Goal: Transaction & Acquisition: Purchase product/service

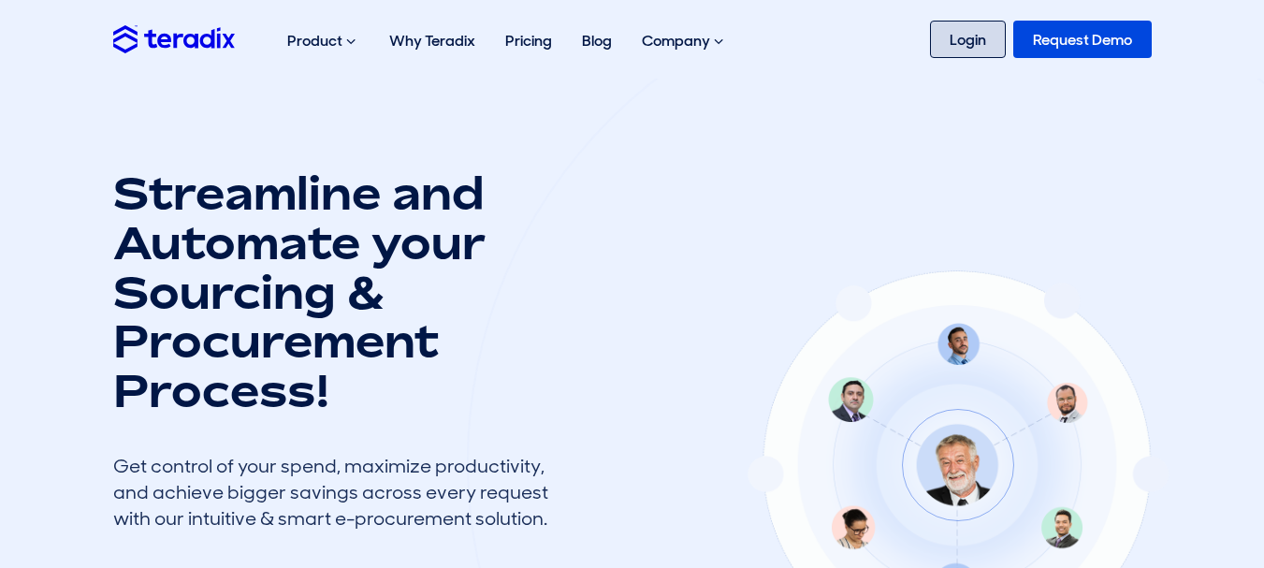
click at [954, 34] on link "Login" at bounding box center [968, 39] width 76 height 37
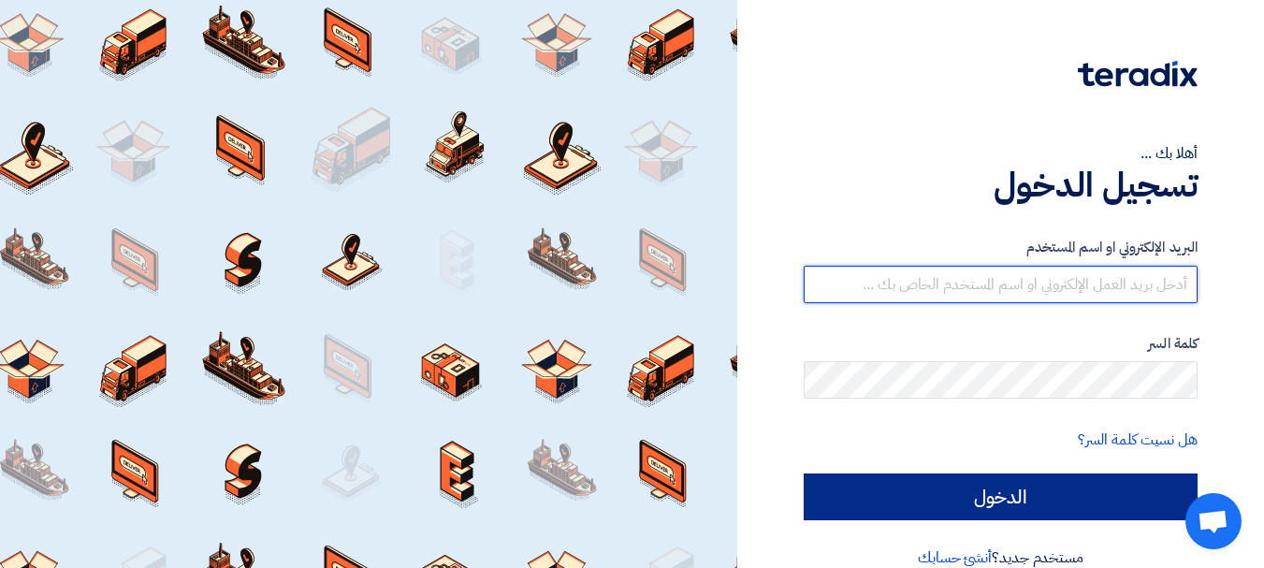
type input "[EMAIL_ADDRESS][DOMAIN_NAME]"
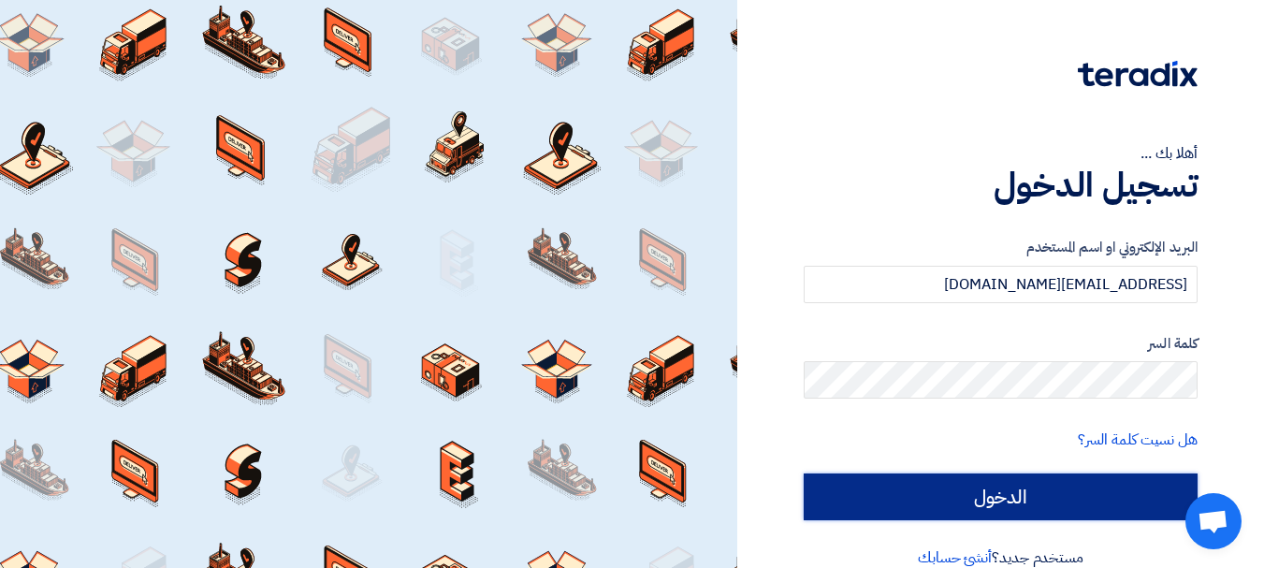
click at [935, 482] on input "الدخول" at bounding box center [1001, 497] width 394 height 47
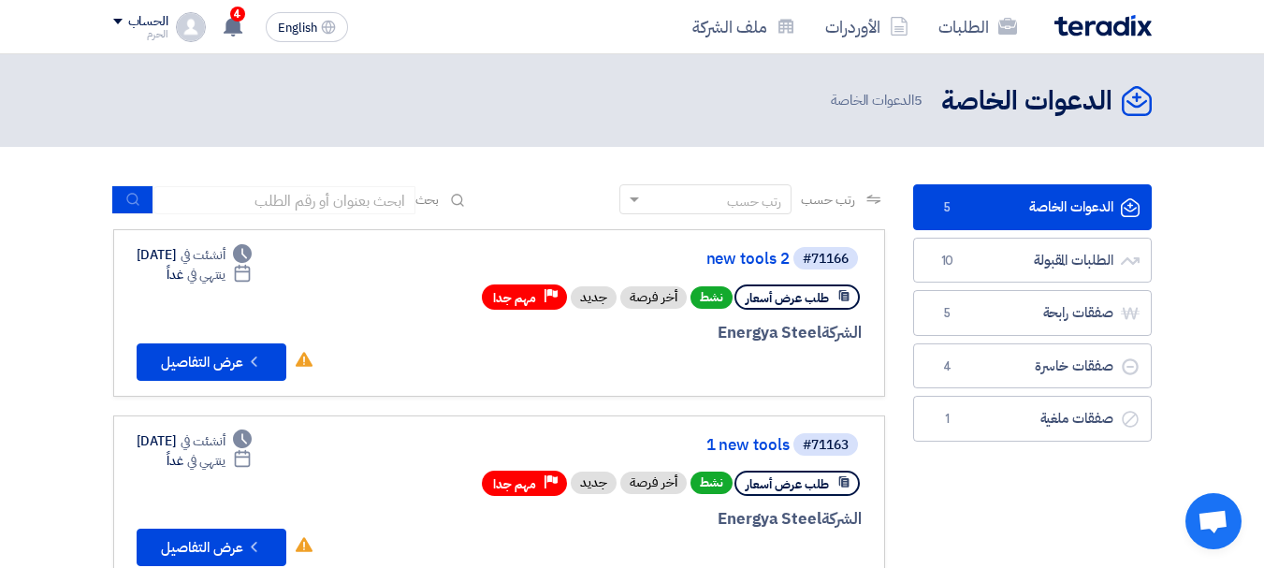
click at [154, 254] on div "Deadline أنشئت في [DATE]" at bounding box center [195, 255] width 116 height 20
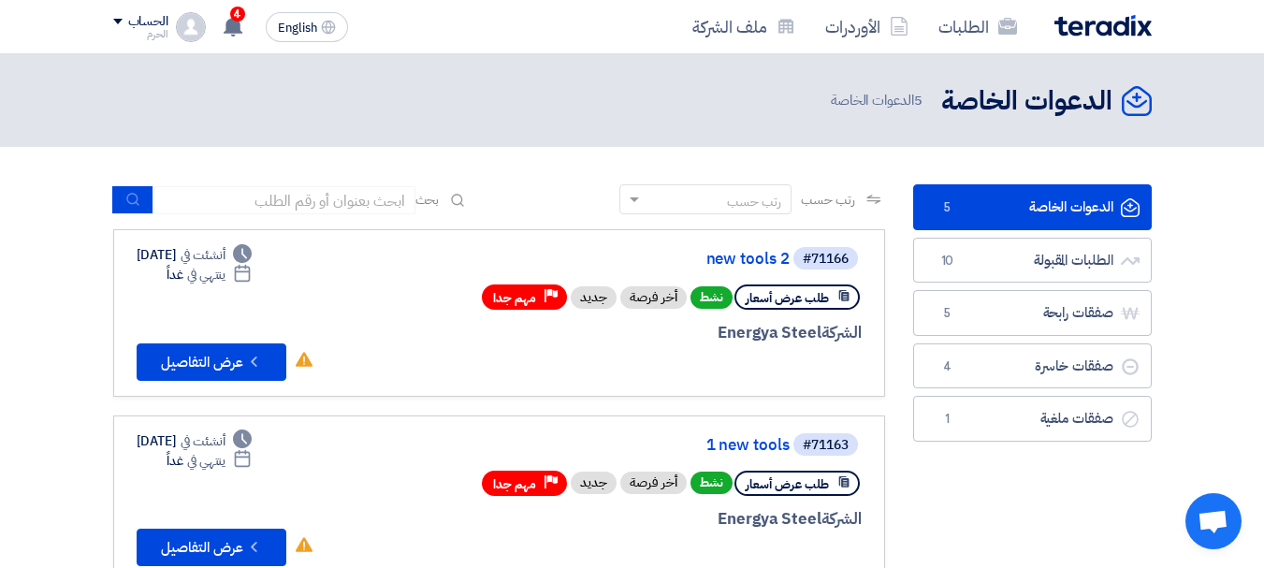
click at [154, 254] on div "Deadline أنشئت في [DATE]" at bounding box center [195, 255] width 116 height 20
drag, startPoint x: 154, startPoint y: 254, endPoint x: 214, endPoint y: 272, distance: 62.8
click at [214, 272] on div "Deadline أنشئت في [DATE] Deadline ينتهي في غداً" at bounding box center [195, 264] width 116 height 39
click at [214, 272] on div "Deadline ينتهي في غداً" at bounding box center [209, 275] width 85 height 20
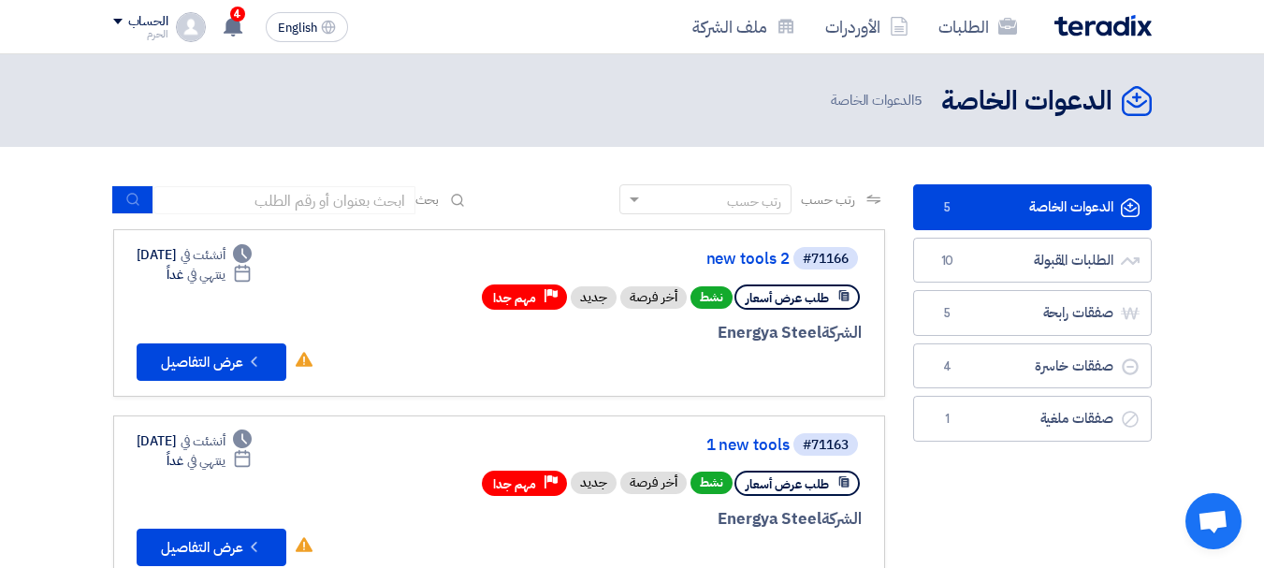
click at [214, 272] on div "Deadline ينتهي في غداً" at bounding box center [209, 275] width 85 height 20
drag, startPoint x: 214, startPoint y: 272, endPoint x: 209, endPoint y: 256, distance: 16.9
click at [211, 255] on div "Deadline أنشئت في [DATE] Deadline ينتهي في غداً" at bounding box center [195, 264] width 116 height 39
click at [209, 256] on div "Deadline أنشئت في [DATE]" at bounding box center [195, 255] width 116 height 20
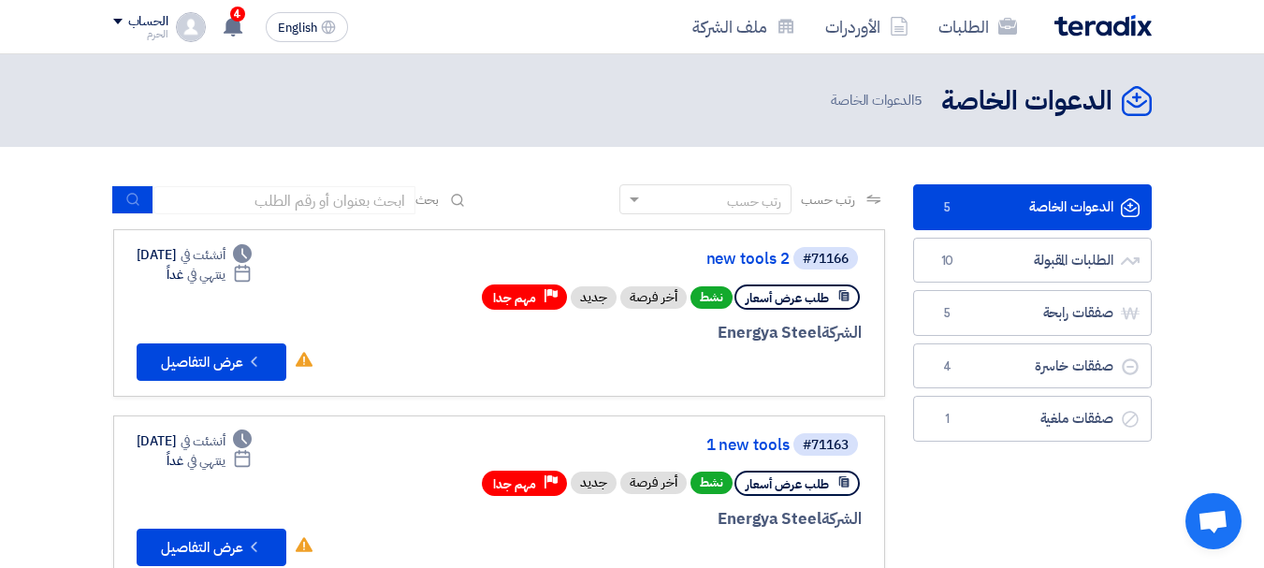
drag, startPoint x: 209, startPoint y: 256, endPoint x: 201, endPoint y: 282, distance: 26.4
click at [201, 282] on div "Deadline أنشئت في [DATE] Deadline ينتهي في غداً" at bounding box center [195, 264] width 116 height 39
click at [201, 282] on div "Deadline ينتهي في غداً" at bounding box center [195, 275] width 116 height 20
drag, startPoint x: 201, startPoint y: 282, endPoint x: 204, endPoint y: 256, distance: 26.4
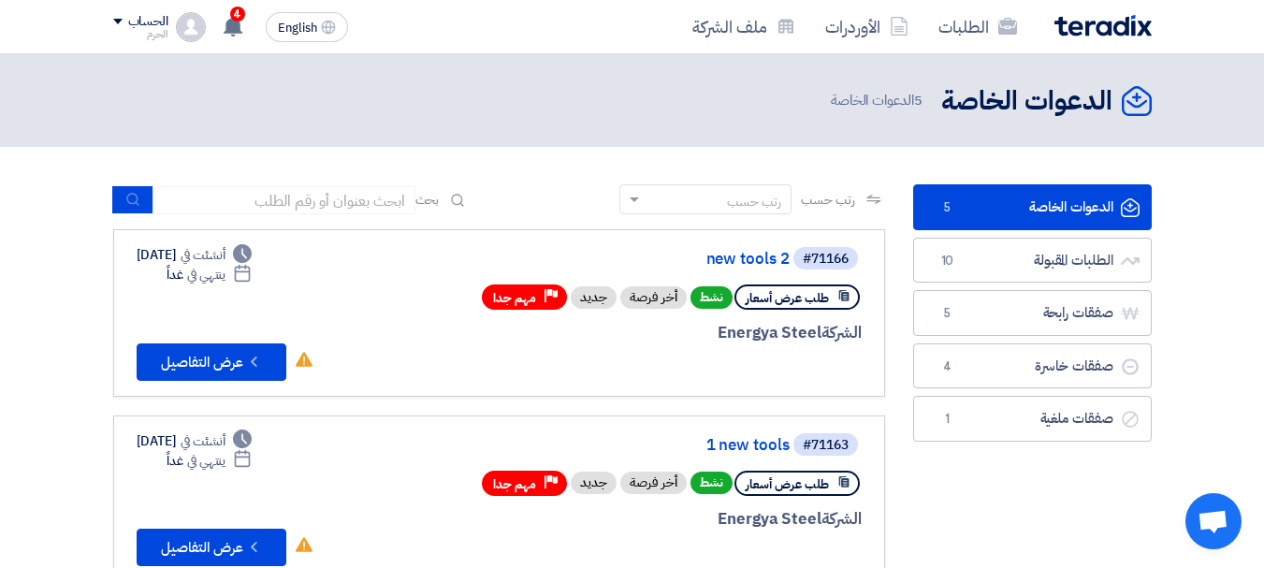
click at [204, 256] on div "Deadline أنشئت في [DATE] Deadline ينتهي في غداً" at bounding box center [195, 264] width 116 height 39
click at [204, 256] on div "Deadline أنشئت في [DATE]" at bounding box center [195, 255] width 116 height 20
drag, startPoint x: 204, startPoint y: 256, endPoint x: 200, endPoint y: 285, distance: 29.3
click at [200, 285] on div "Deadline أنشئت في [DATE] Deadline ينتهي في غداً" at bounding box center [195, 264] width 116 height 39
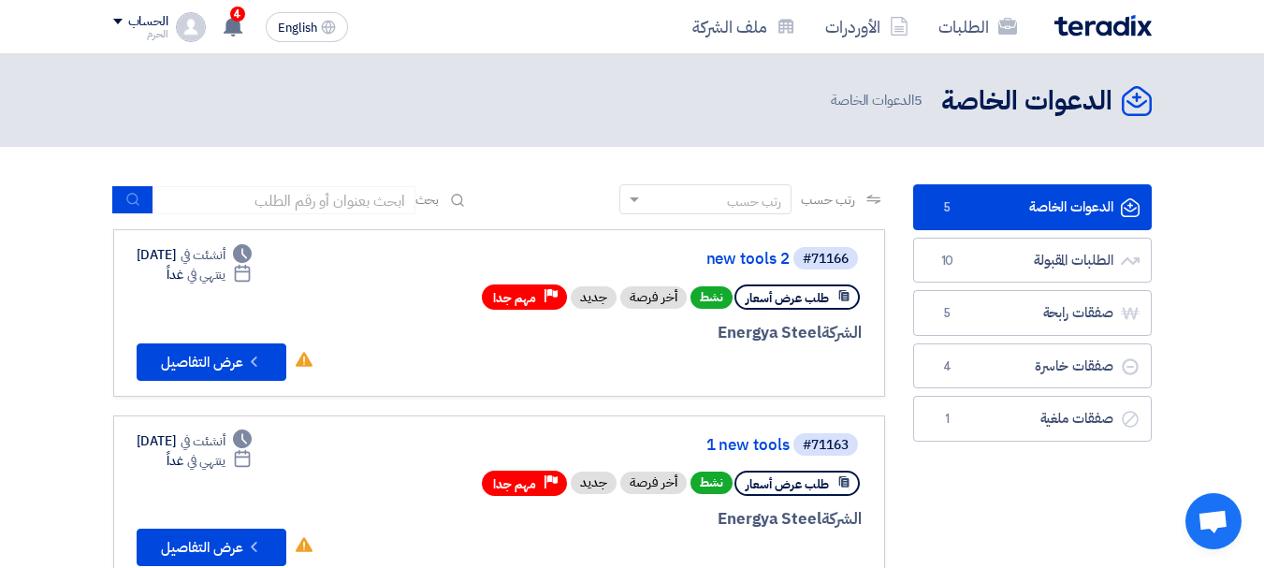
click at [200, 285] on div "Deadline ينتهي في غداً" at bounding box center [195, 275] width 116 height 20
drag, startPoint x: 200, startPoint y: 285, endPoint x: 197, endPoint y: 260, distance: 24.6
click at [200, 256] on div "Deadline أنشئت في [DATE] Deadline ينتهي في غداً" at bounding box center [195, 264] width 116 height 39
click at [197, 260] on div "Deadline أنشئت في [DATE]" at bounding box center [195, 255] width 116 height 20
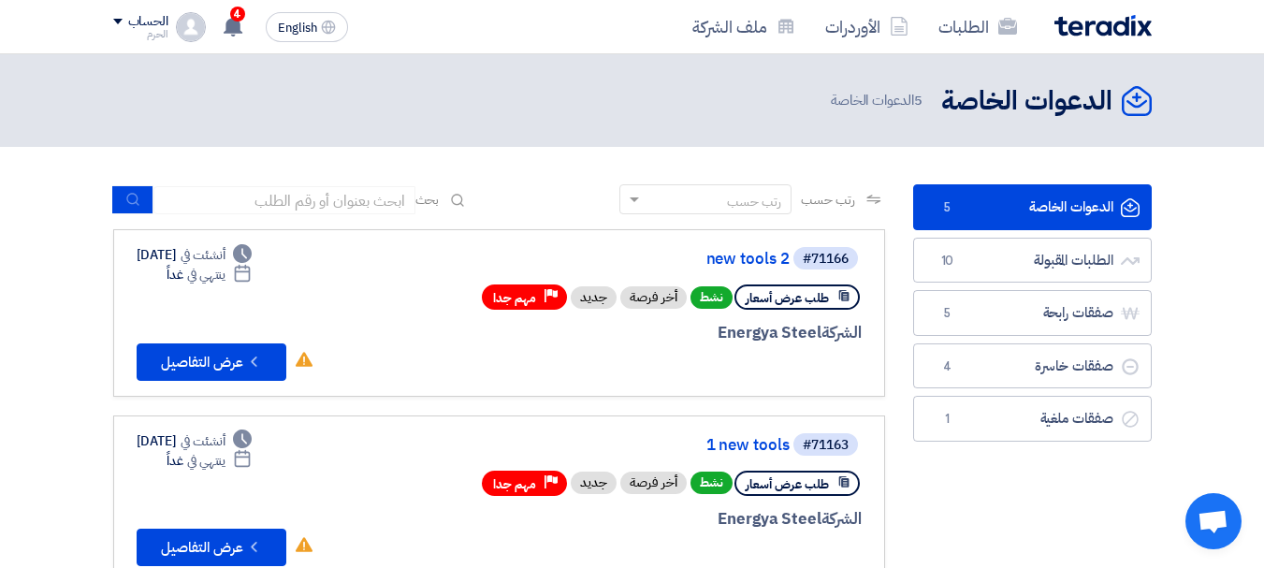
click at [197, 260] on div "Deadline أنشئت في [DATE]" at bounding box center [195, 255] width 116 height 20
drag, startPoint x: 197, startPoint y: 260, endPoint x: 193, endPoint y: 271, distance: 11.8
click at [193, 271] on div "Deadline أنشئت في [DATE] Deadline ينتهي في غداً" at bounding box center [195, 264] width 116 height 39
click at [193, 271] on div "Deadline ينتهي في غداً" at bounding box center [195, 275] width 116 height 20
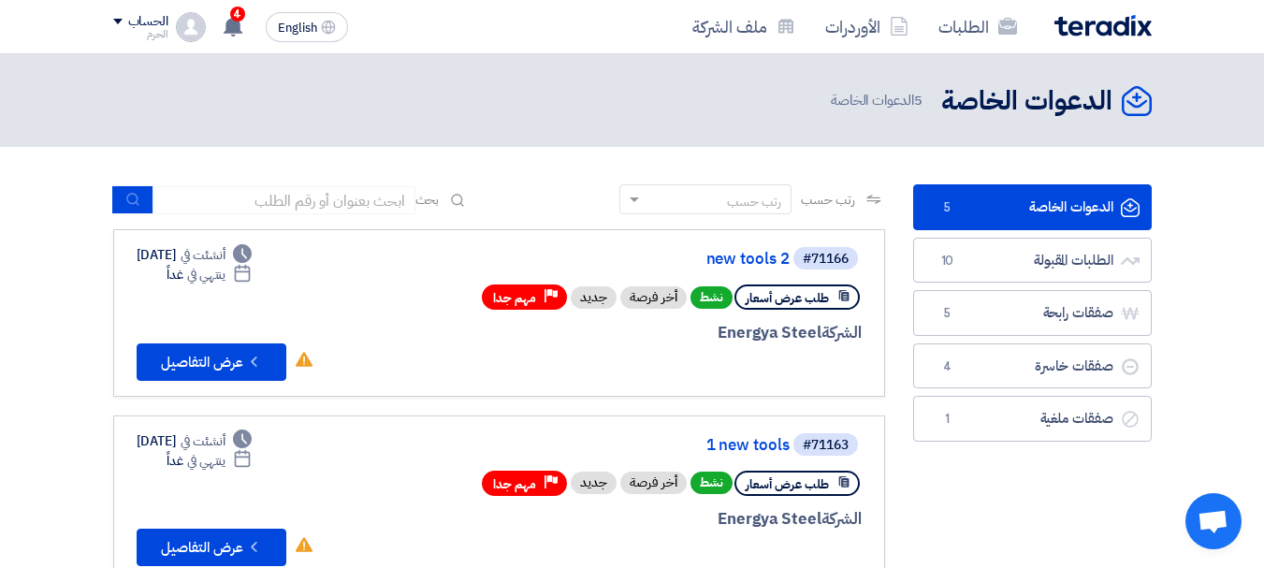
drag, startPoint x: 193, startPoint y: 271, endPoint x: 192, endPoint y: 255, distance: 16.9
click at [192, 255] on div "Deadline أنشئت في [DATE] Deadline ينتهي في غداً" at bounding box center [195, 264] width 116 height 39
click at [192, 255] on div "Deadline أنشئت في [DATE]" at bounding box center [195, 255] width 116 height 20
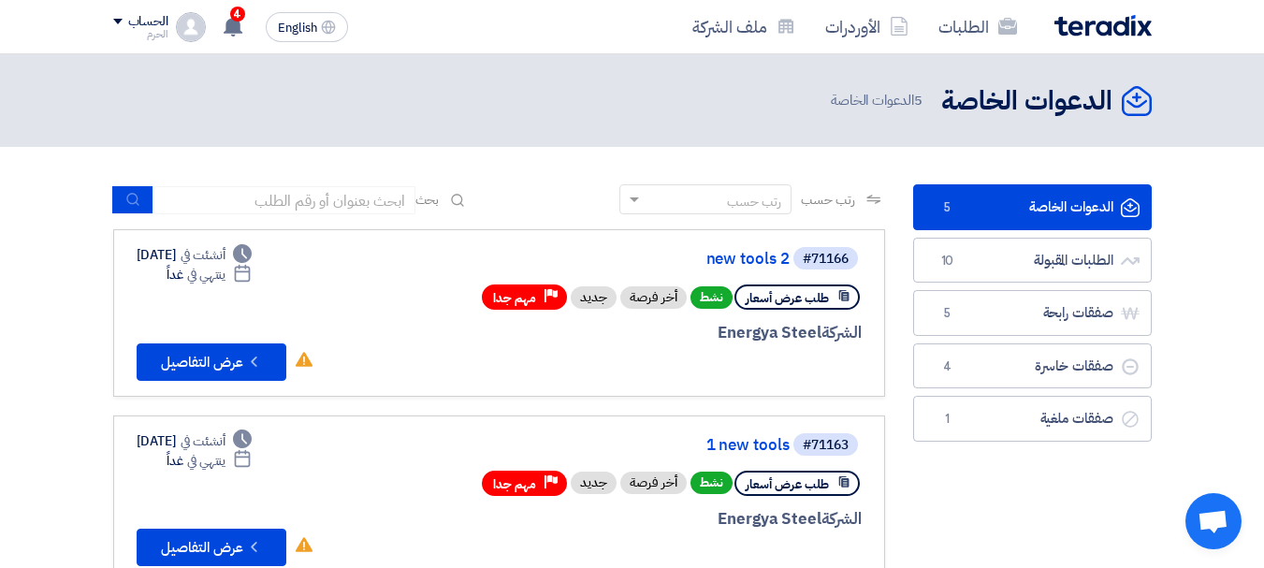
drag, startPoint x: 192, startPoint y: 255, endPoint x: 189, endPoint y: 270, distance: 15.2
click at [189, 270] on div "Deadline أنشئت في [DATE] Deadline ينتهي في غداً" at bounding box center [195, 264] width 116 height 39
click at [189, 270] on div "Deadline ينتهي في غداً" at bounding box center [195, 275] width 116 height 20
drag, startPoint x: 189, startPoint y: 270, endPoint x: 187, endPoint y: 248, distance: 21.6
click at [189, 247] on div "Deadline أنشئت في [DATE] Deadline ينتهي في غداً" at bounding box center [195, 264] width 116 height 39
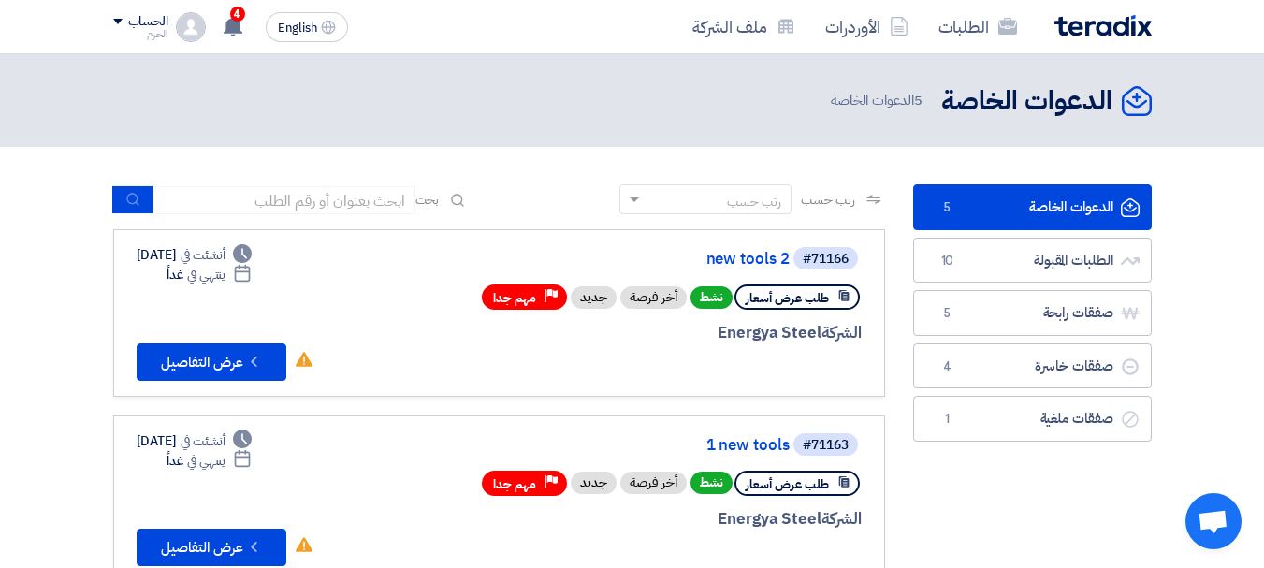
click at [187, 248] on div "Deadline أنشئت في [DATE]" at bounding box center [195, 255] width 116 height 20
drag, startPoint x: 187, startPoint y: 248, endPoint x: 182, endPoint y: 270, distance: 23.2
click at [182, 270] on div "Deadline أنشئت في [DATE] Deadline ينتهي في غداً" at bounding box center [195, 264] width 116 height 39
click at [182, 270] on div "Deadline ينتهي في غداً" at bounding box center [195, 275] width 116 height 20
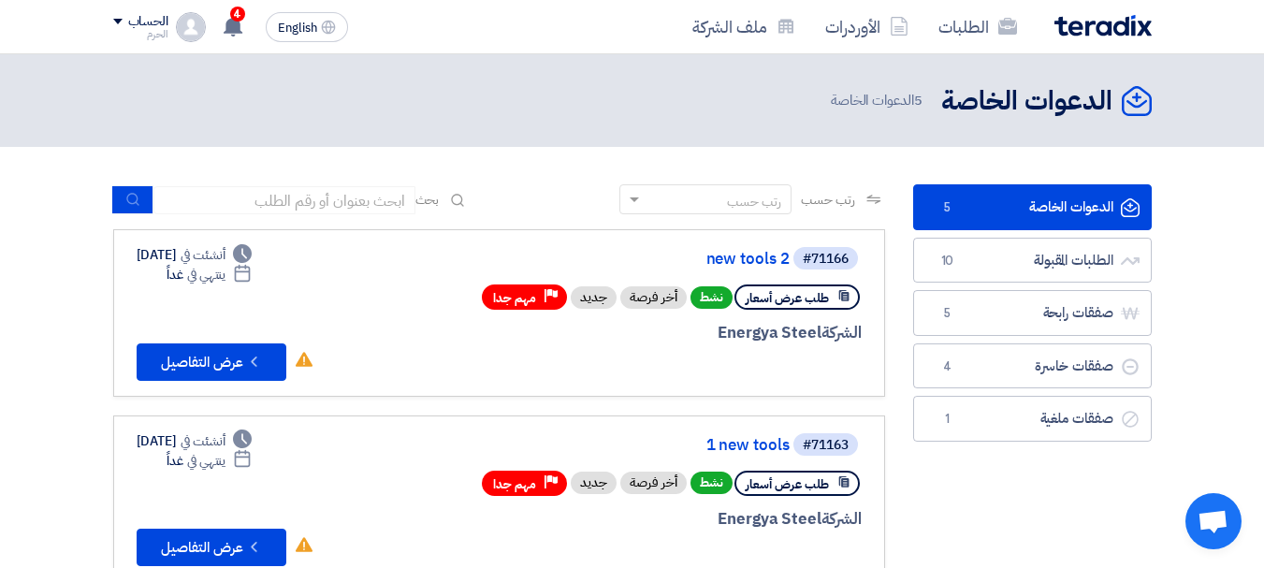
click at [182, 270] on div "Deadline ينتهي في غداً" at bounding box center [195, 275] width 116 height 20
drag, startPoint x: 182, startPoint y: 270, endPoint x: 178, endPoint y: 258, distance: 12.7
click at [181, 251] on div "Deadline أنشئت في [DATE] Deadline ينتهي في غداً" at bounding box center [195, 264] width 116 height 39
click at [177, 258] on div "Deadline أنشئت في [DATE]" at bounding box center [195, 255] width 116 height 20
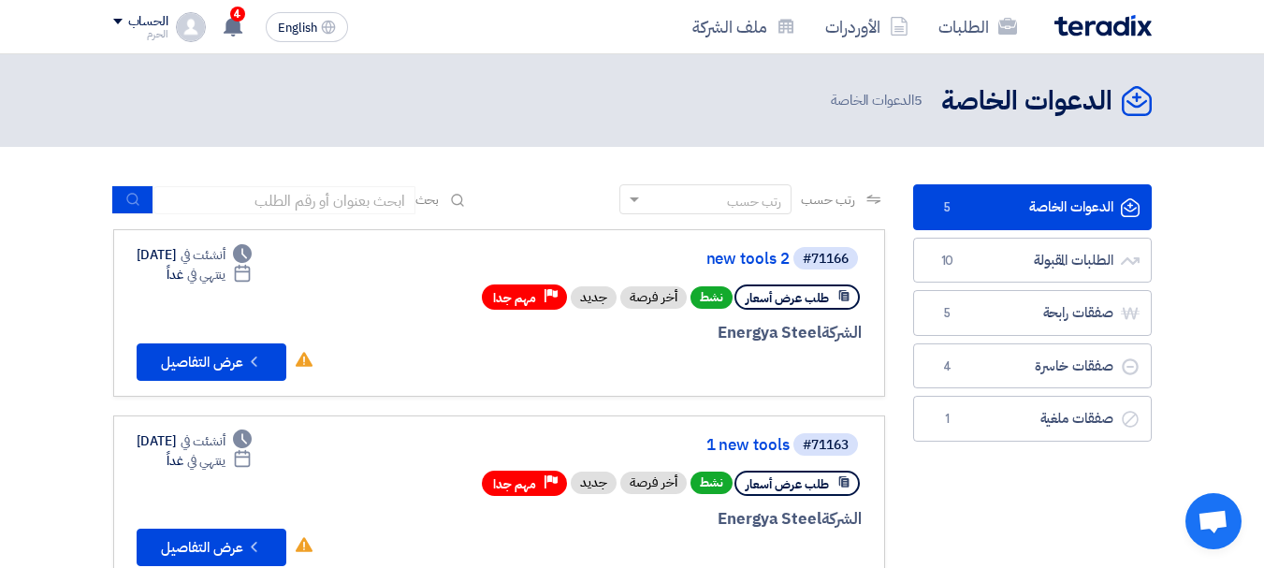
drag, startPoint x: 177, startPoint y: 258, endPoint x: 180, endPoint y: 272, distance: 14.3
click at [180, 272] on div "Deadline أنشئت في [DATE] Deadline ينتهي في غداً" at bounding box center [195, 264] width 116 height 39
click at [180, 272] on div "Deadline ينتهي في غداً" at bounding box center [195, 275] width 116 height 20
drag, startPoint x: 180, startPoint y: 272, endPoint x: 185, endPoint y: 250, distance: 23.2
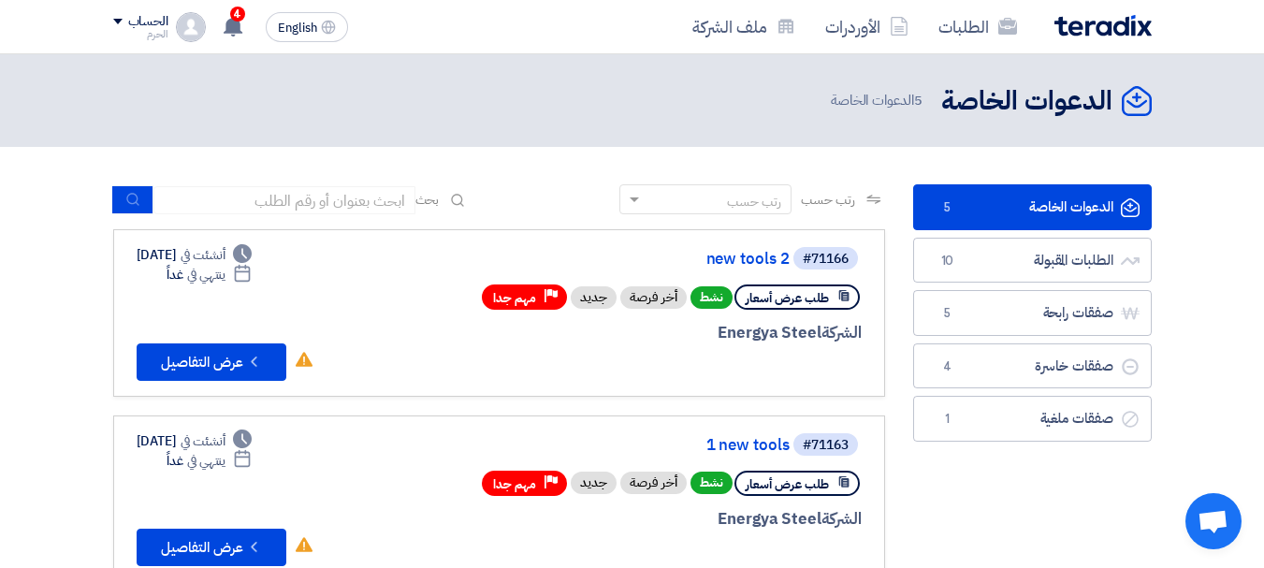
click at [185, 250] on div "Deadline أنشئت في [DATE] Deadline ينتهي في غداً" at bounding box center [195, 264] width 116 height 39
click at [184, 253] on div "Deadline أنشئت في [DATE]" at bounding box center [195, 255] width 116 height 20
drag, startPoint x: 184, startPoint y: 253, endPoint x: 179, endPoint y: 271, distance: 19.5
click at [179, 271] on div "Deadline أنشئت في [DATE] Deadline ينتهي في غداً" at bounding box center [195, 264] width 116 height 39
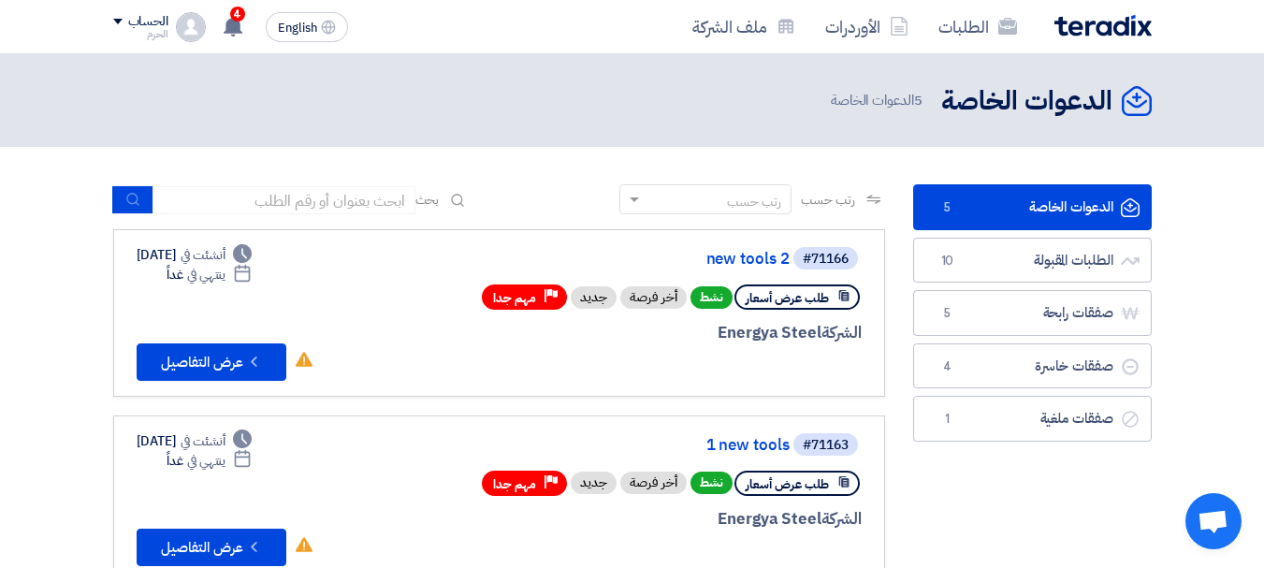
click at [179, 271] on div "Deadline ينتهي في غداً" at bounding box center [195, 275] width 116 height 20
drag, startPoint x: 179, startPoint y: 271, endPoint x: 180, endPoint y: 254, distance: 17.8
click at [180, 254] on div "Deadline أنشئت في [DATE] Deadline ينتهي في غداً" at bounding box center [195, 264] width 116 height 39
click at [179, 254] on div "Deadline أنشئت في [DATE]" at bounding box center [195, 255] width 116 height 20
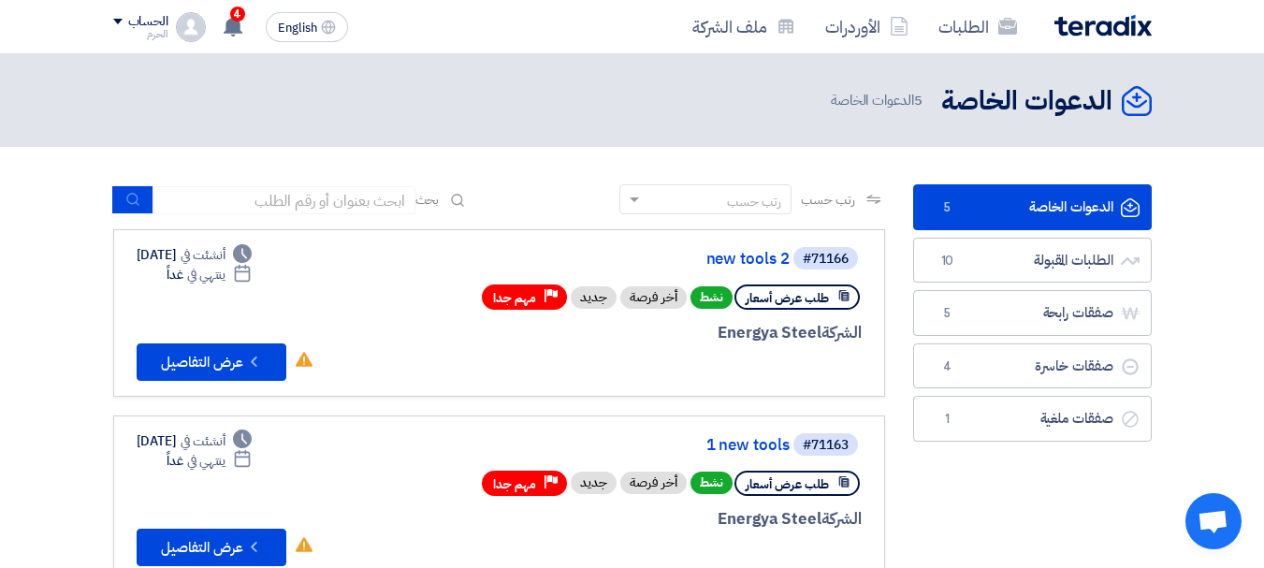
click at [179, 254] on div "Deadline أنشئت في [DATE]" at bounding box center [195, 255] width 116 height 20
drag, startPoint x: 179, startPoint y: 254, endPoint x: 188, endPoint y: 270, distance: 18.5
click at [188, 270] on div "Deadline أنشئت في [DATE] Deadline ينتهي في غداً" at bounding box center [195, 264] width 116 height 39
click at [188, 270] on div "Deadline ينتهي في غداً" at bounding box center [195, 275] width 116 height 20
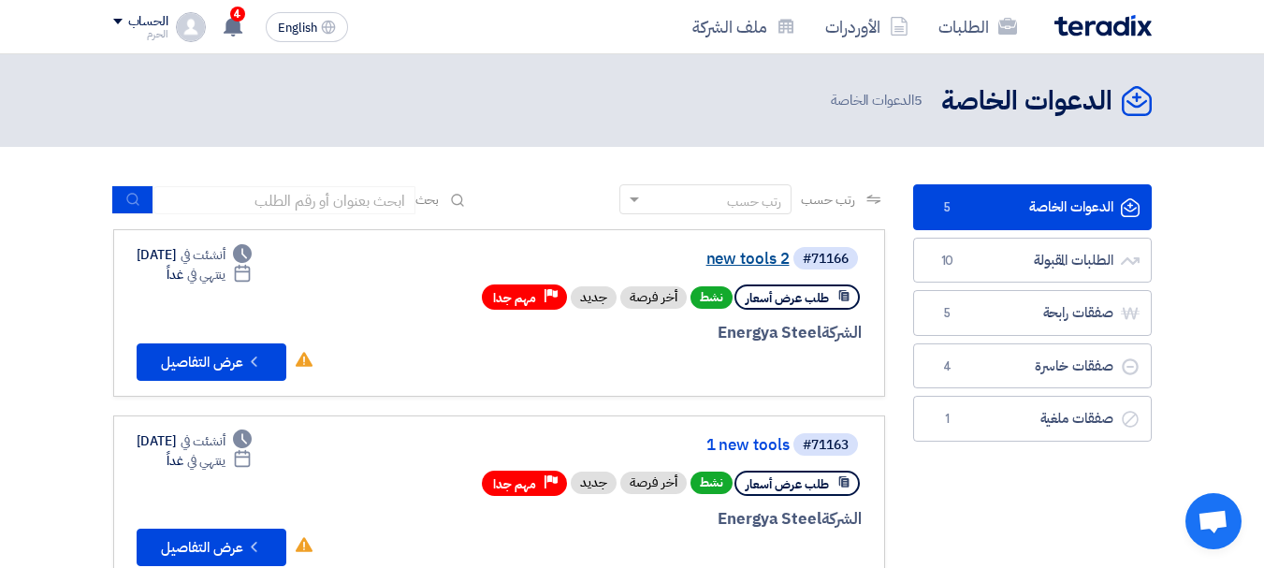
click at [729, 254] on link "new tools 2" at bounding box center [603, 259] width 374 height 17
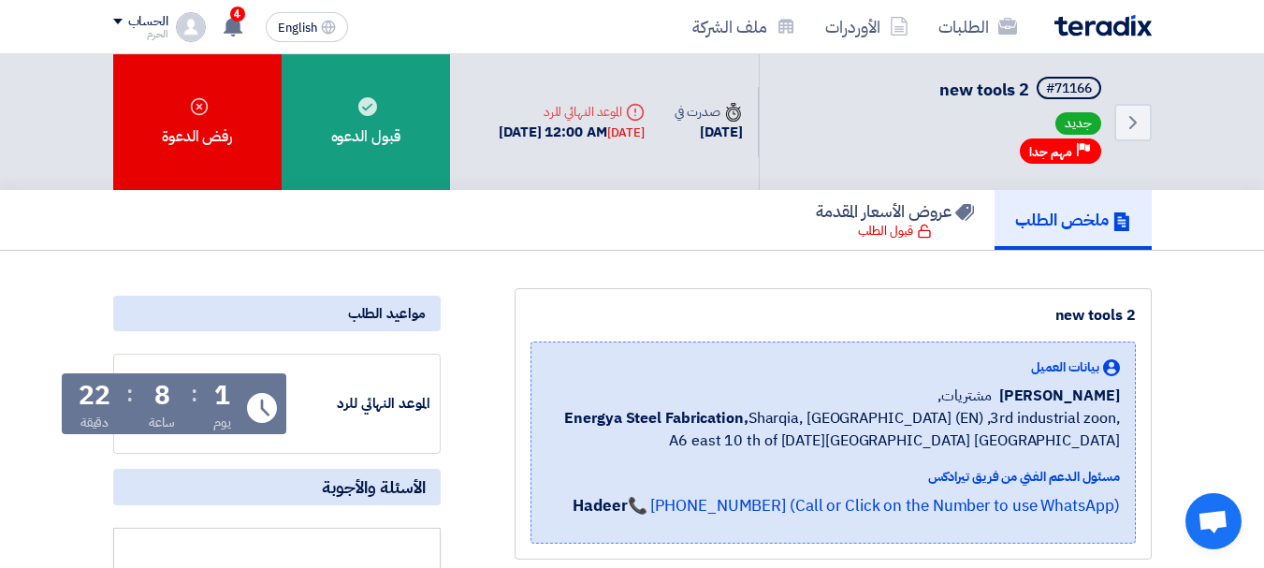
click at [644, 214] on div "ملخص الطلب عروض الأسعار المقدمة قبول الطلب" at bounding box center [632, 220] width 1039 height 60
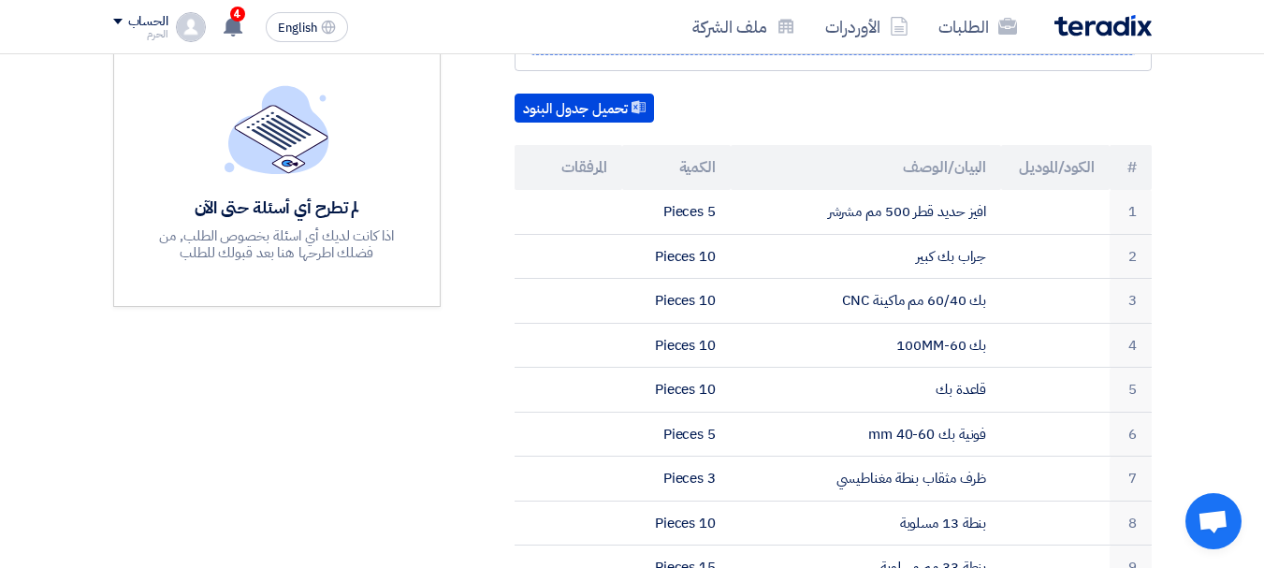
scroll to position [487, 0]
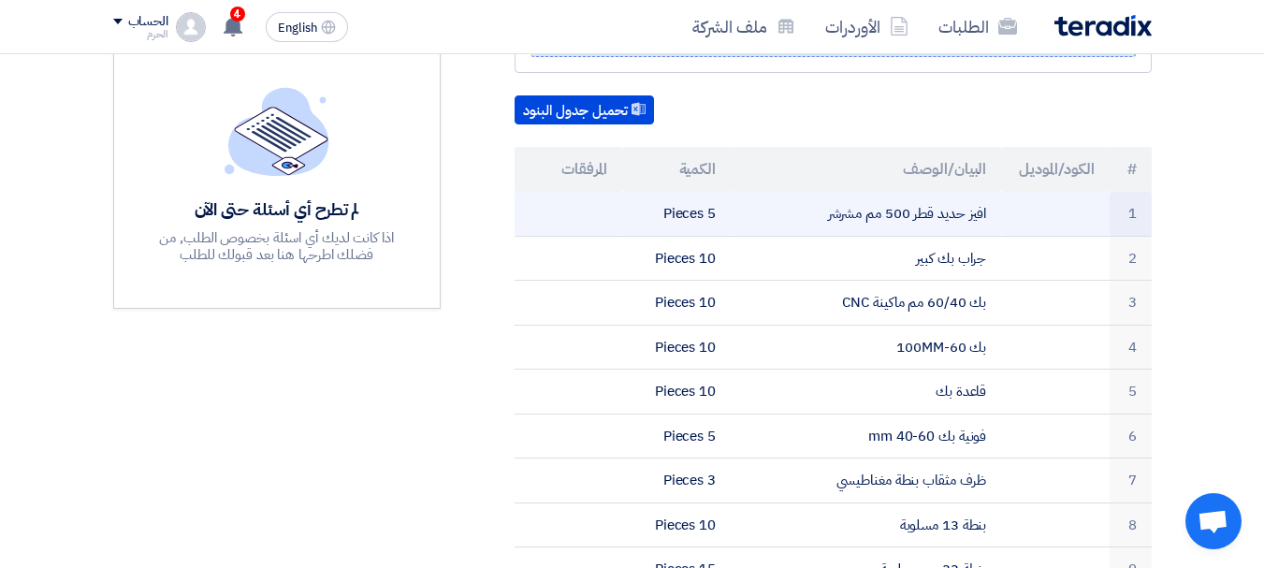
click at [708, 206] on td "5 Pieces" at bounding box center [676, 214] width 109 height 44
drag, startPoint x: 708, startPoint y: 206, endPoint x: 840, endPoint y: 221, distance: 132.8
click at [840, 221] on tr "1 افيز حديد قطر 500 مم مشرشر 5 Pieces" at bounding box center [833, 214] width 637 height 44
click at [840, 221] on td "افيز حديد قطر 500 مم مشرشر" at bounding box center [866, 214] width 270 height 44
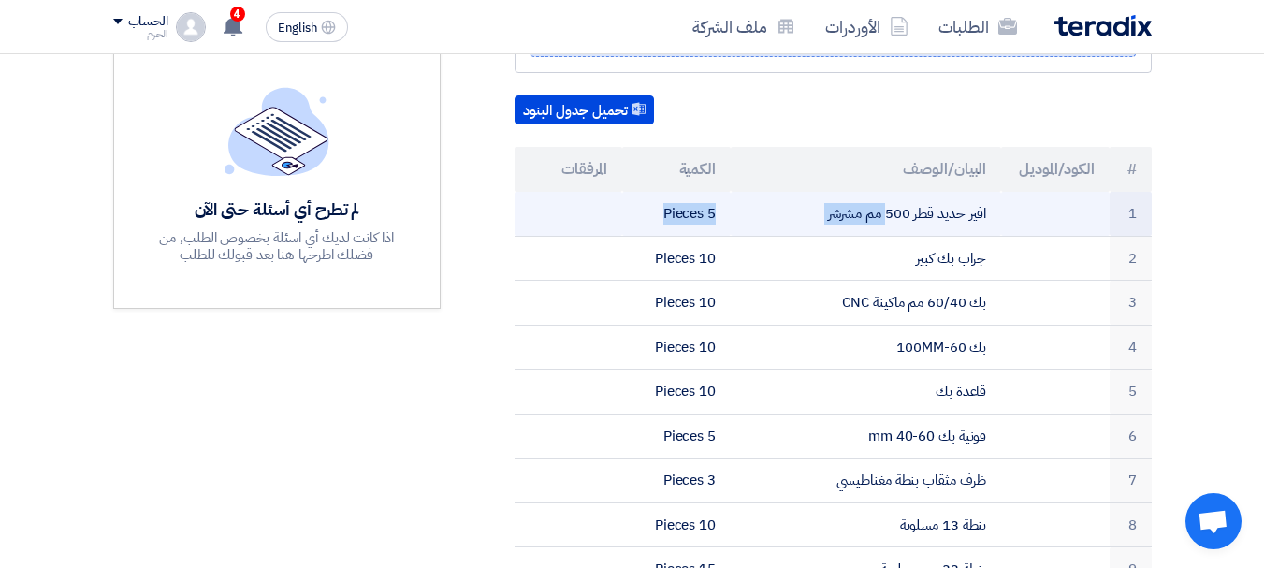
click at [840, 221] on td "افيز حديد قطر 500 مم مشرشر" at bounding box center [866, 214] width 270 height 44
drag, startPoint x: 840, startPoint y: 221, endPoint x: 700, endPoint y: 214, distance: 139.6
click at [700, 214] on tr "1 افيز حديد قطر 500 مم مشرشر 5 Pieces" at bounding box center [833, 214] width 637 height 44
click at [700, 214] on td "5 Pieces" at bounding box center [676, 214] width 109 height 44
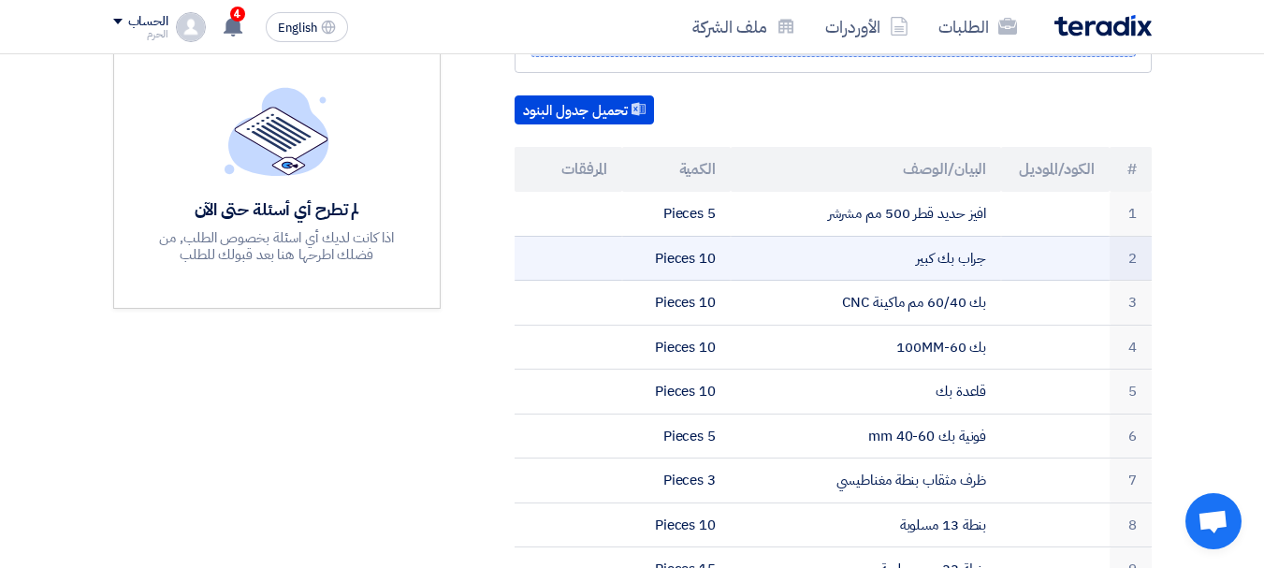
click at [929, 259] on td "جراب بك كبير" at bounding box center [866, 258] width 270 height 45
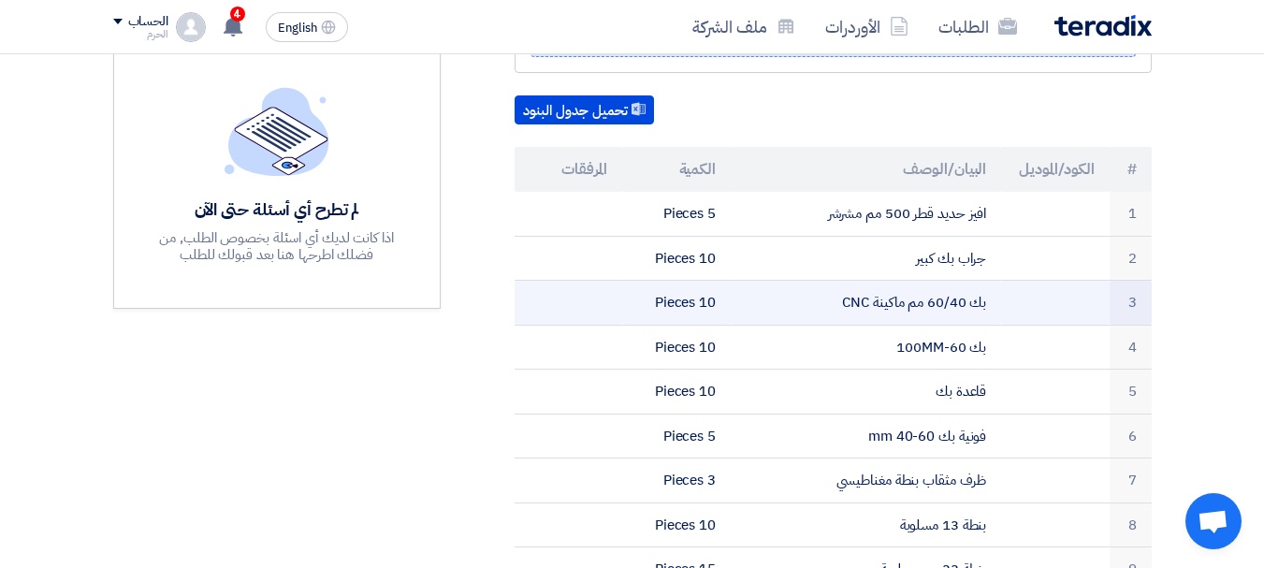
click at [932, 299] on td "بك 60/40 مم ماكينة CNC" at bounding box center [866, 303] width 270 height 45
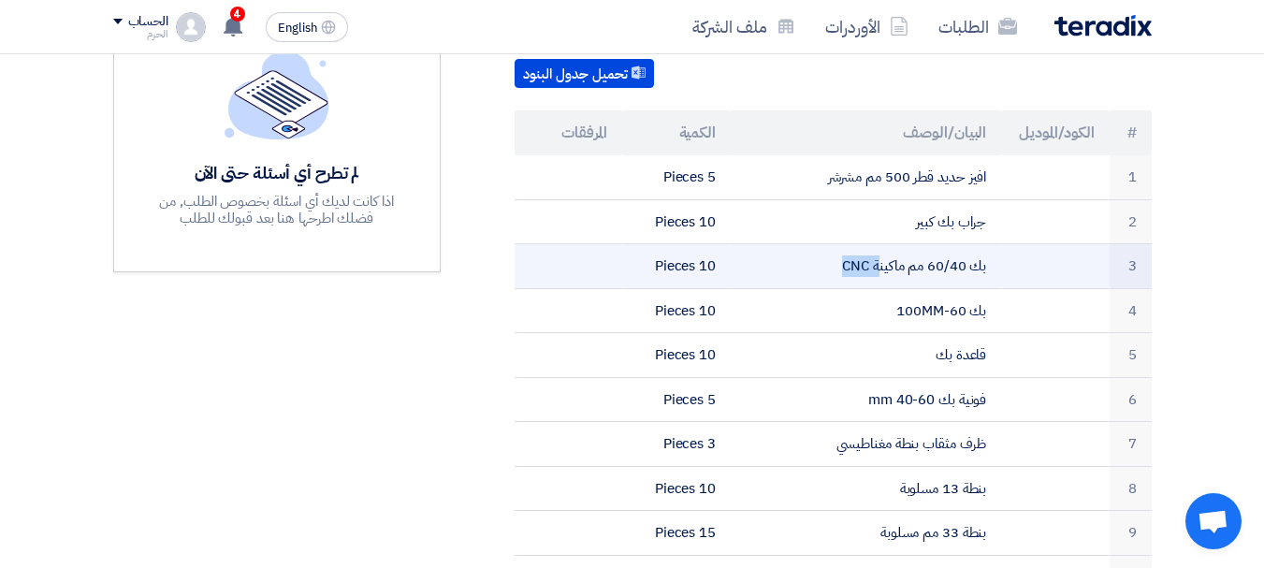
scroll to position [524, 0]
click at [932, 299] on td "بك 60-100MM" at bounding box center [866, 309] width 270 height 45
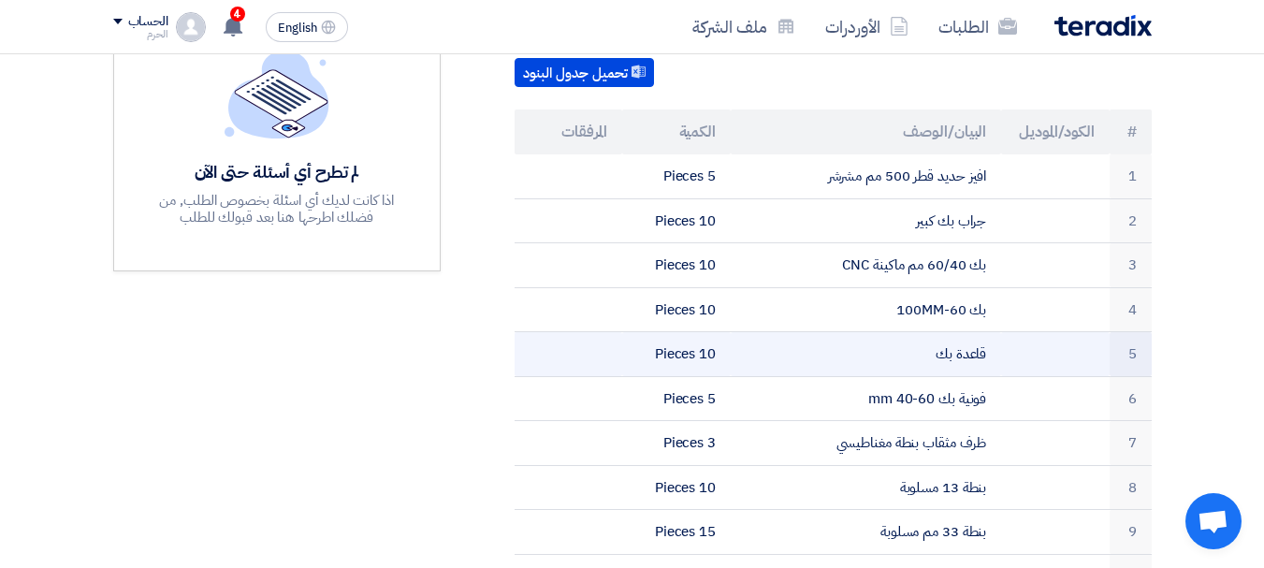
click at [942, 343] on td "قاعدة بك" at bounding box center [866, 354] width 270 height 45
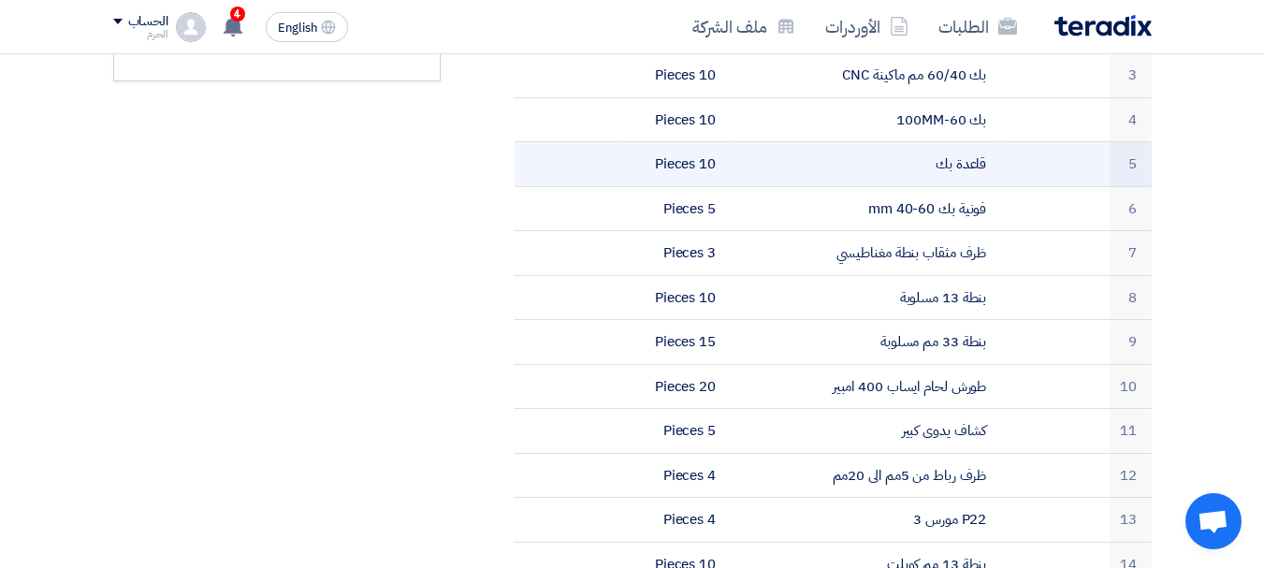
scroll to position [711, 0]
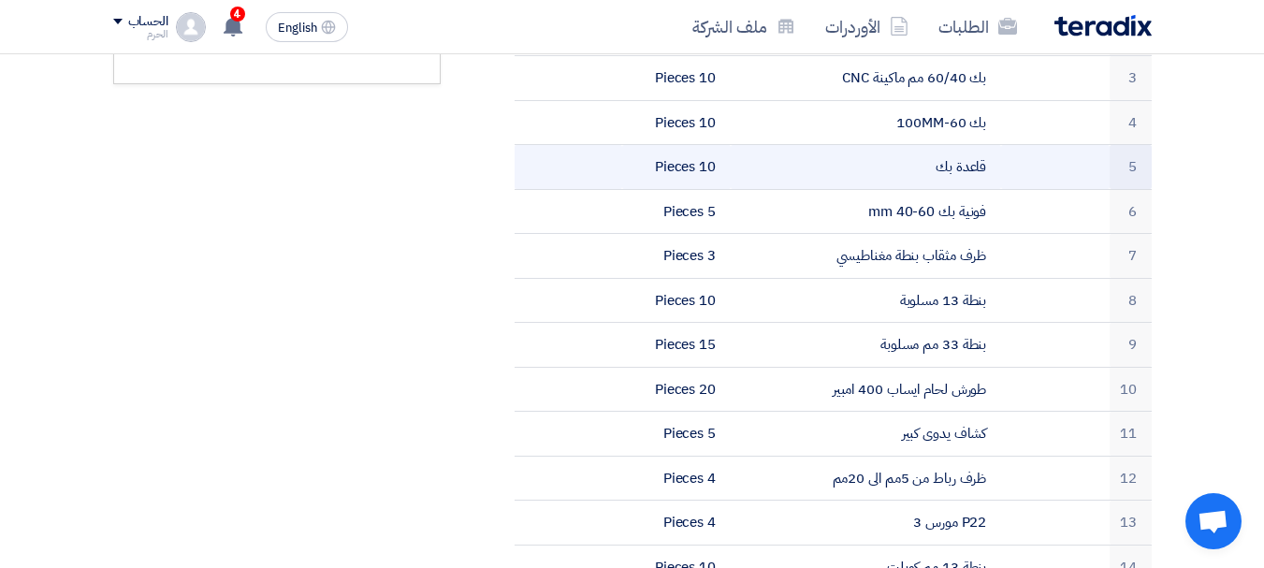
click at [942, 343] on td "بنطة 33 مم مسلوبة" at bounding box center [866, 345] width 270 height 45
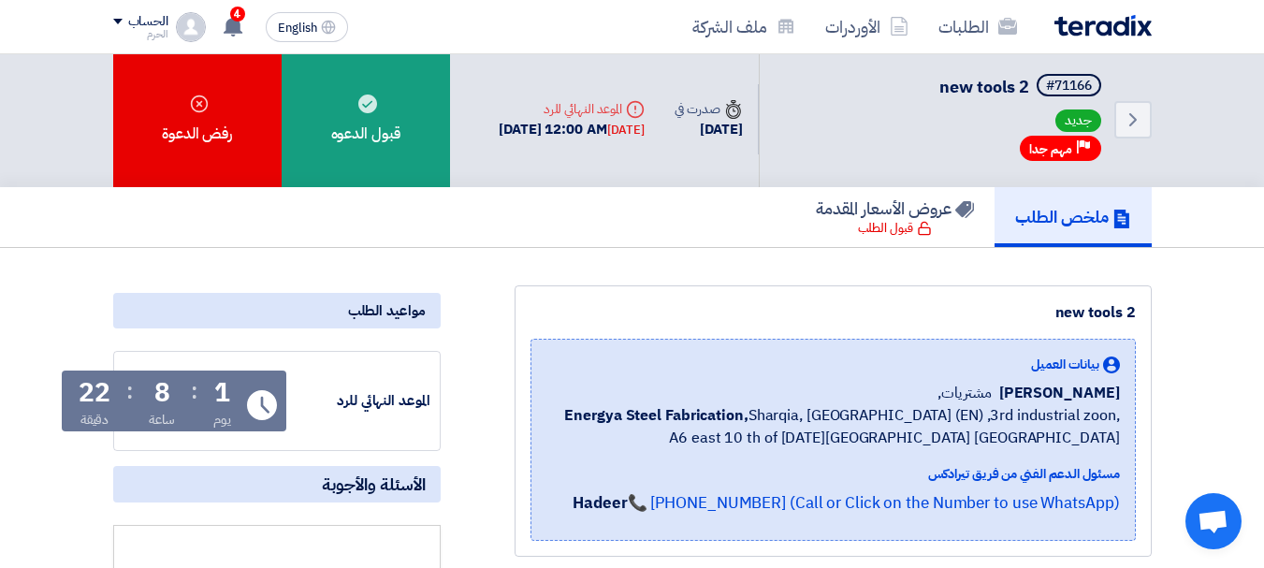
scroll to position [0, 0]
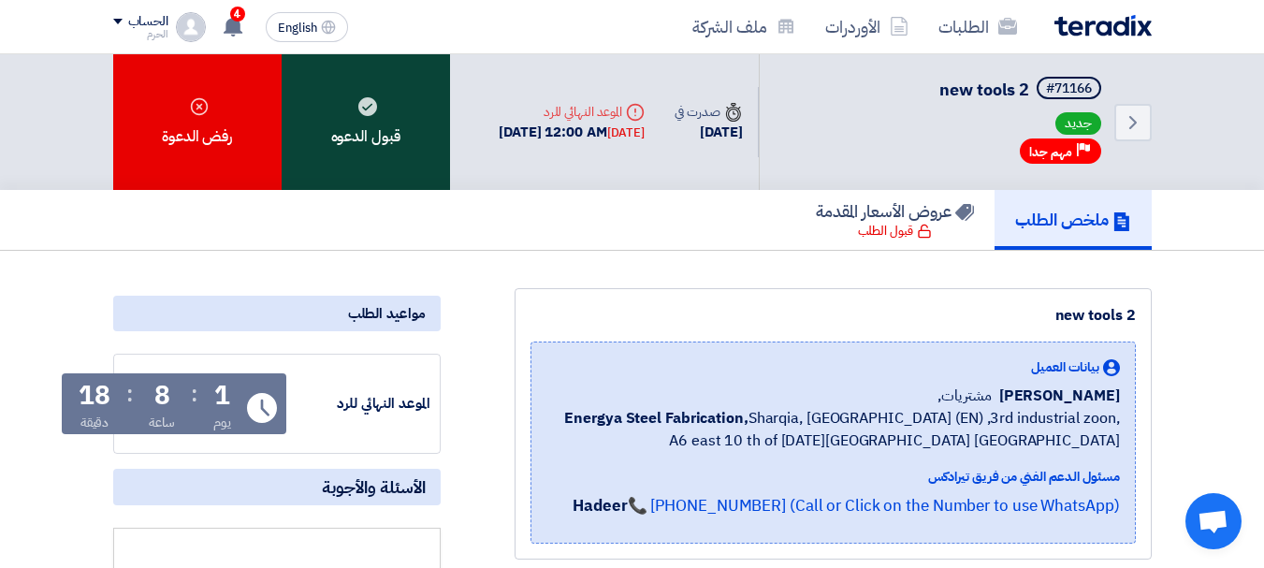
click at [381, 164] on div "قبول الدعوه" at bounding box center [366, 122] width 168 height 136
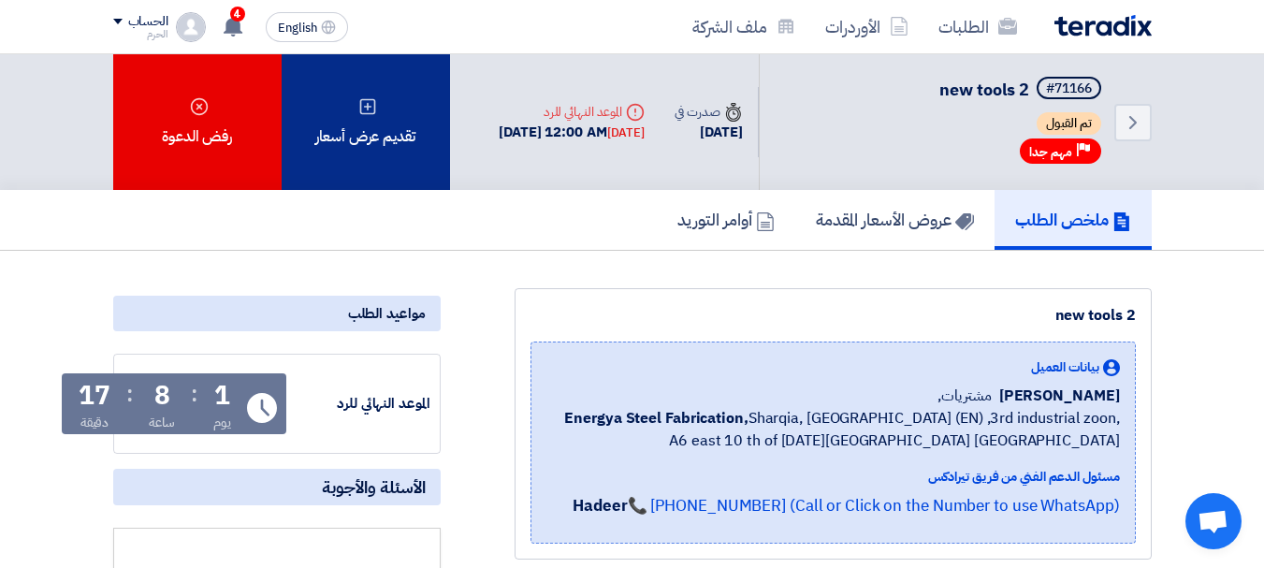
click at [364, 123] on div "تقديم عرض أسعار" at bounding box center [366, 122] width 168 height 136
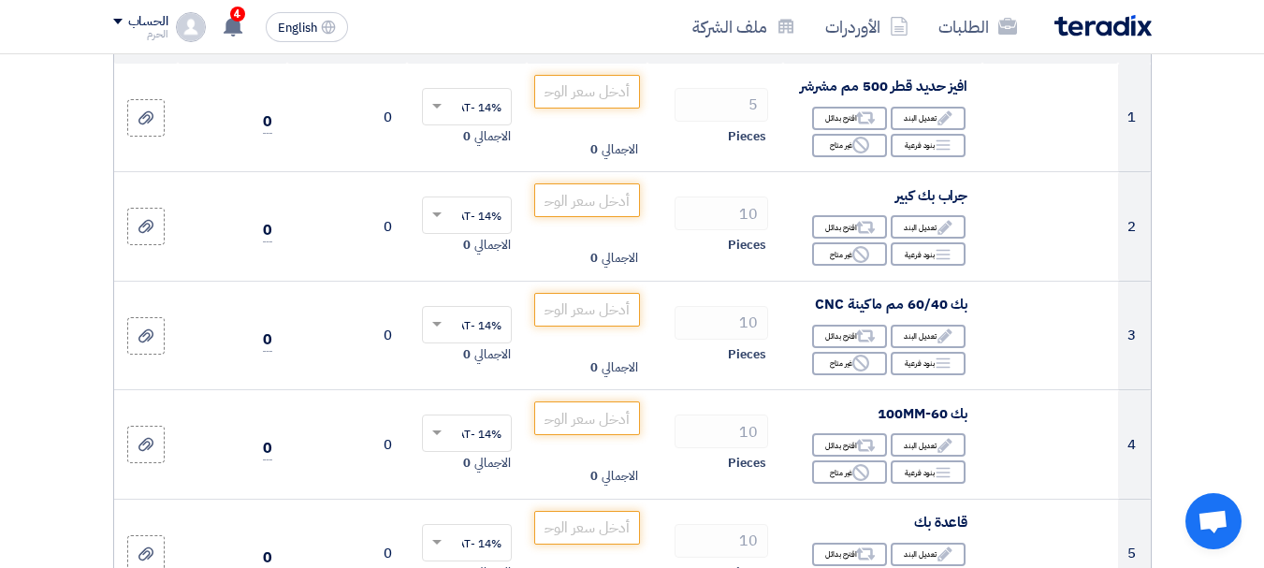
scroll to position [299, 0]
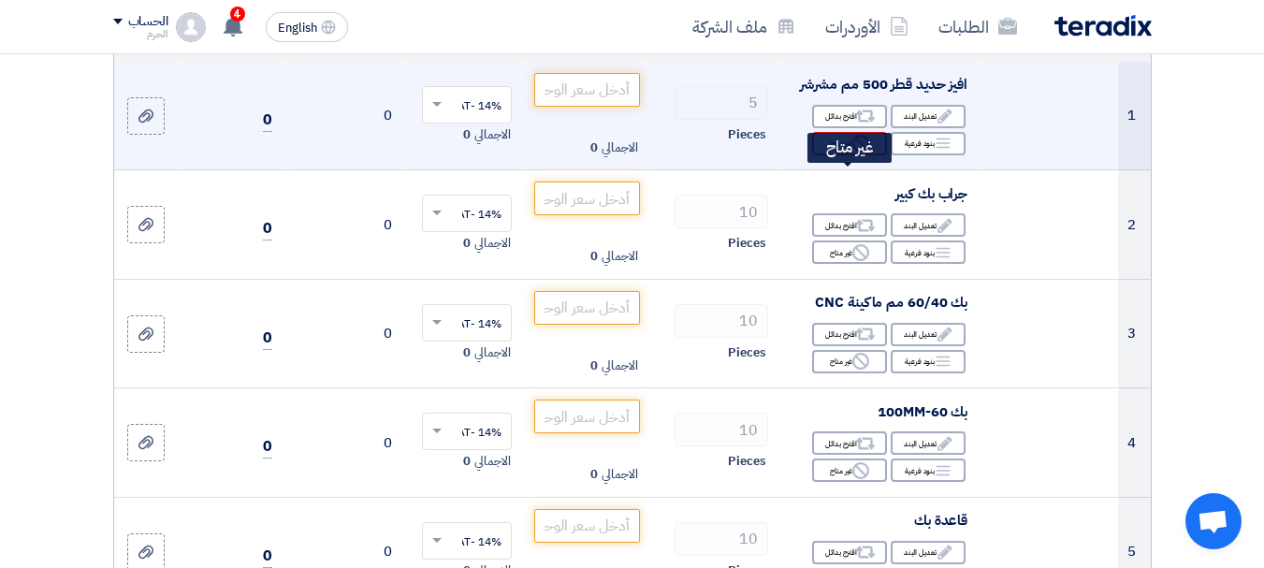
click at [852, 155] on div "Reject غير متاح" at bounding box center [849, 143] width 75 height 23
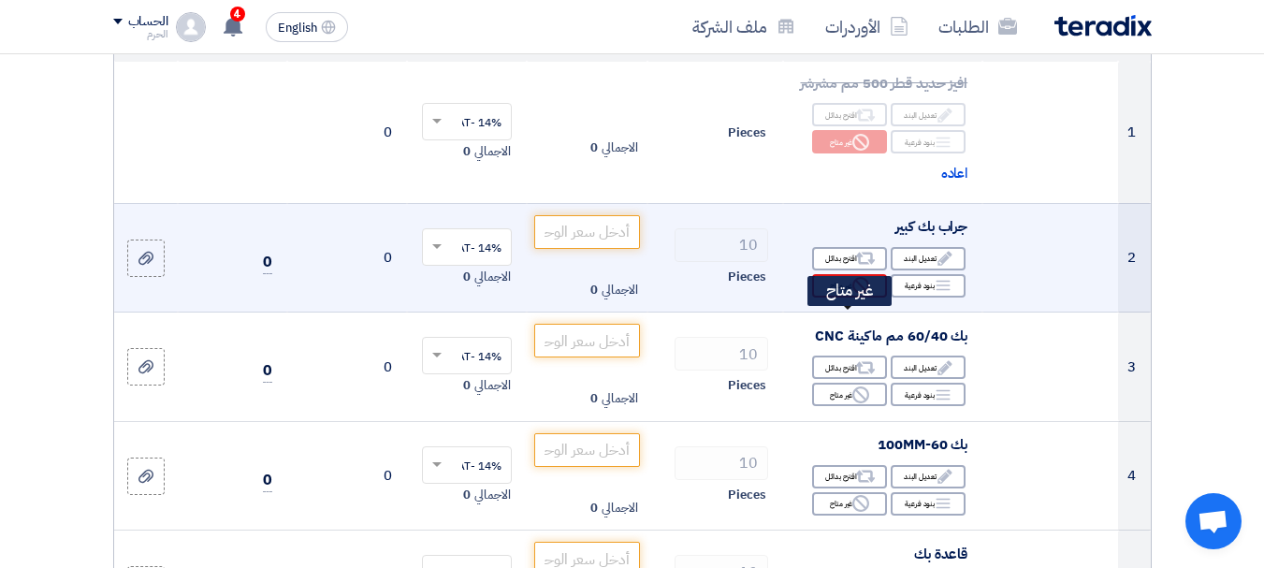
click at [836, 298] on div "Reject غير متاح" at bounding box center [849, 285] width 75 height 23
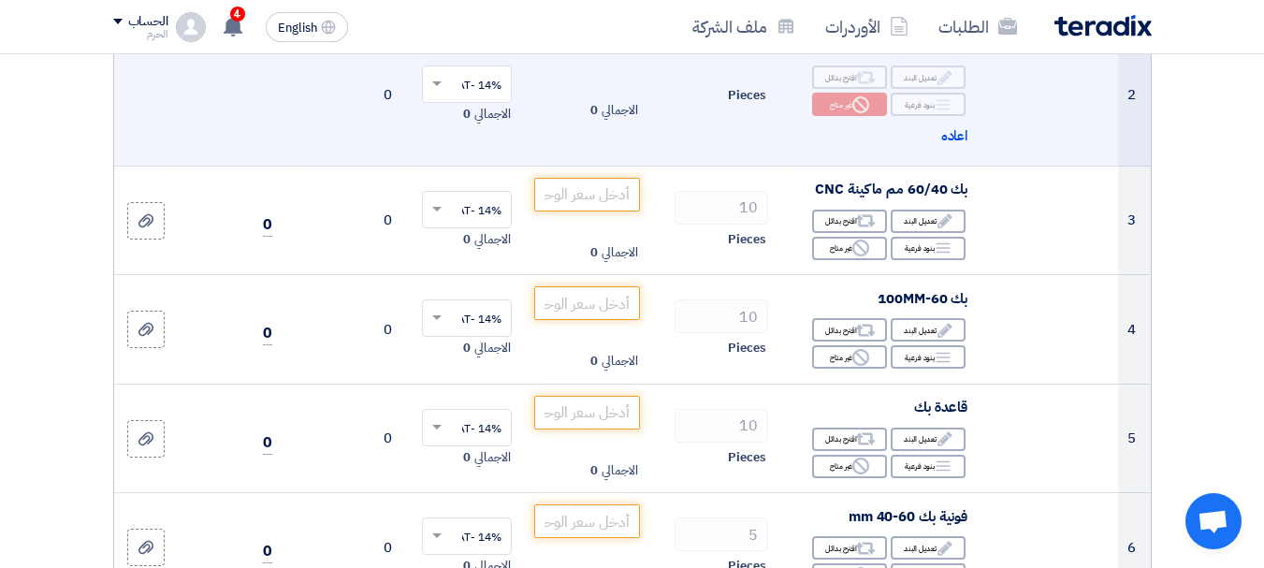
scroll to position [487, 0]
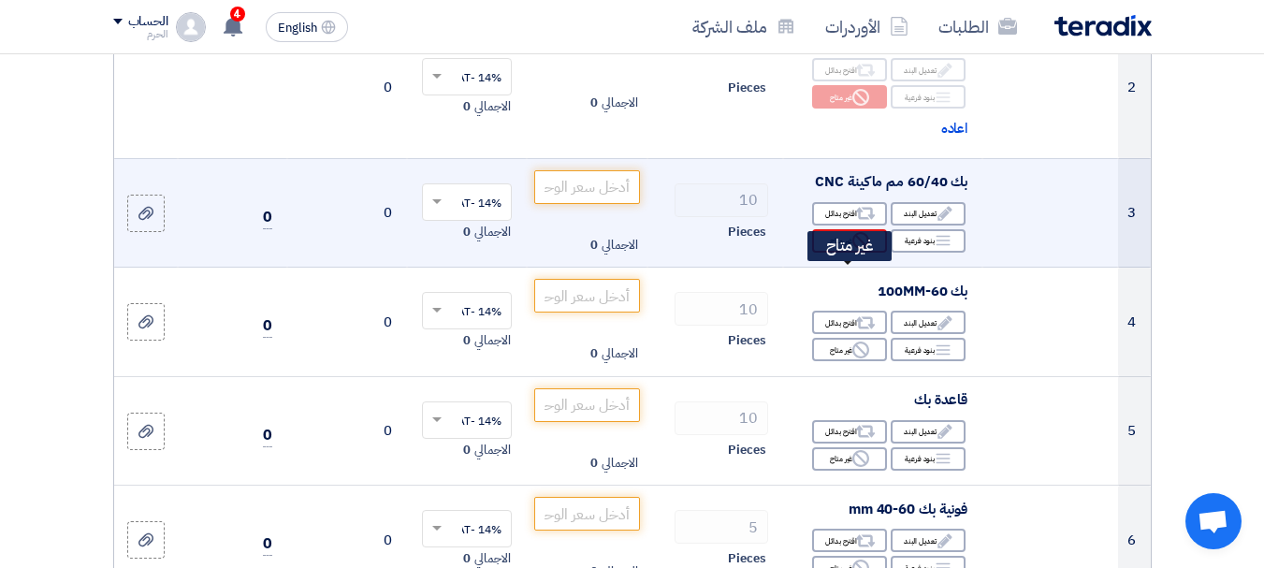
click at [854, 249] on use at bounding box center [861, 240] width 17 height 17
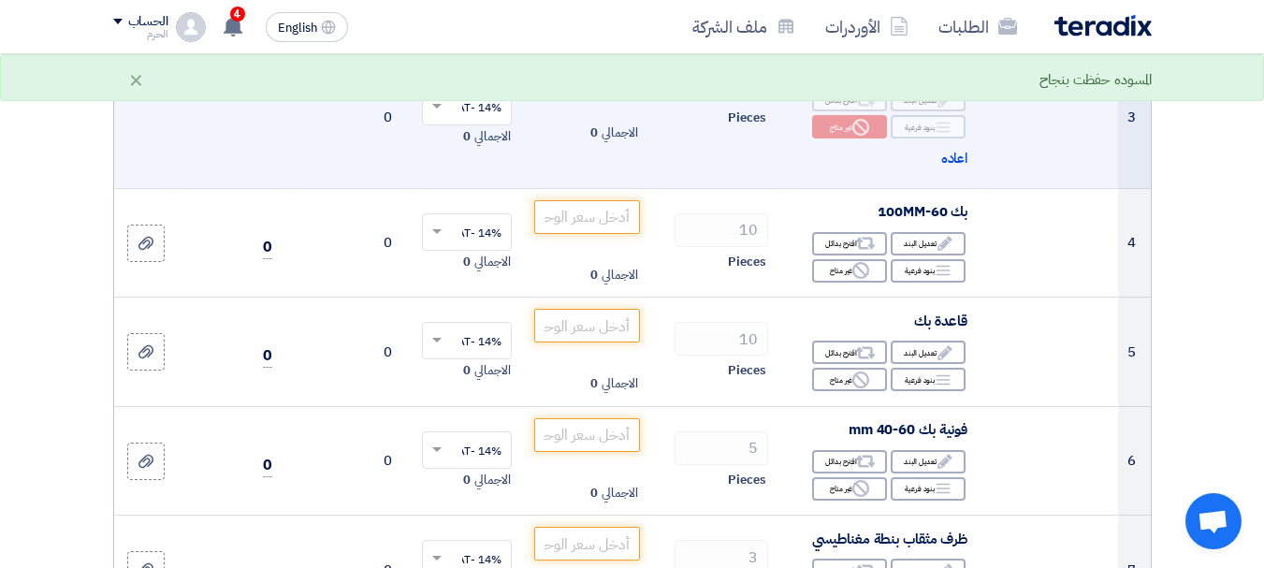
scroll to position [636, 0]
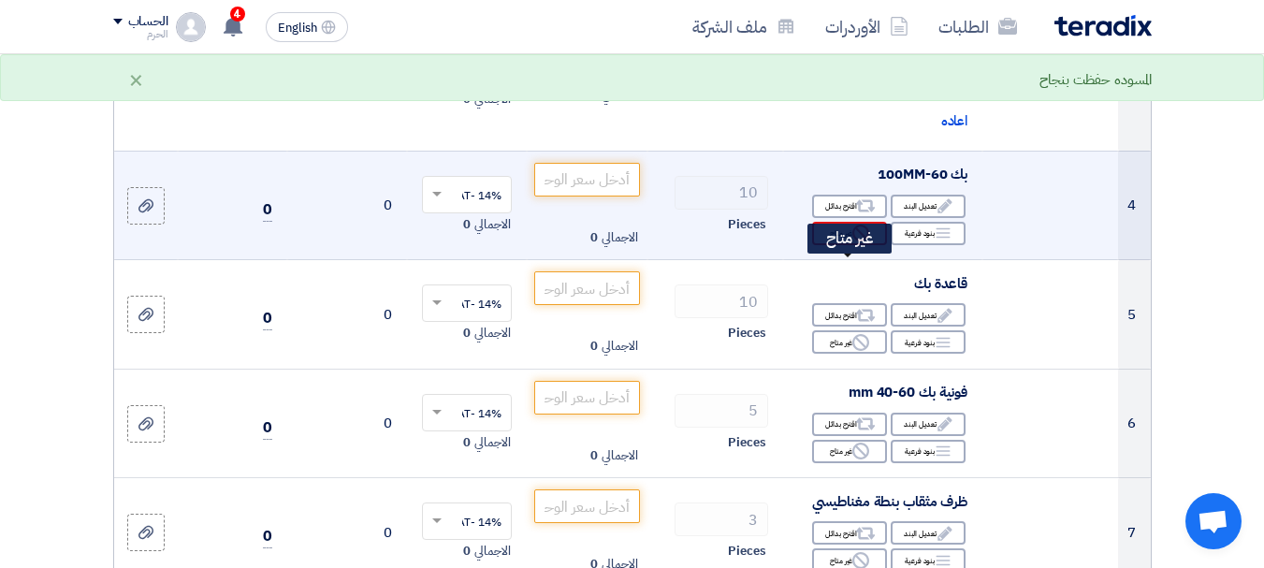
click at [838, 245] on div "Reject غير متاح" at bounding box center [849, 233] width 75 height 23
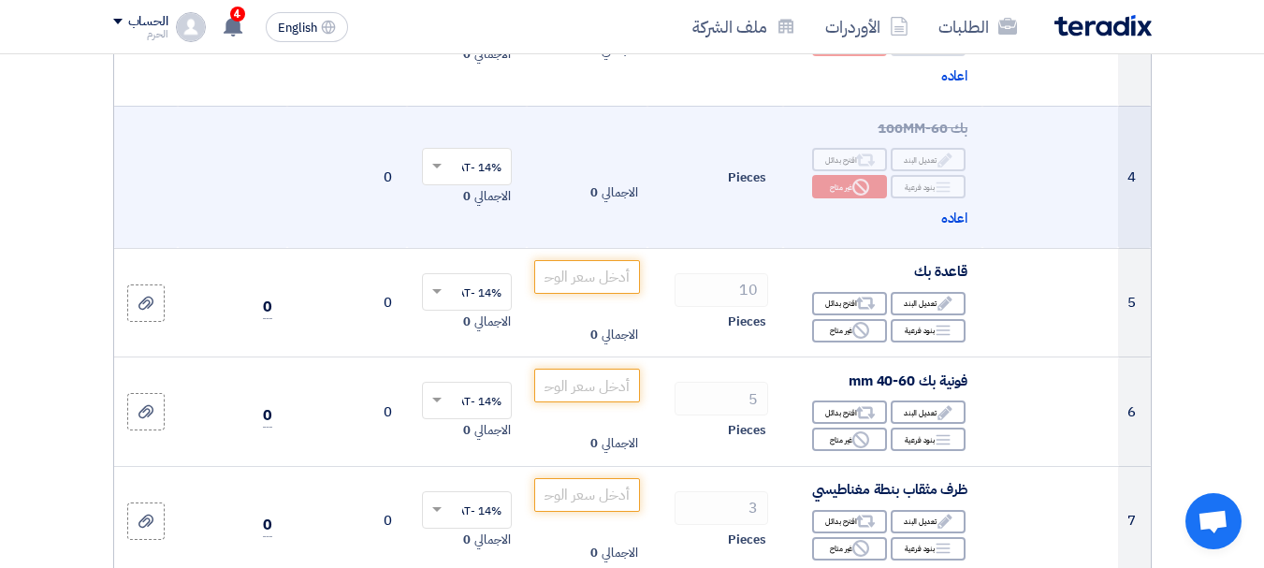
scroll to position [711, 0]
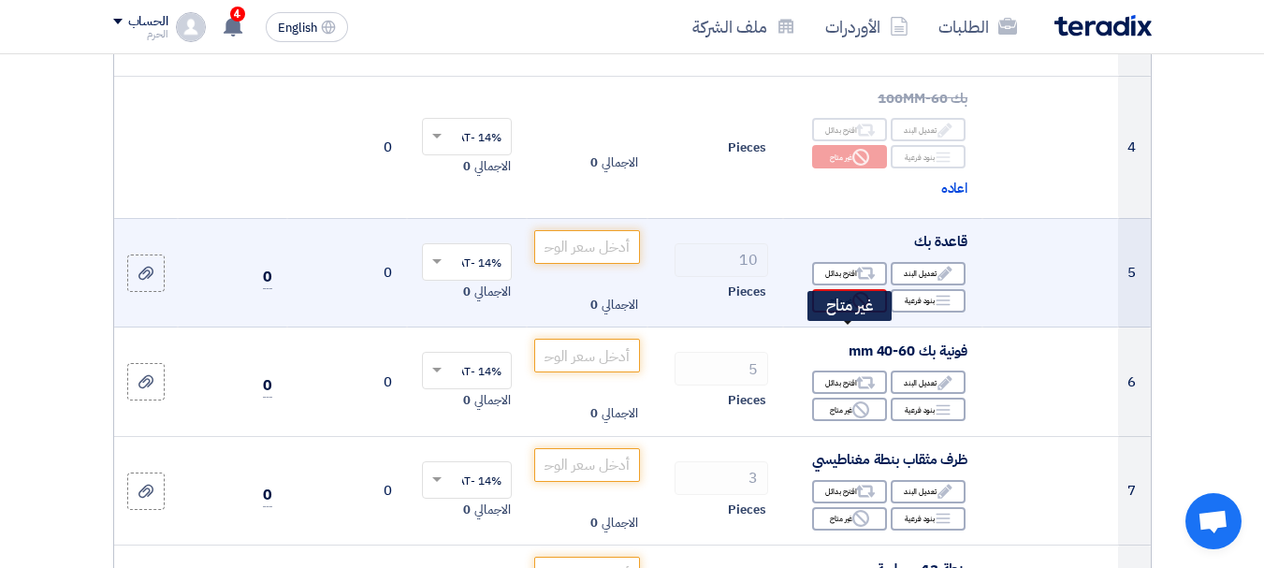
click at [834, 313] on div "Reject غير متاح" at bounding box center [849, 300] width 75 height 23
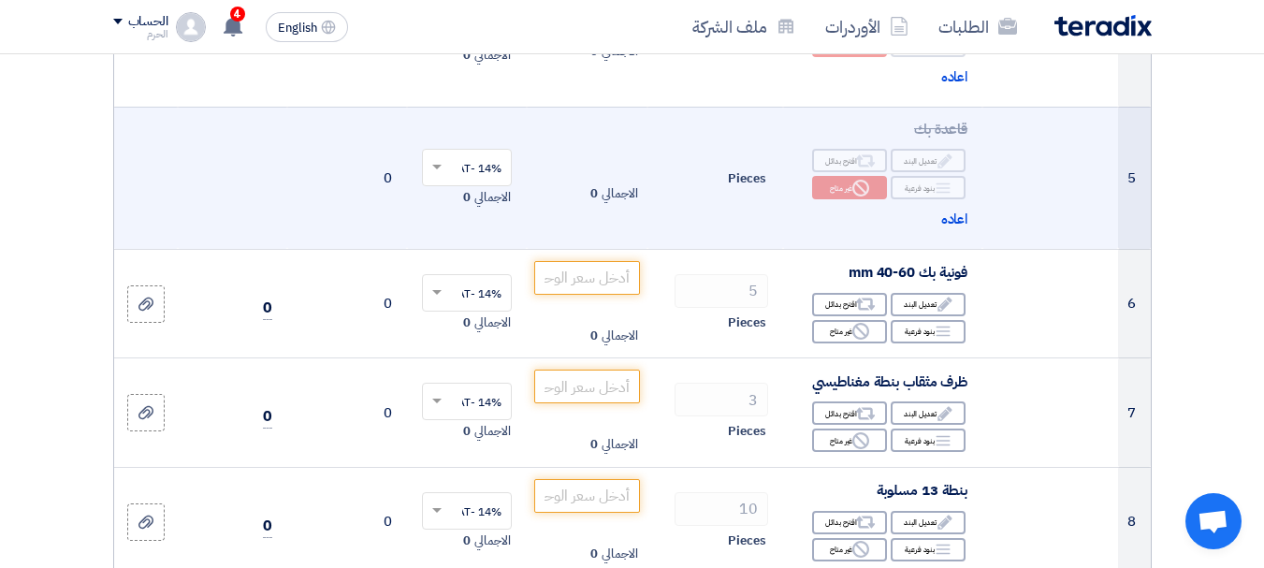
scroll to position [824, 0]
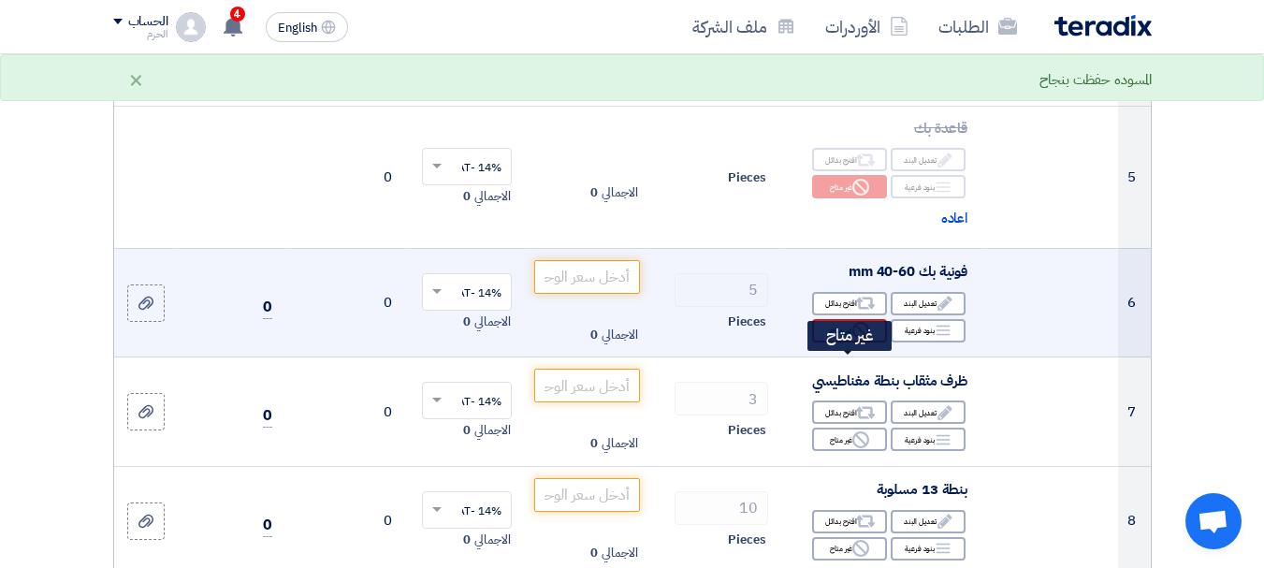
click at [855, 339] on icon "Reject" at bounding box center [861, 330] width 17 height 17
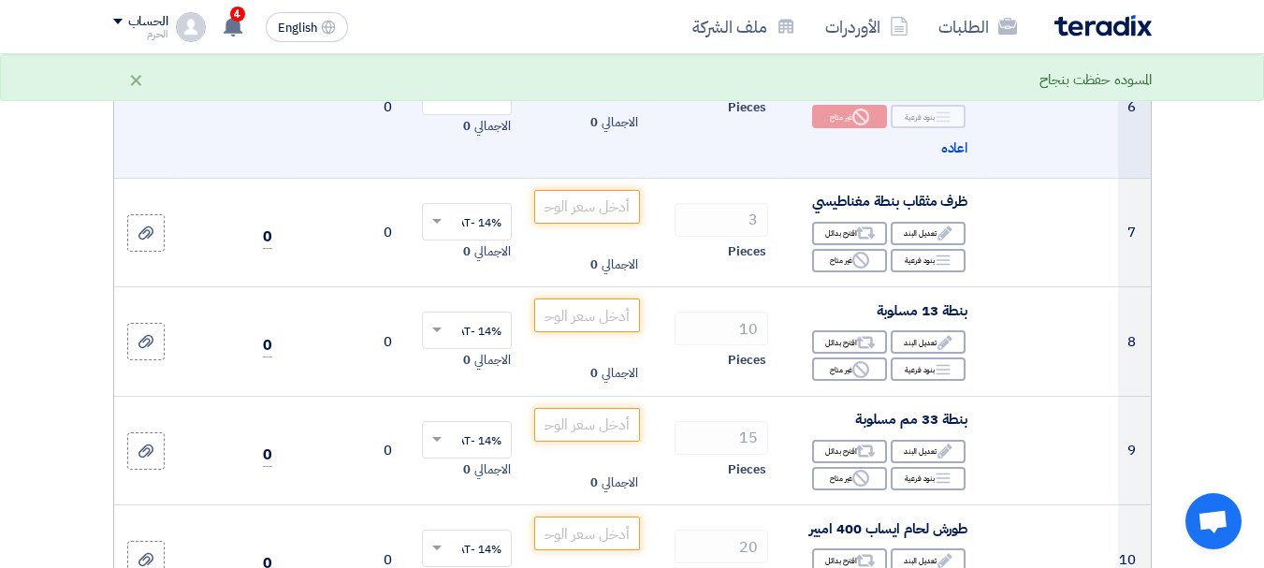
scroll to position [1048, 0]
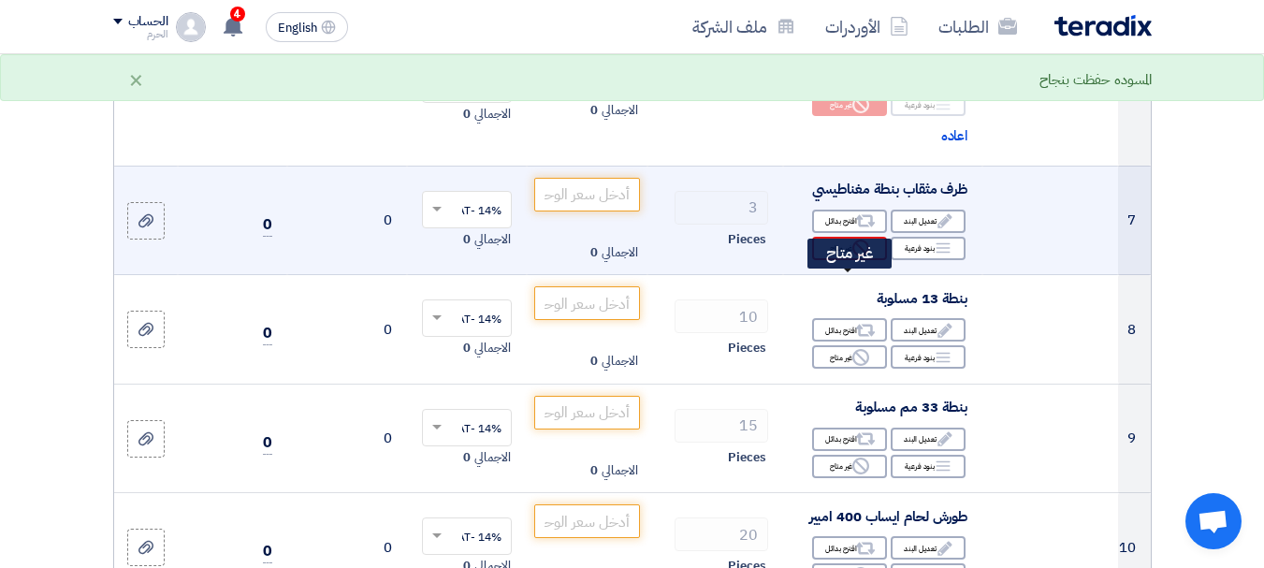
click at [844, 260] on div "Reject غير متاح" at bounding box center [849, 248] width 75 height 23
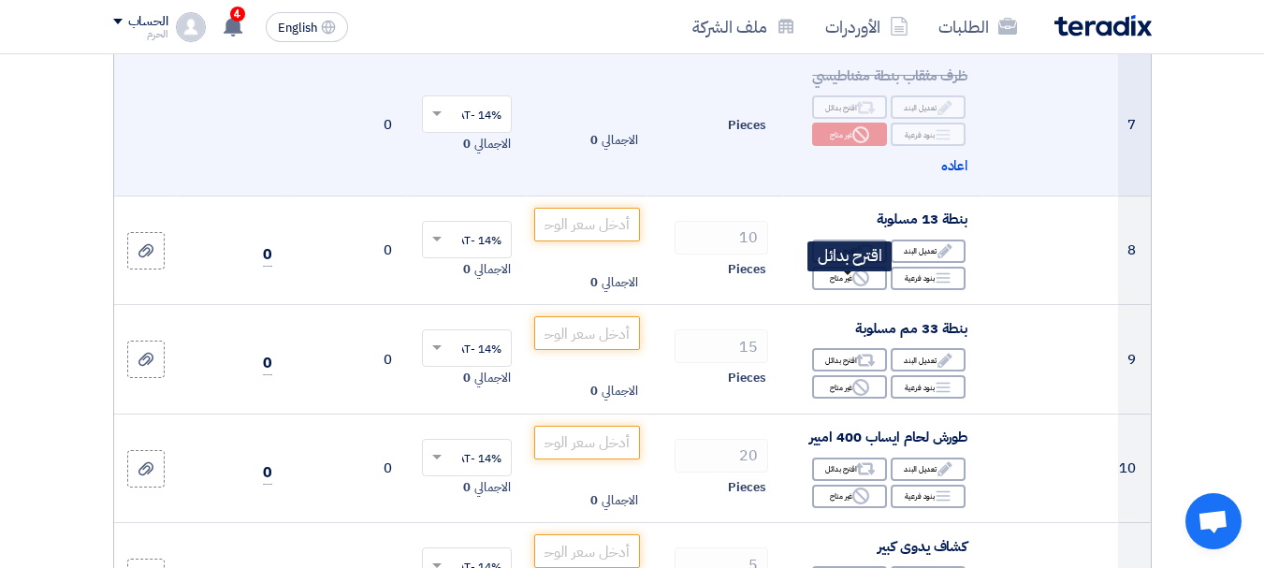
scroll to position [1198, 0]
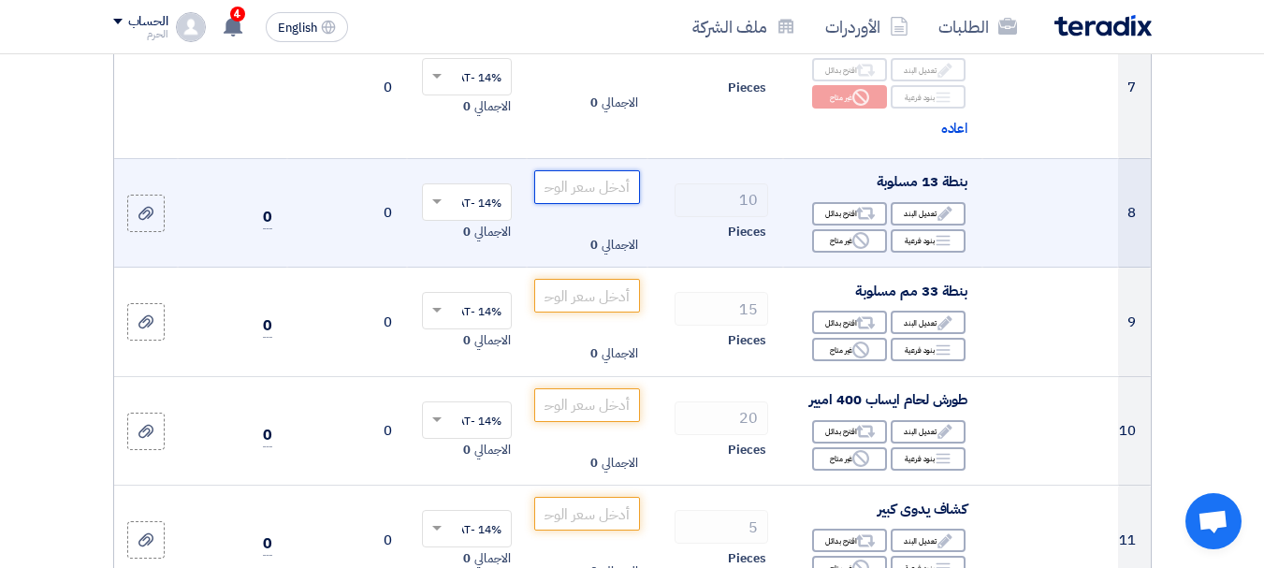
click at [606, 204] on input "number" at bounding box center [586, 187] width 105 height 34
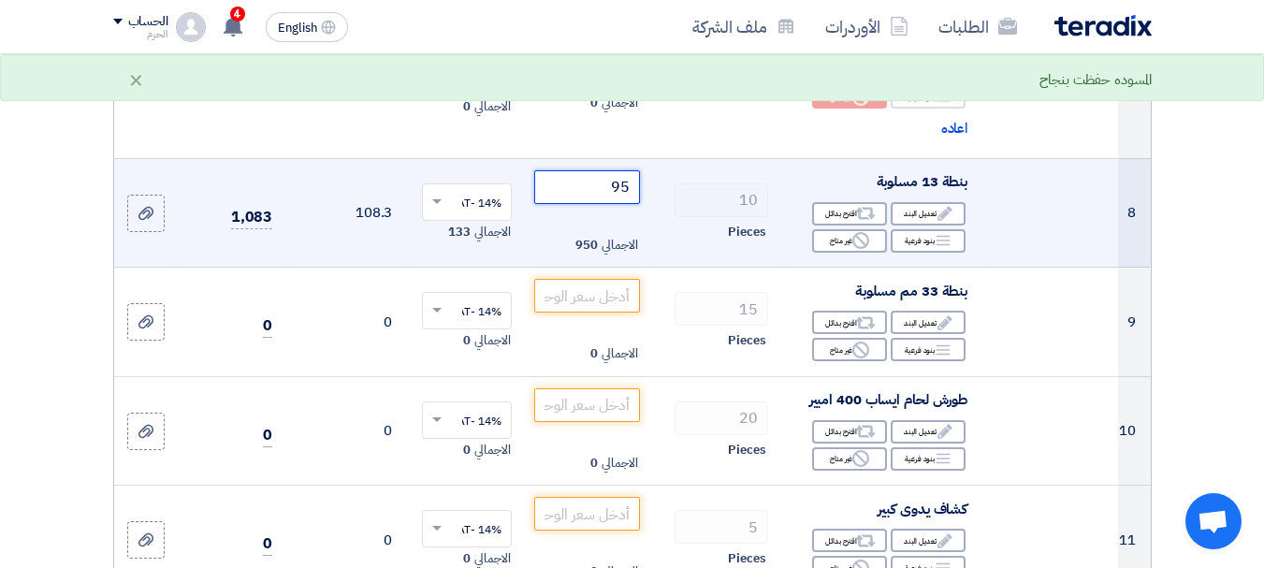
type input "95"
click at [333, 230] on td "108.3" at bounding box center [347, 213] width 120 height 110
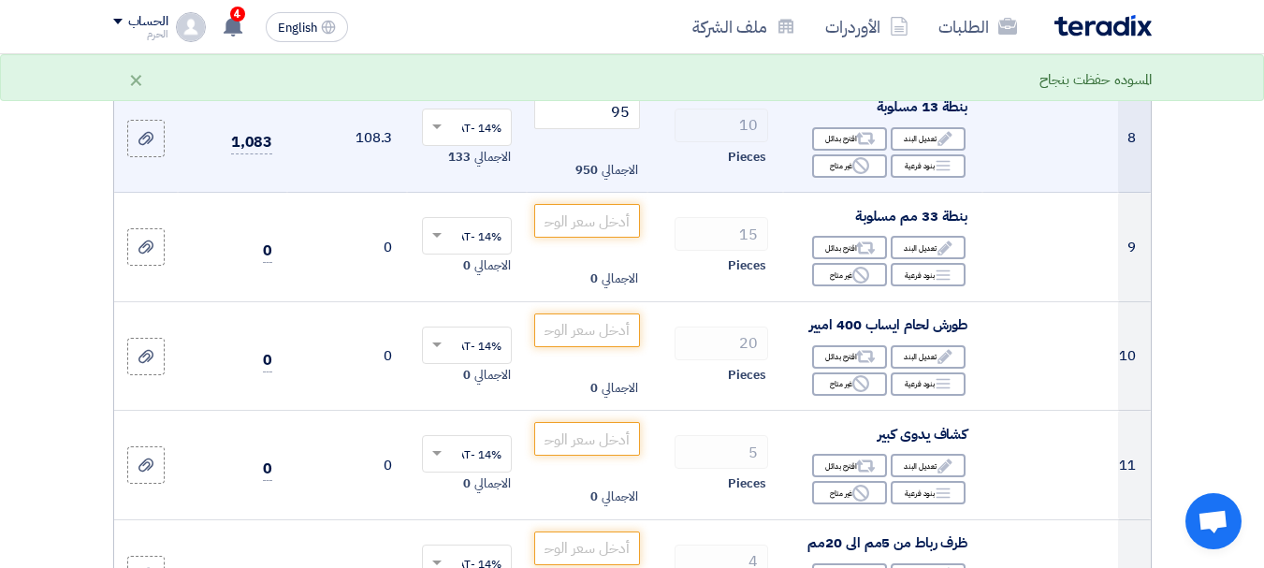
scroll to position [1310, 0]
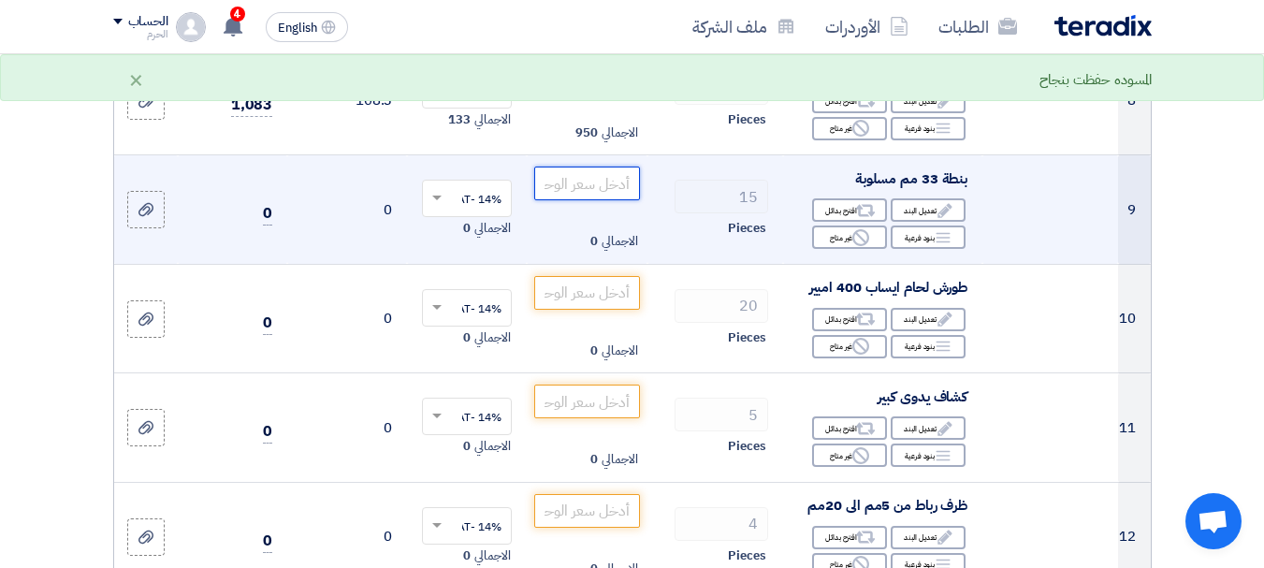
click at [593, 200] on input "number" at bounding box center [586, 184] width 105 height 34
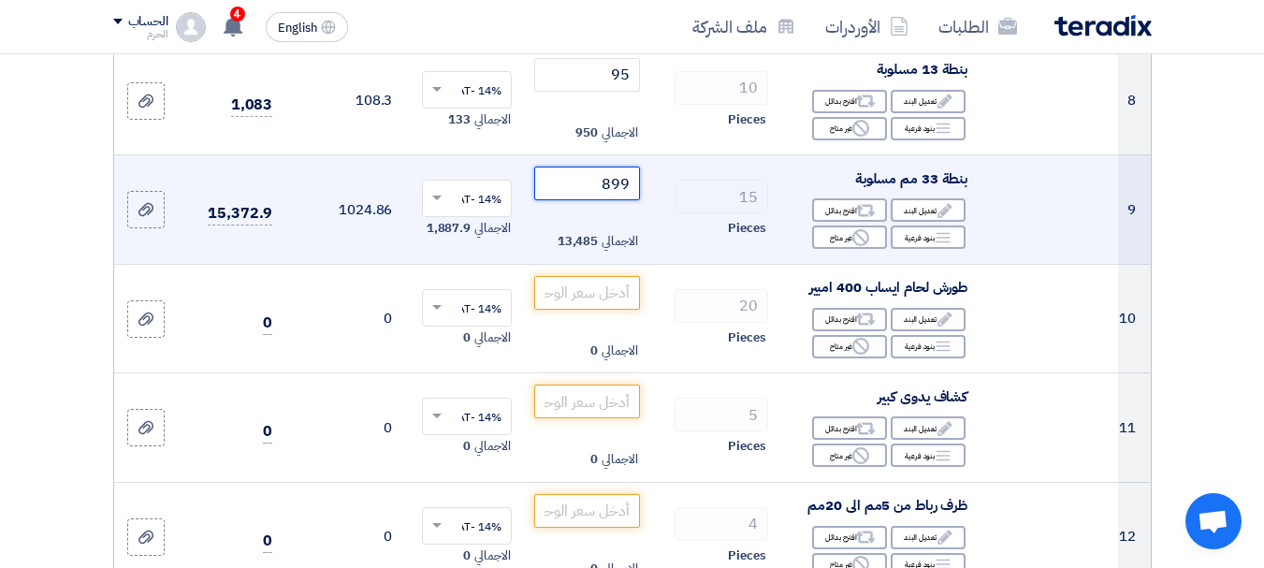
click at [593, 200] on input "899" at bounding box center [586, 184] width 105 height 34
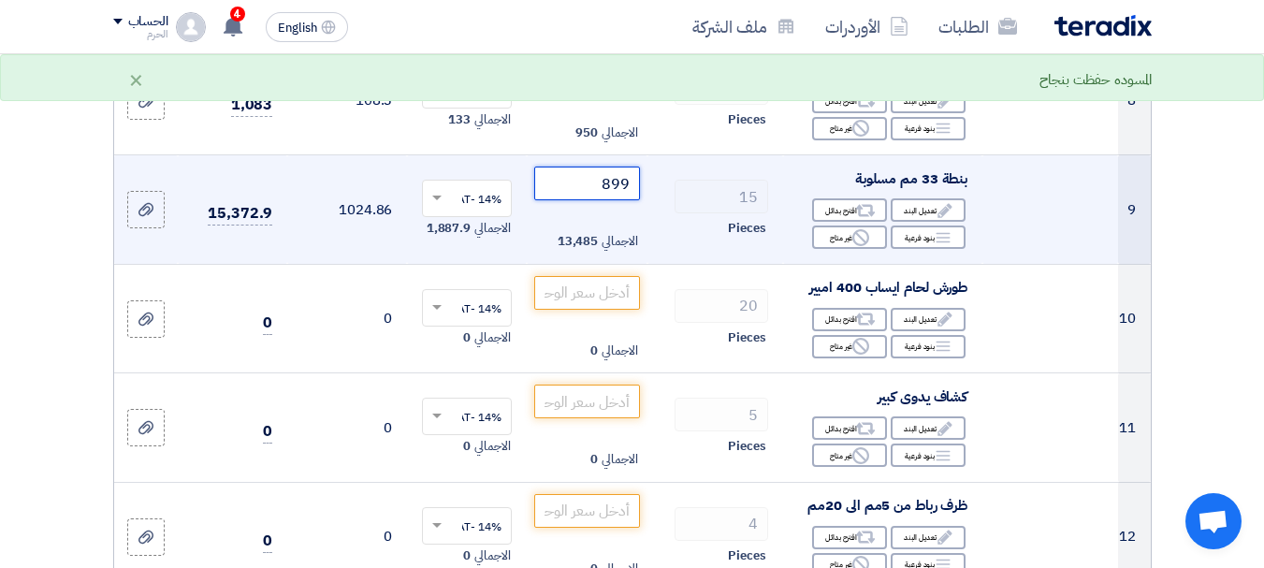
click at [607, 200] on input "899" at bounding box center [586, 184] width 105 height 34
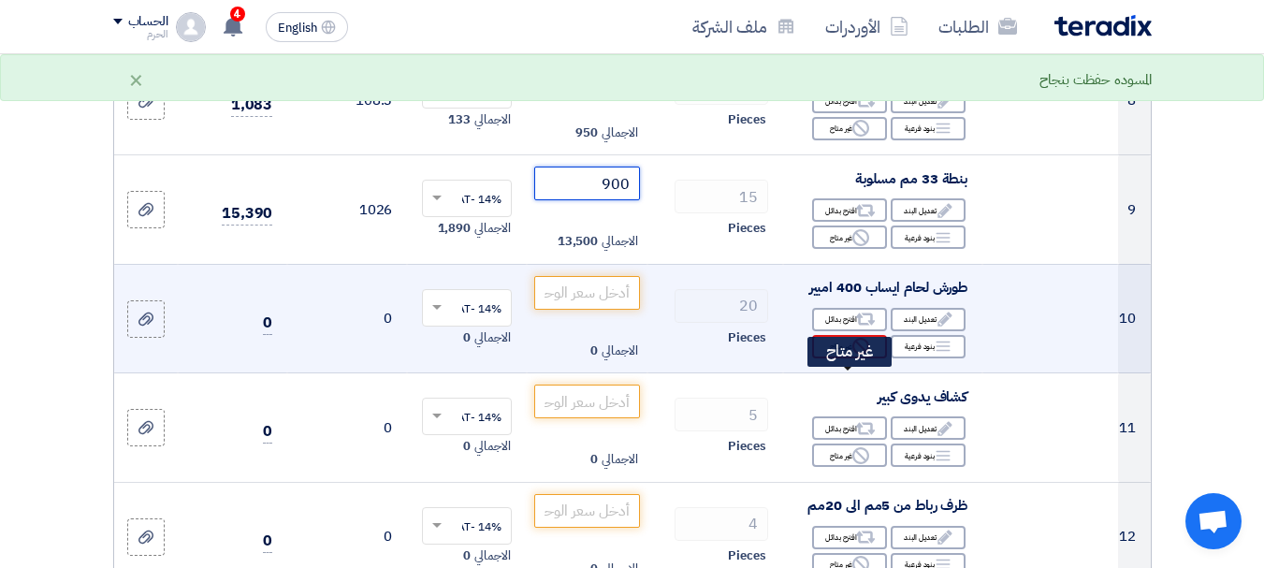
type input "900"
click at [842, 358] on div "Reject غير متاح" at bounding box center [849, 346] width 75 height 23
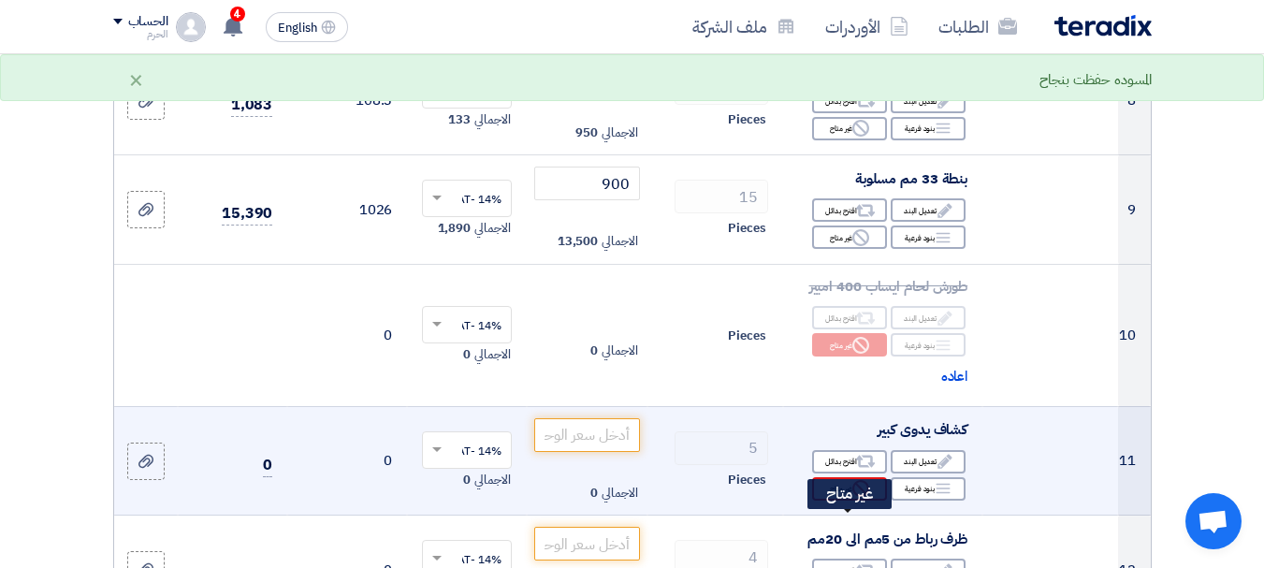
click at [840, 501] on div "Reject غير متاح" at bounding box center [849, 488] width 75 height 23
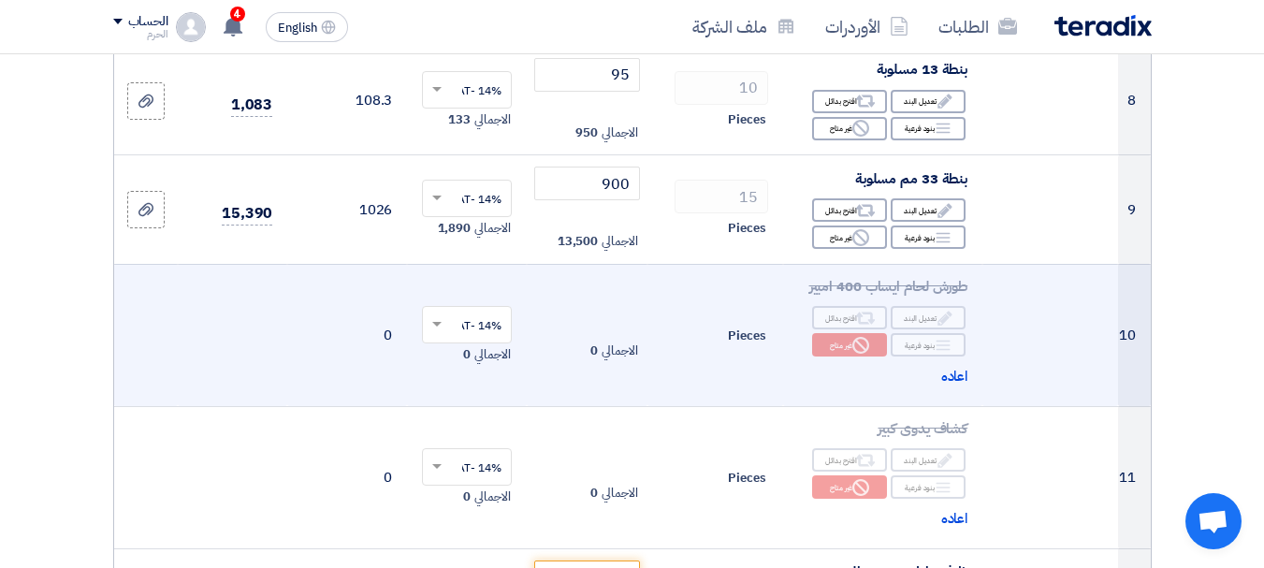
click at [698, 347] on div "Pieces" at bounding box center [716, 336] width 106 height 22
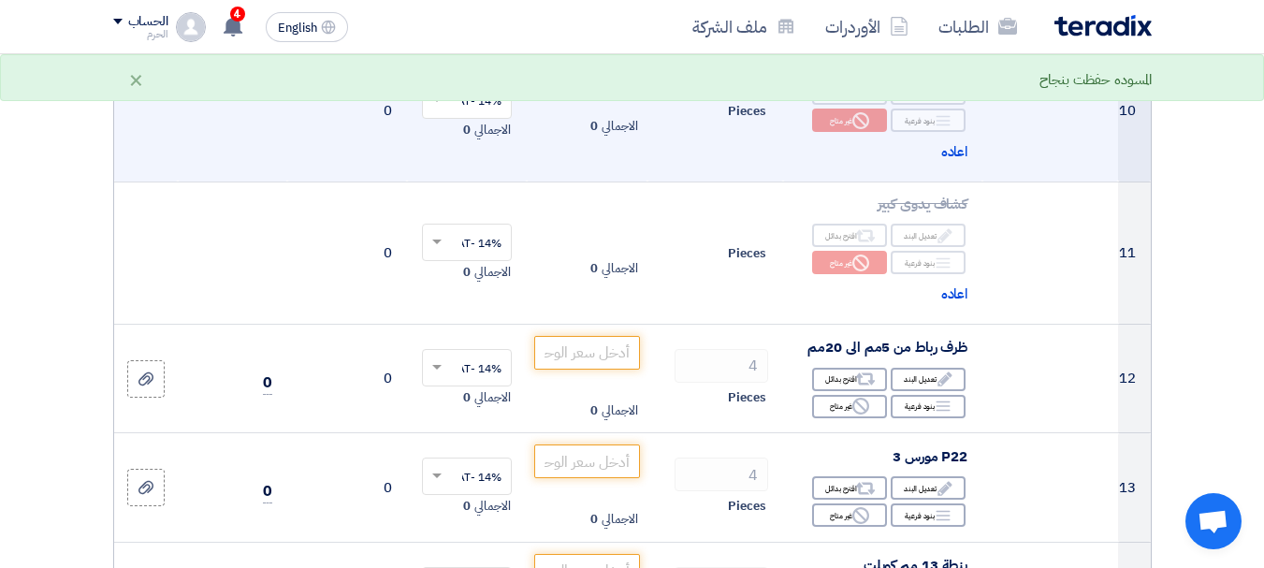
scroll to position [1722, 0]
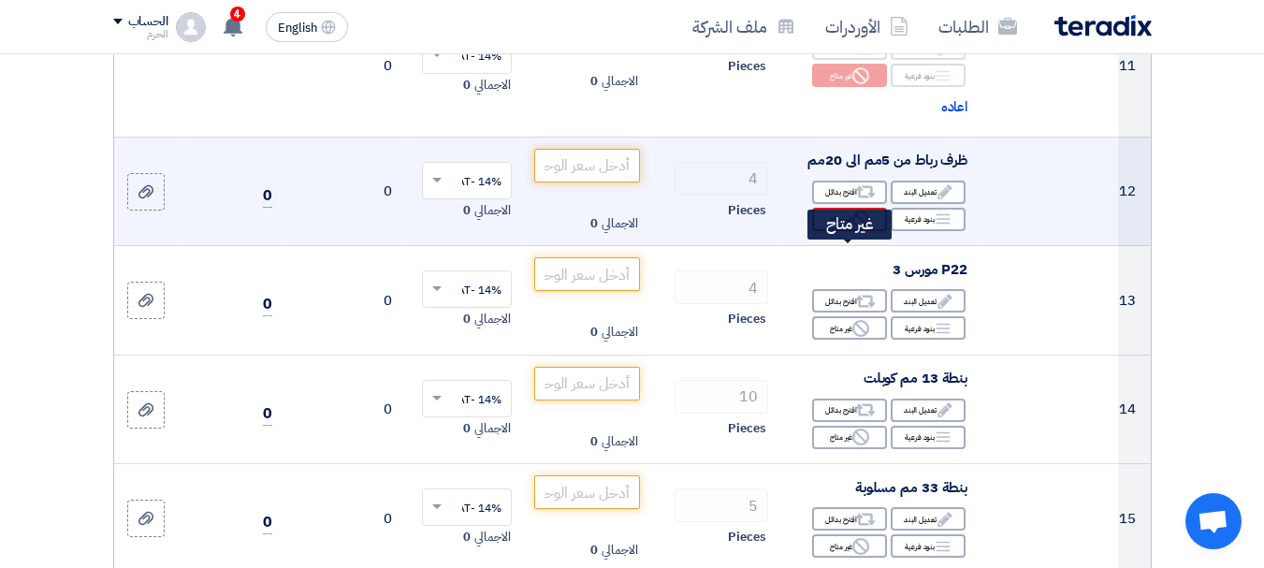
click at [867, 227] on icon "Reject" at bounding box center [861, 219] width 17 height 17
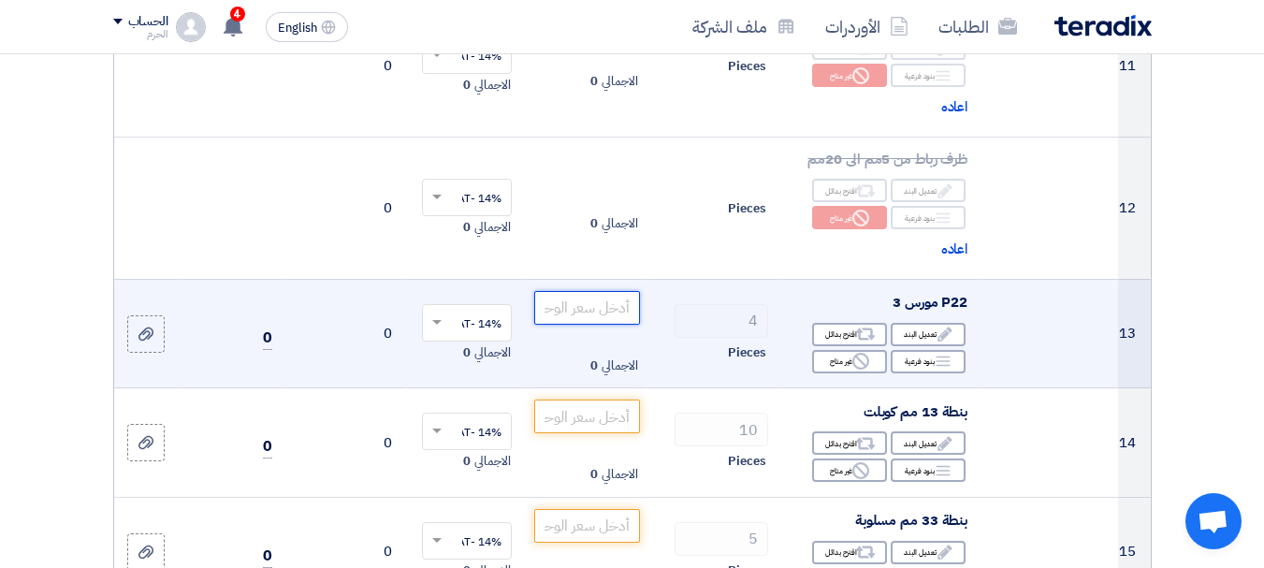
click at [594, 325] on input "number" at bounding box center [586, 308] width 105 height 34
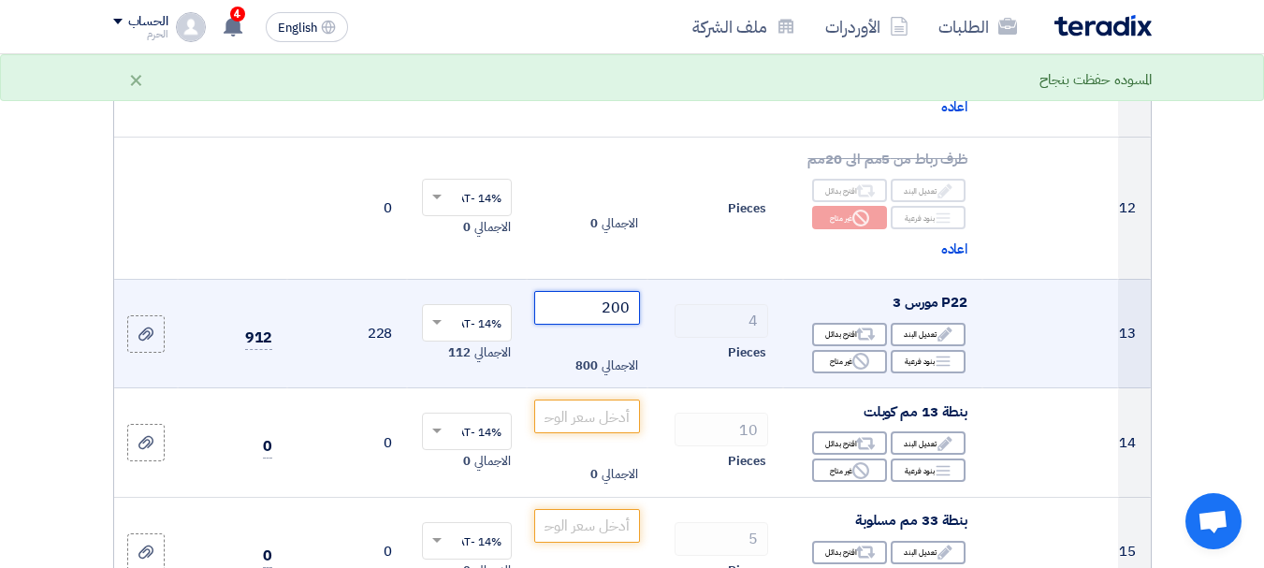
click at [618, 325] on input "200" at bounding box center [586, 308] width 105 height 34
type input "200"
click at [668, 364] on div "Pieces" at bounding box center [716, 353] width 106 height 22
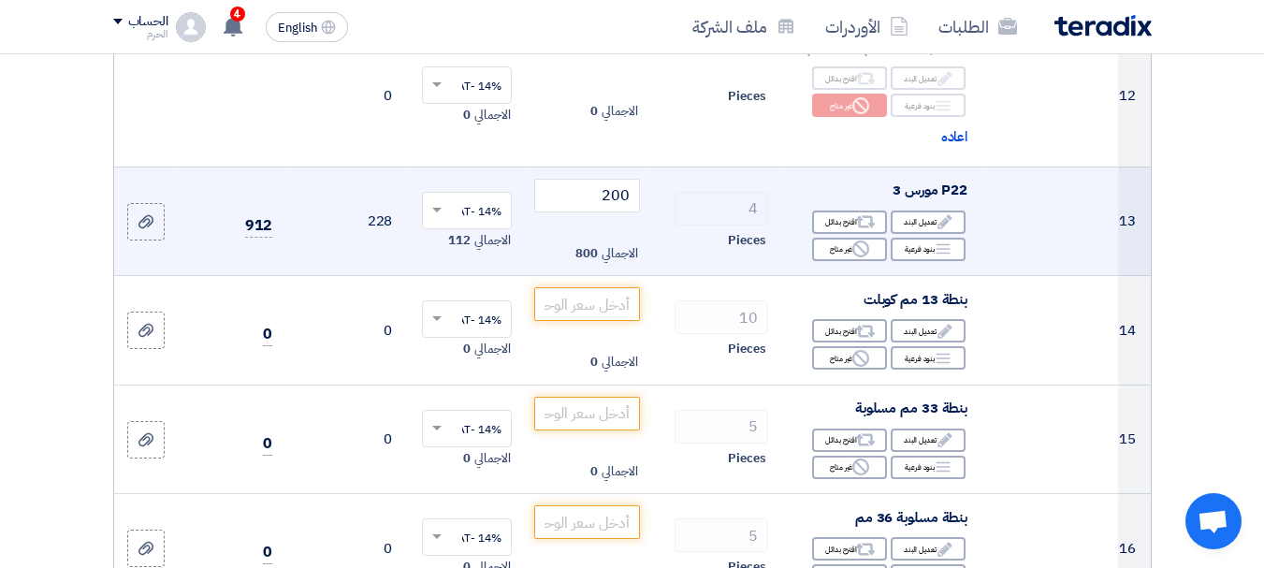
scroll to position [1872, 0]
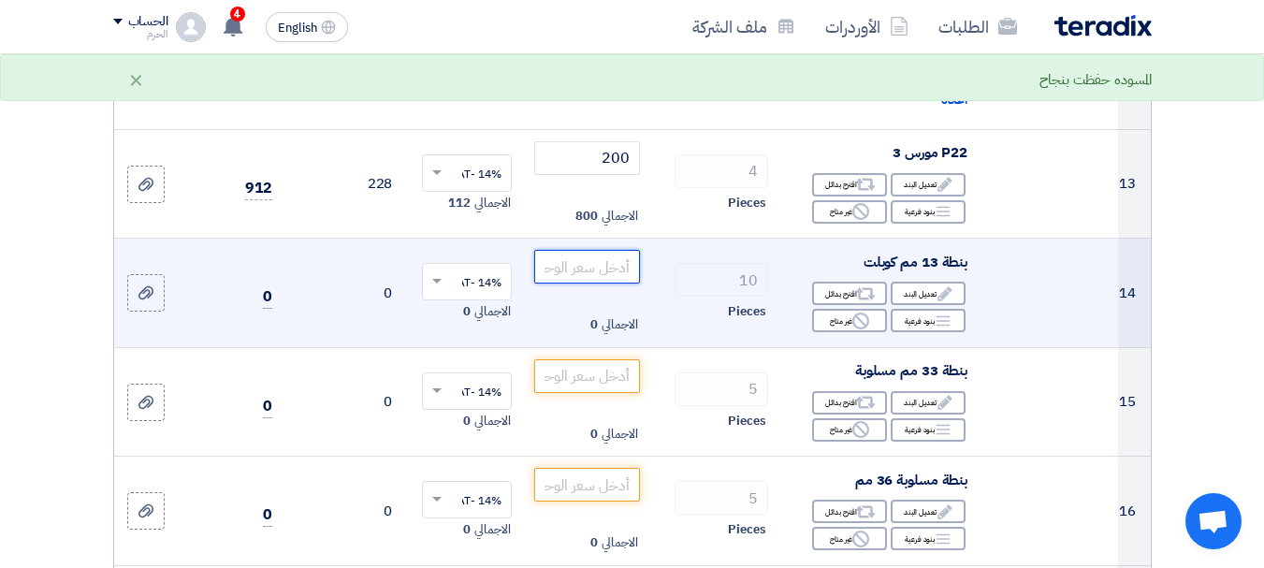
click at [608, 284] on input "number" at bounding box center [586, 267] width 105 height 34
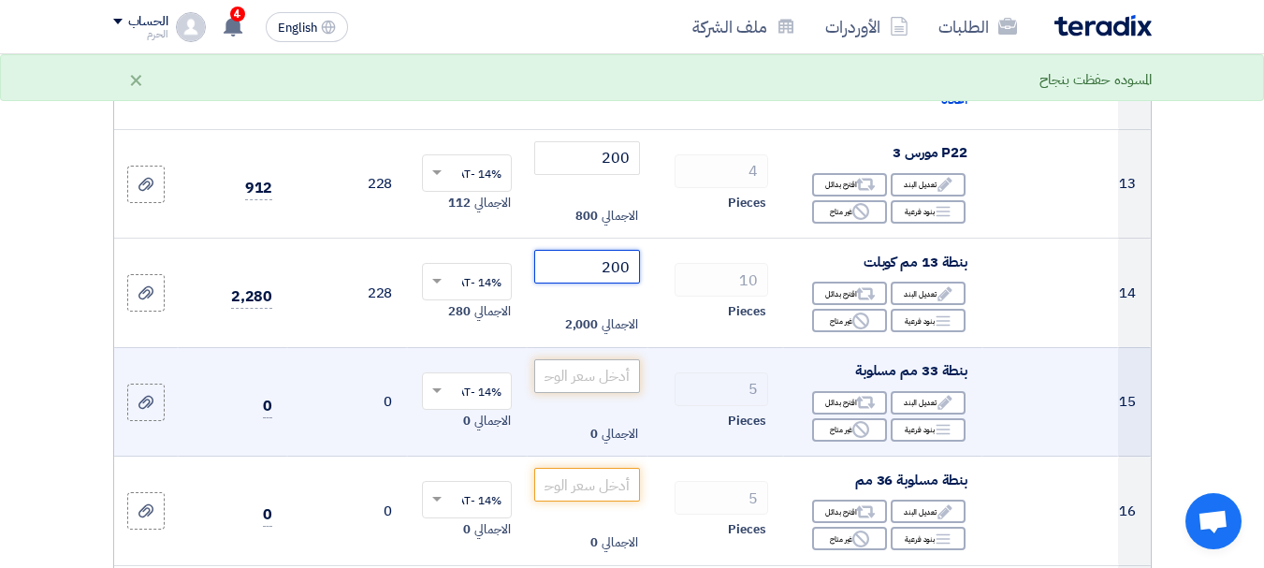
type input "200"
click at [607, 393] on input "number" at bounding box center [586, 376] width 105 height 34
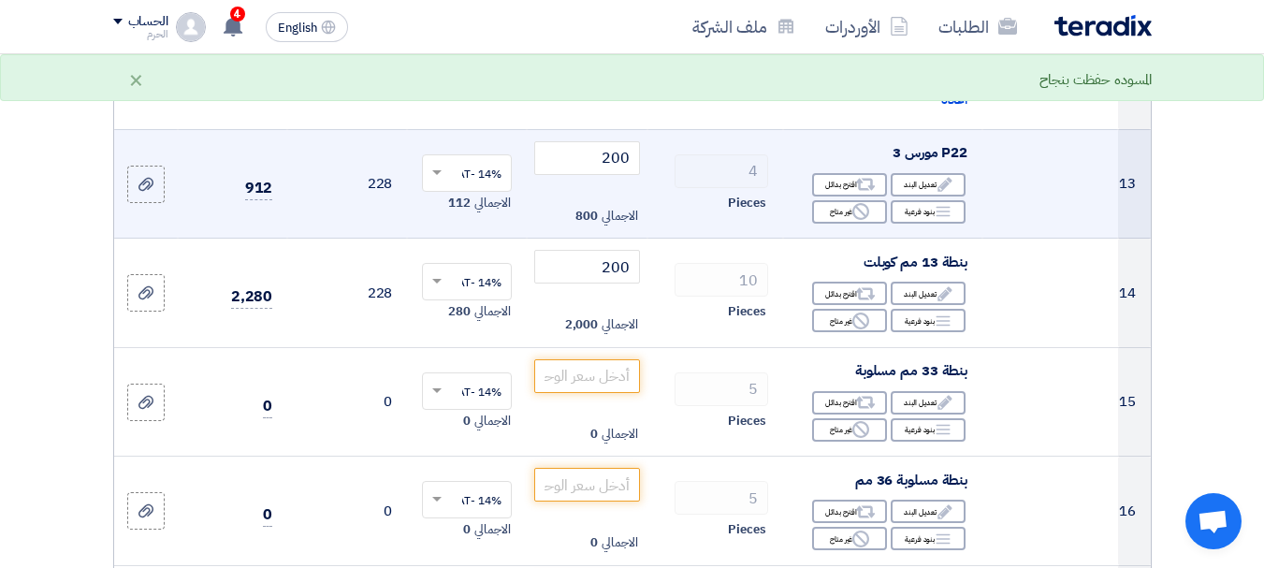
click at [711, 239] on td "4 Pieces" at bounding box center [716, 184] width 136 height 110
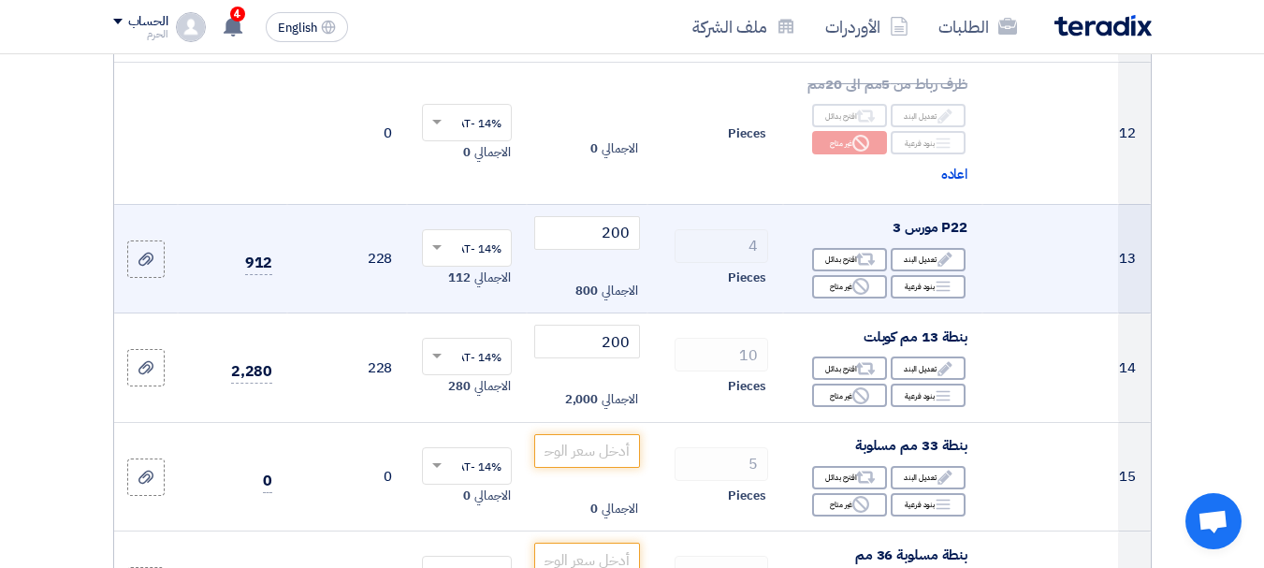
scroll to position [1834, 0]
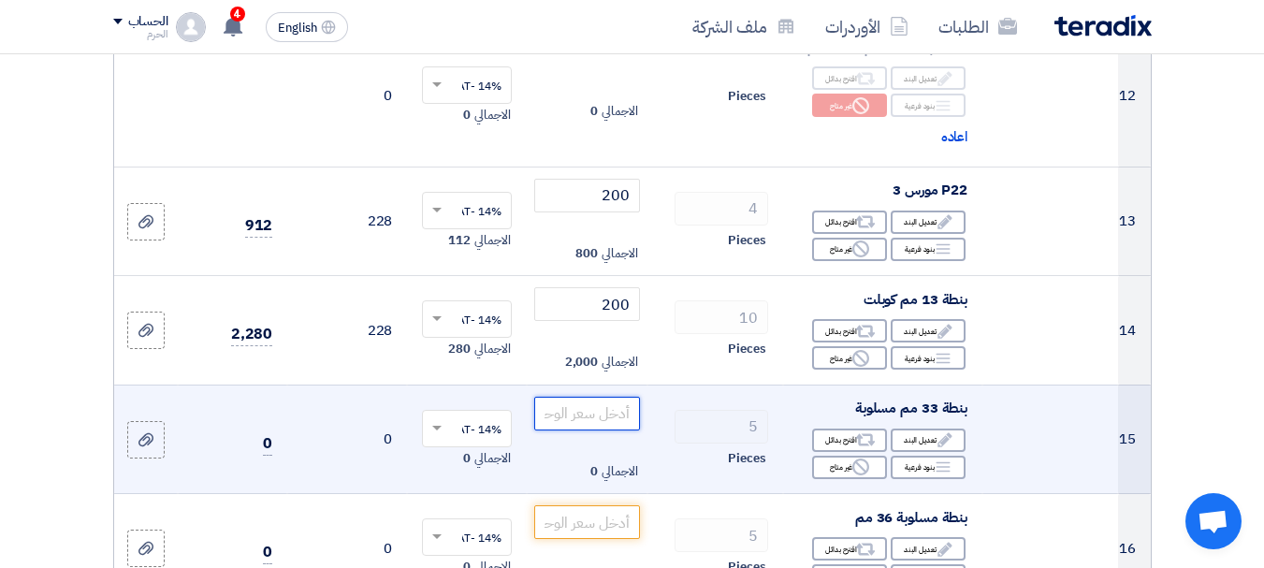
click at [598, 431] on input "number" at bounding box center [586, 414] width 105 height 34
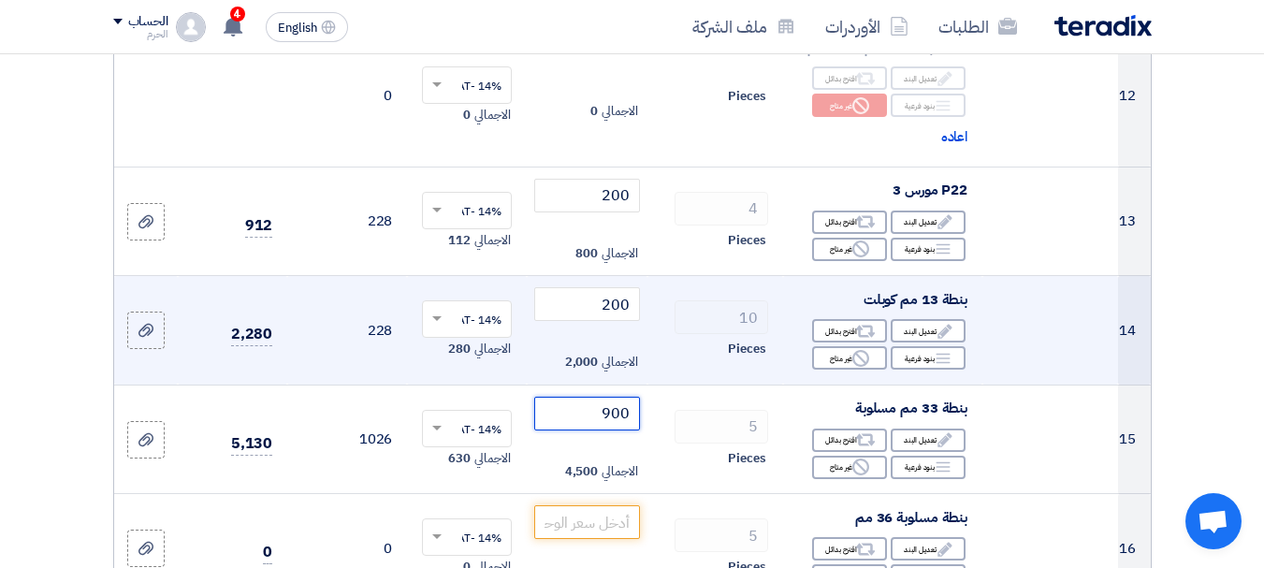
type input "900"
click at [709, 360] on div "Pieces" at bounding box center [716, 349] width 106 height 22
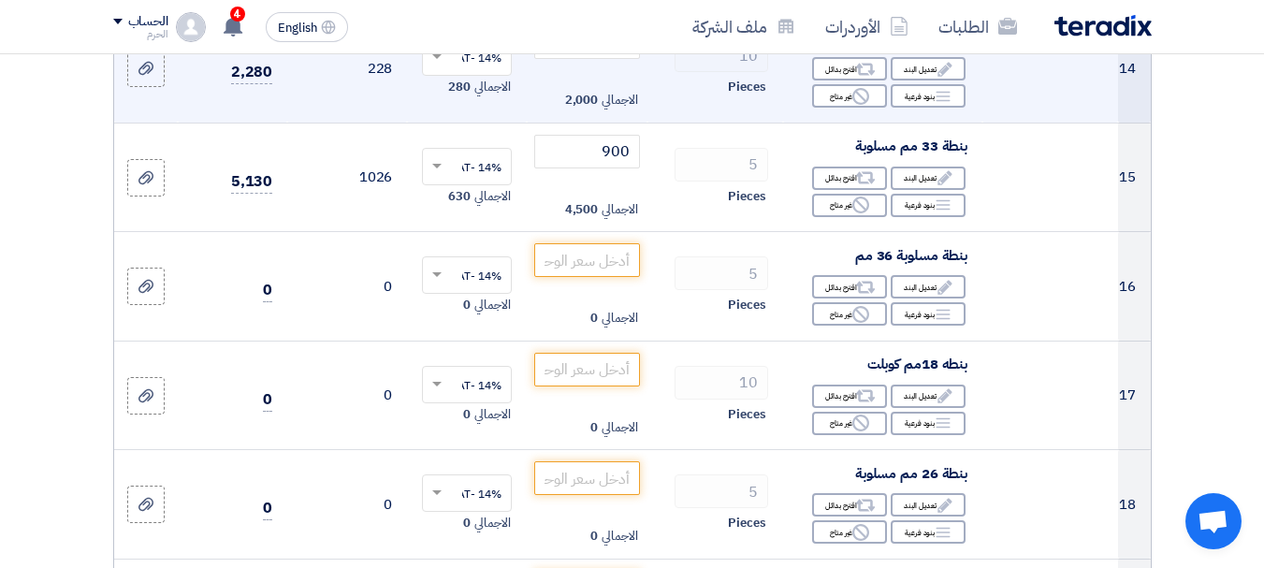
scroll to position [2059, 0]
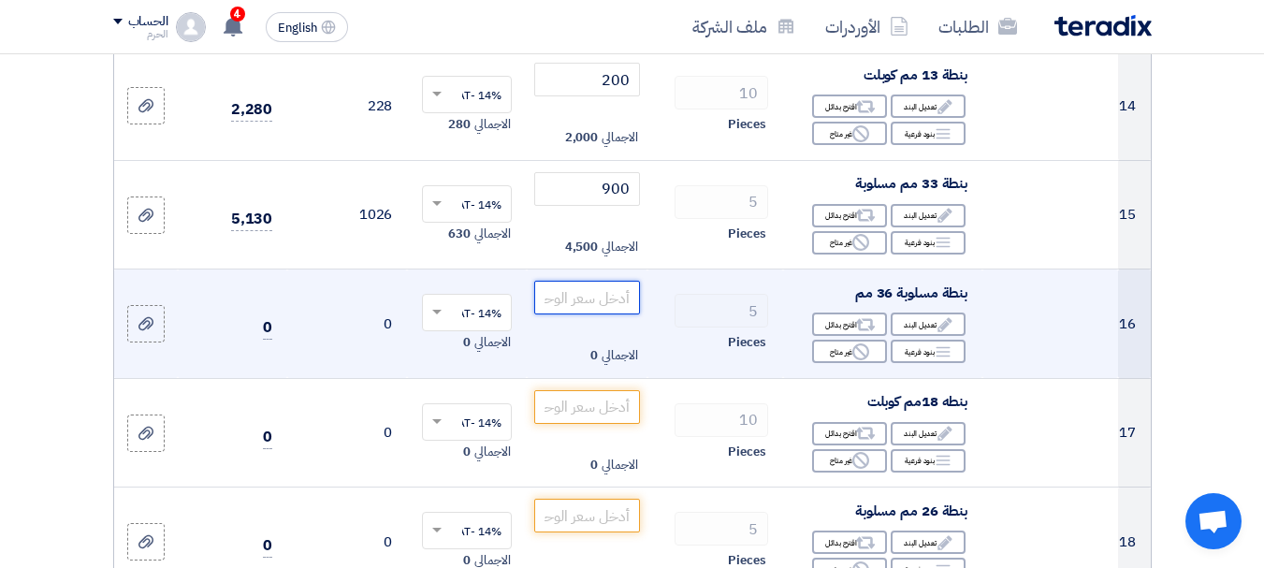
click at [619, 314] on input "number" at bounding box center [586, 298] width 105 height 34
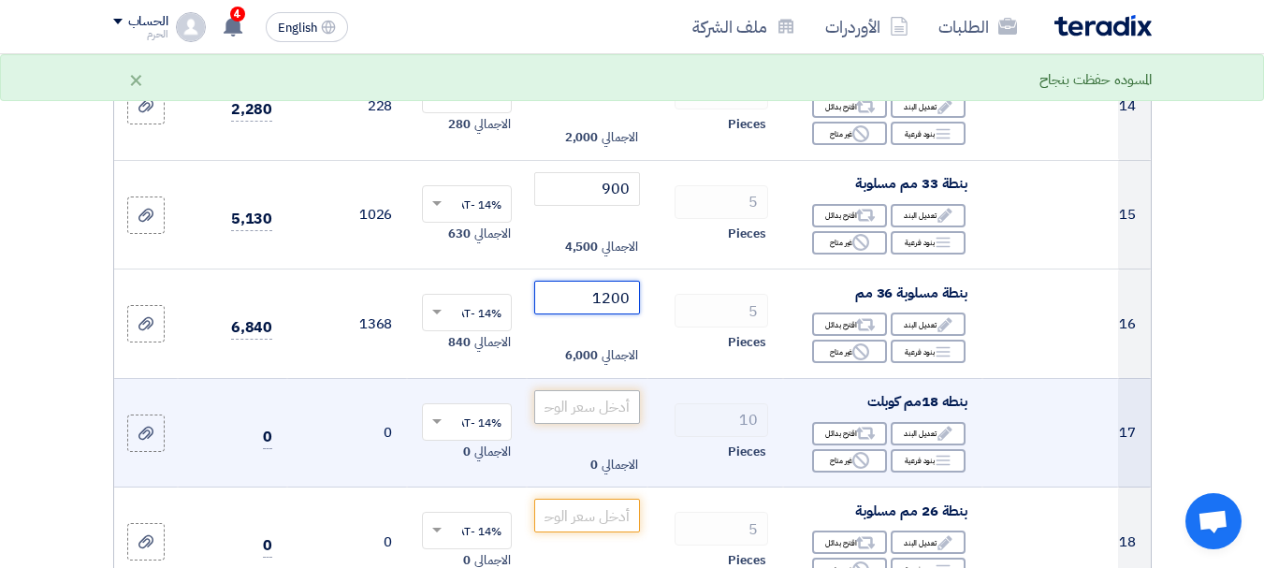
type input "1200"
click at [598, 424] on input "number" at bounding box center [586, 407] width 105 height 34
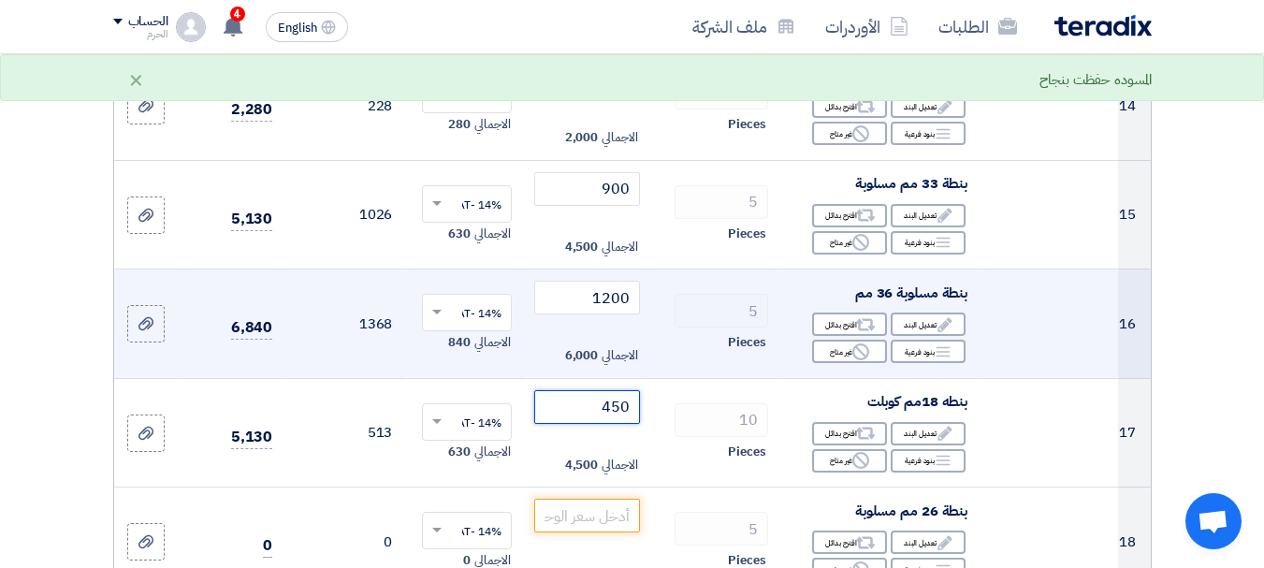
type input "450"
click at [670, 379] on td "5 Pieces" at bounding box center [716, 325] width 136 height 110
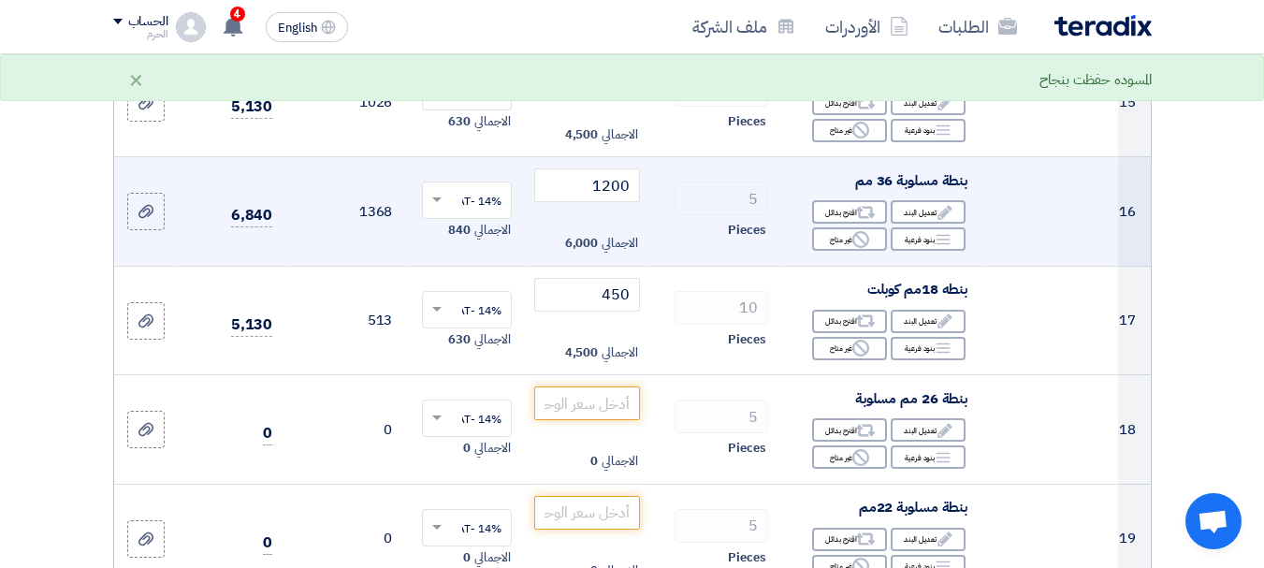
scroll to position [2209, 0]
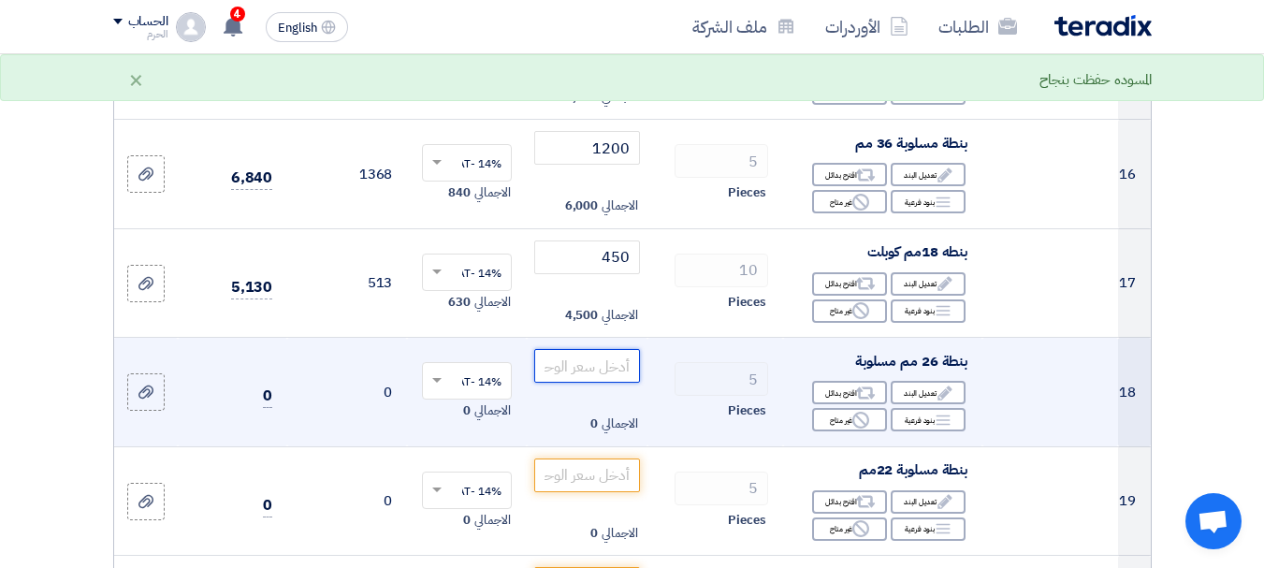
click at [607, 383] on input "number" at bounding box center [586, 366] width 105 height 34
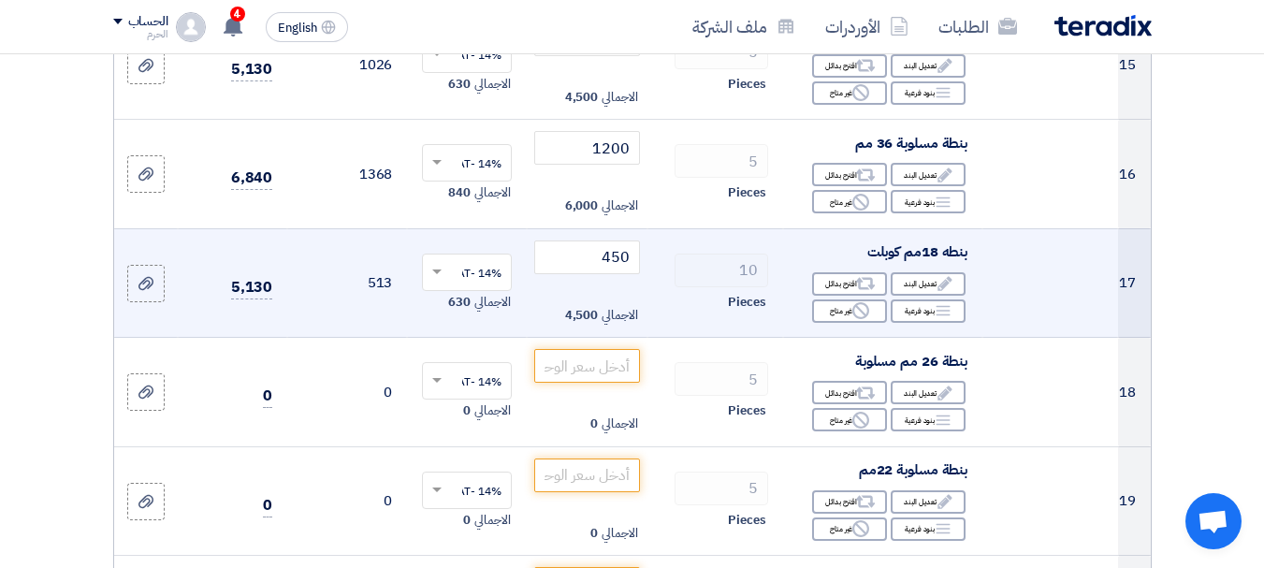
click at [404, 338] on td "513" at bounding box center [347, 283] width 120 height 110
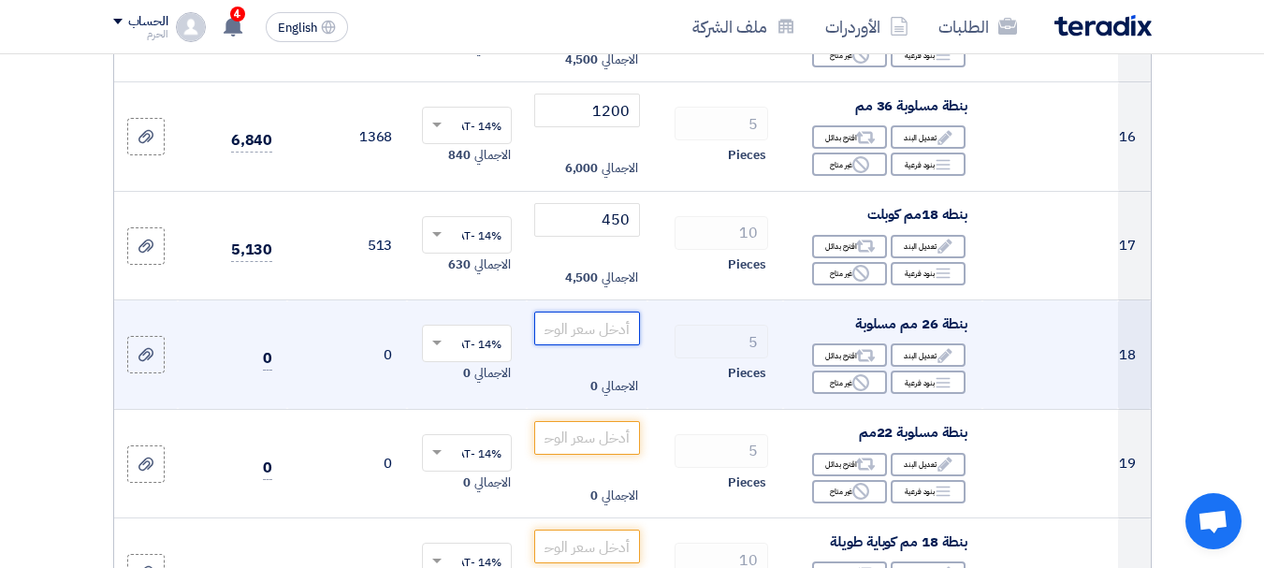
click at [598, 345] on input "number" at bounding box center [586, 329] width 105 height 34
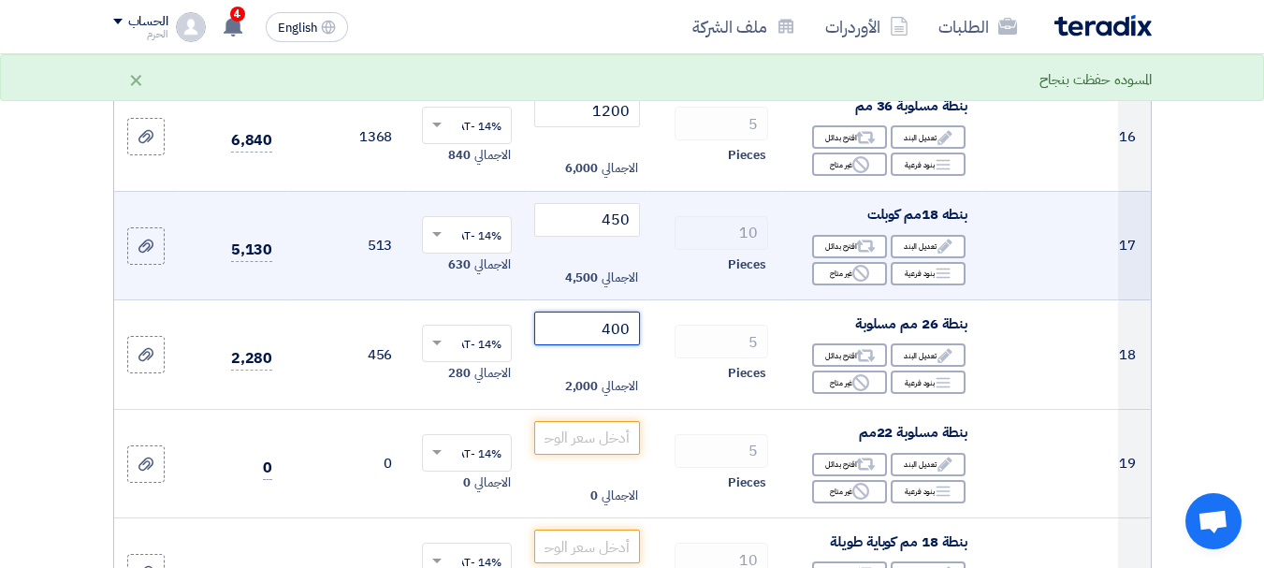
type input "400"
click at [652, 300] on td "10 Pieces" at bounding box center [716, 246] width 136 height 110
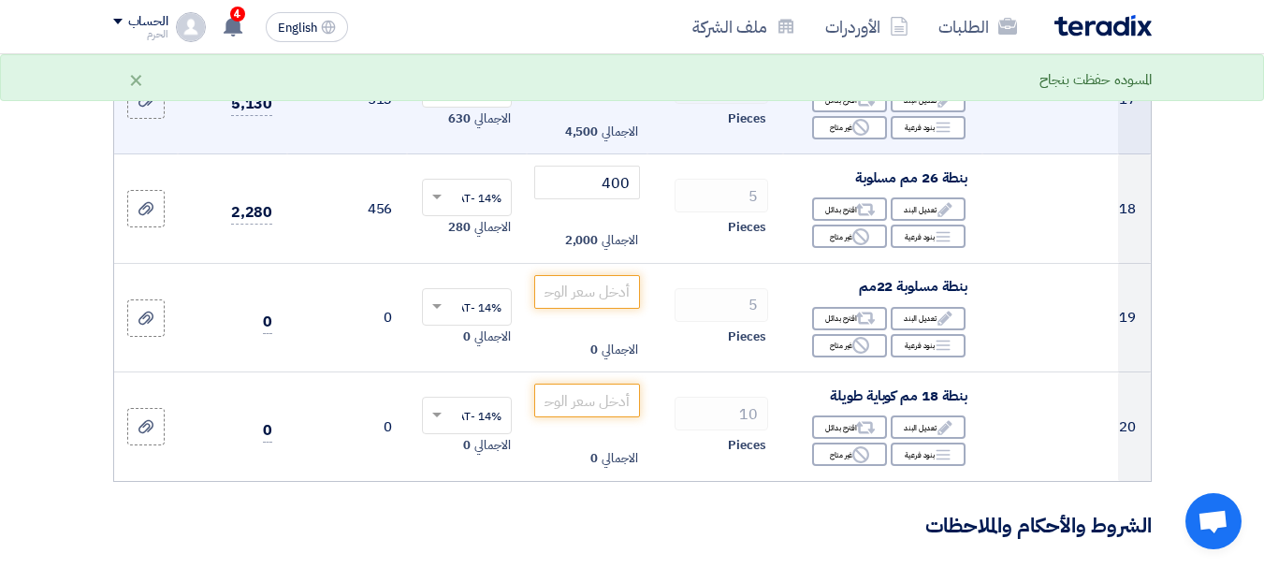
scroll to position [2396, 0]
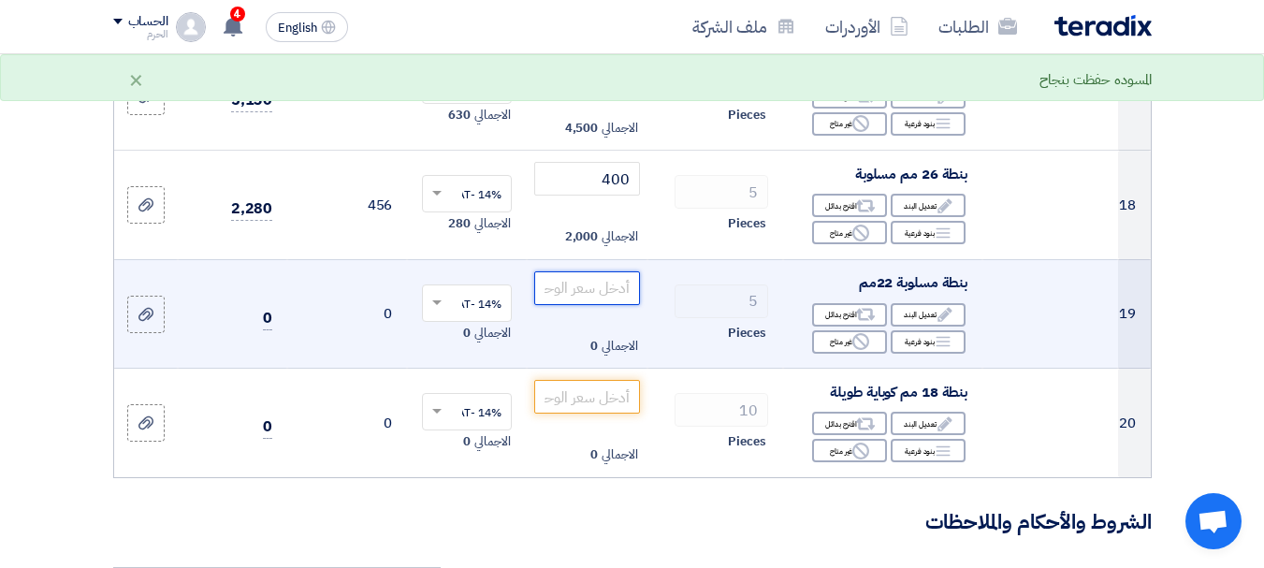
click at [601, 305] on input "number" at bounding box center [586, 288] width 105 height 34
type input "250"
click at [673, 304] on td "5 Pieces" at bounding box center [716, 314] width 136 height 110
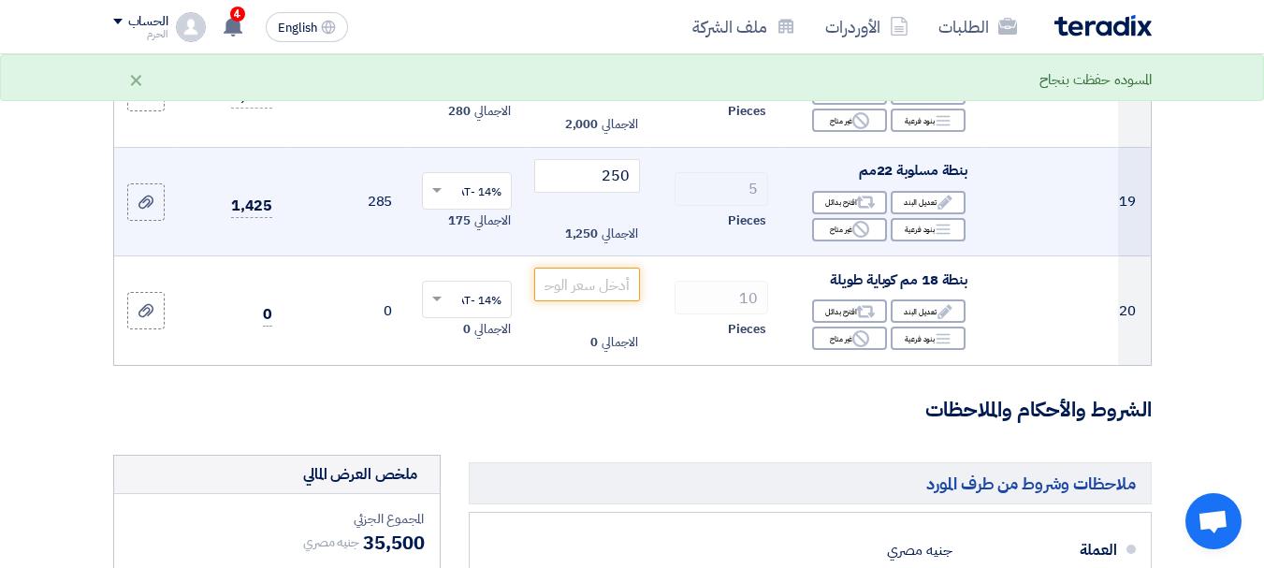
scroll to position [2546, 0]
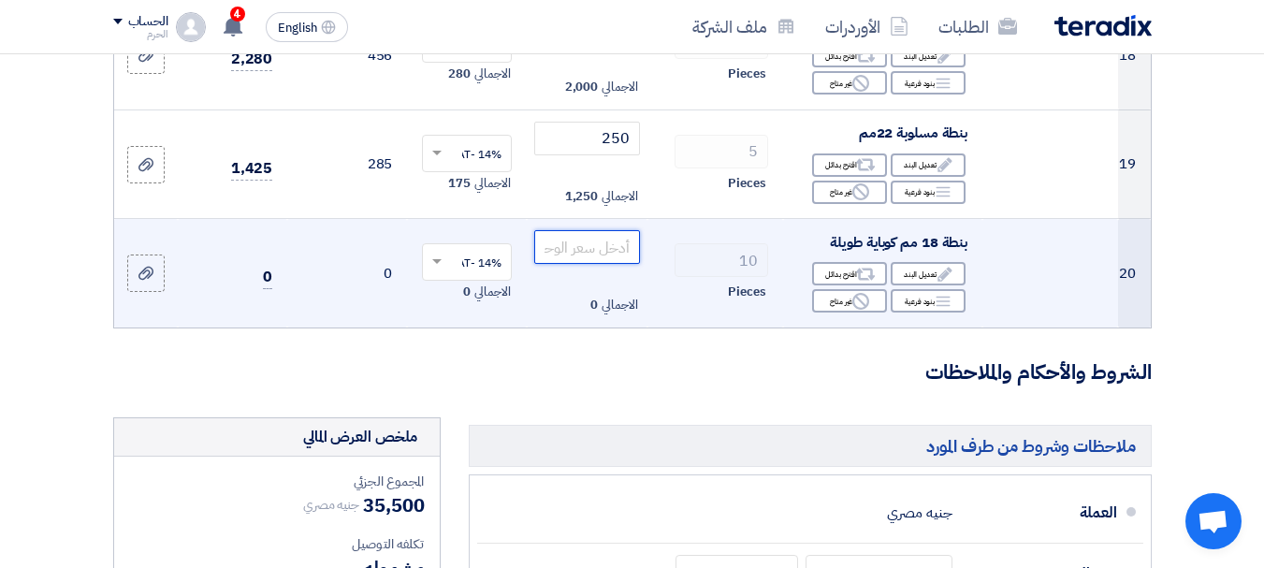
click at [611, 264] on input "number" at bounding box center [586, 247] width 105 height 34
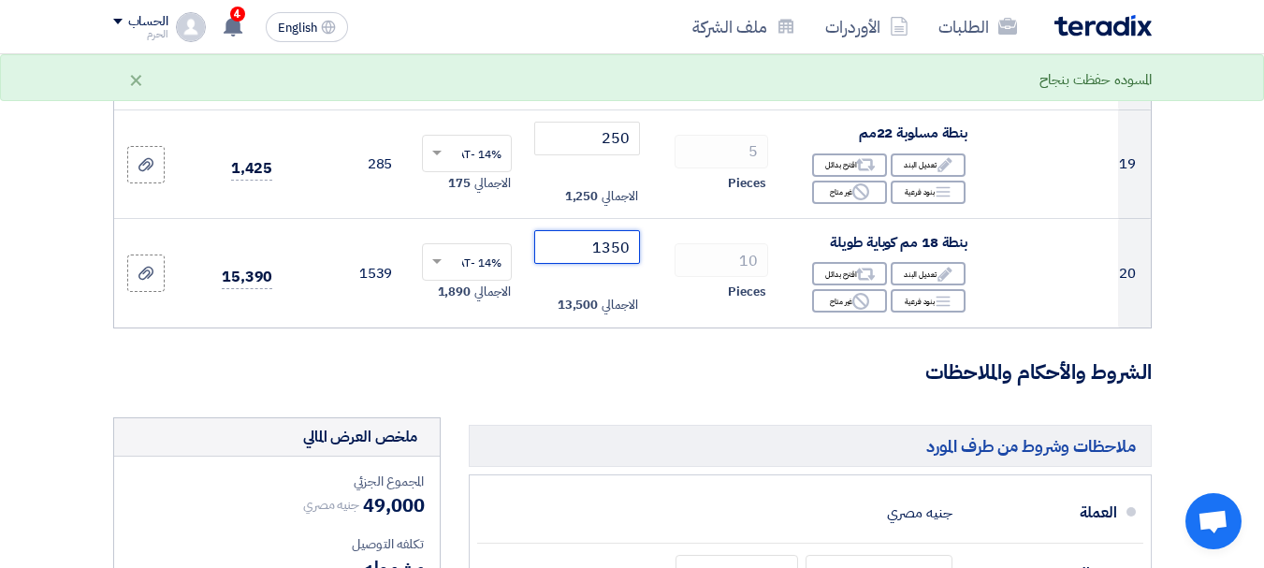
type input "1350"
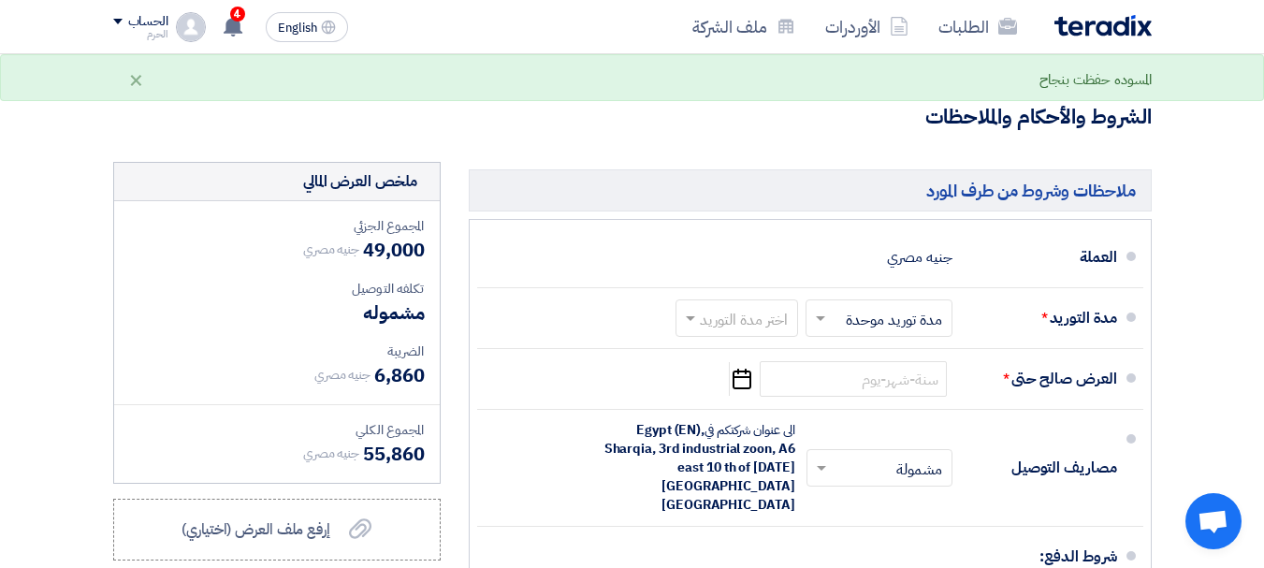
scroll to position [2958, 0]
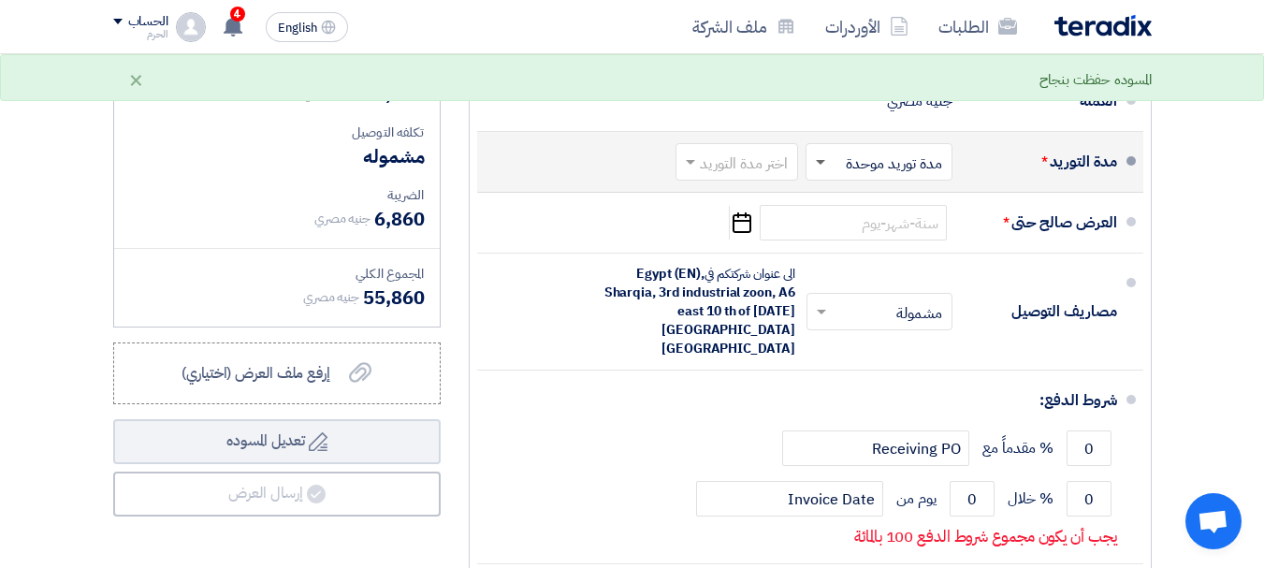
click at [824, 167] on span at bounding box center [820, 163] width 9 height 7
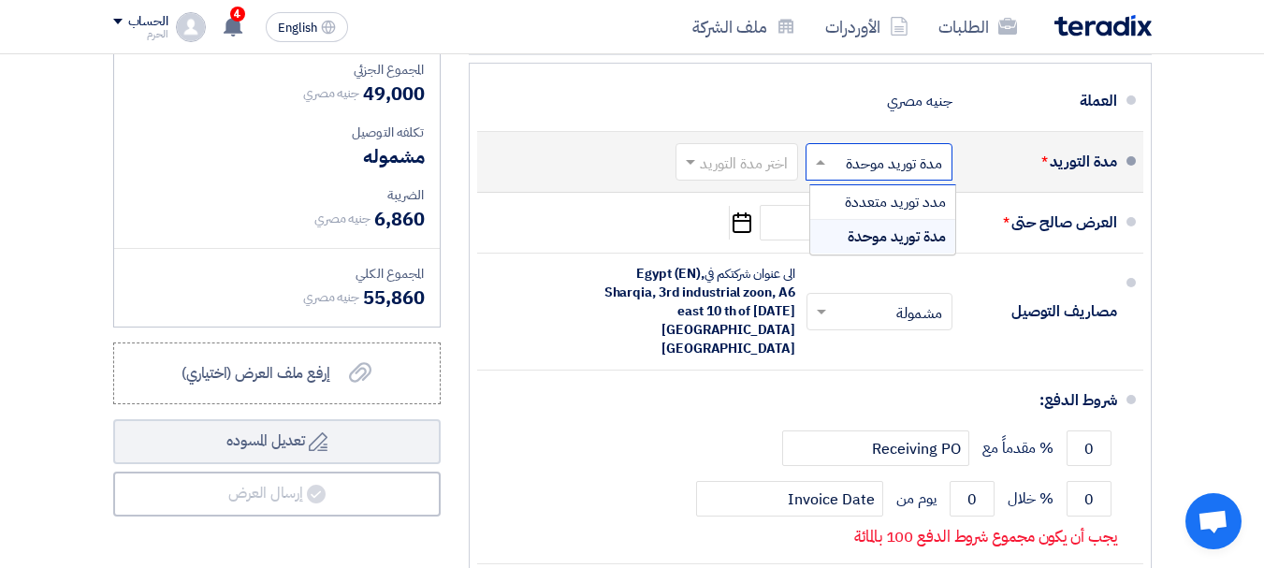
click at [846, 254] on div "مدة توريد موحدة" at bounding box center [883, 237] width 145 height 34
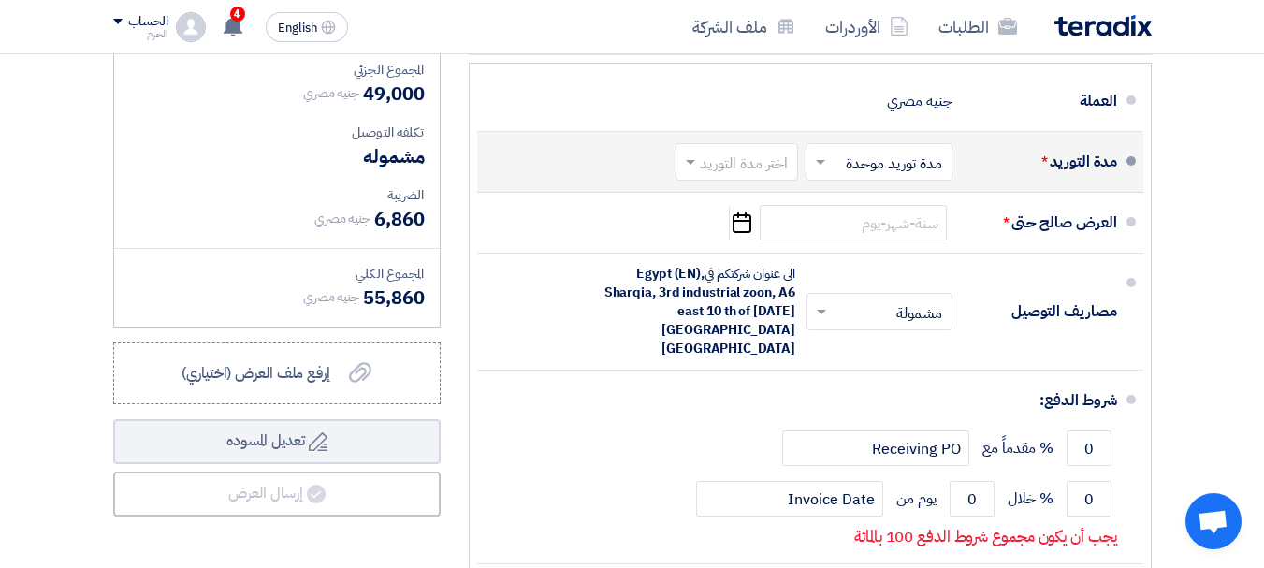
click at [711, 178] on input "text" at bounding box center [733, 164] width 113 height 27
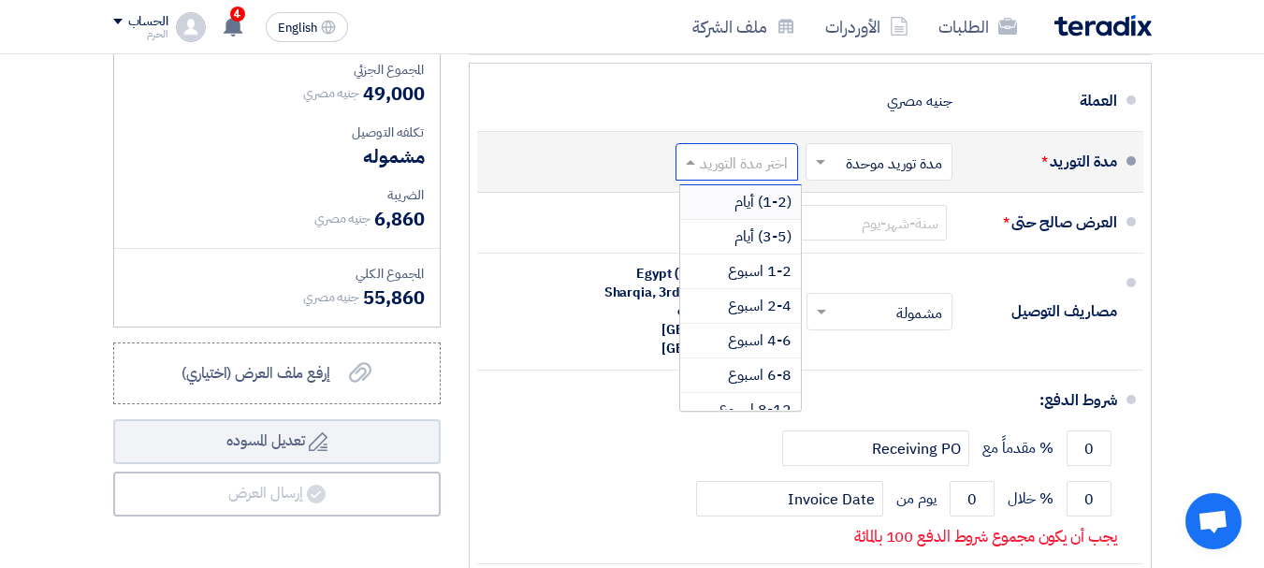
click at [733, 220] on div "(1-2) أيام" at bounding box center [740, 202] width 121 height 35
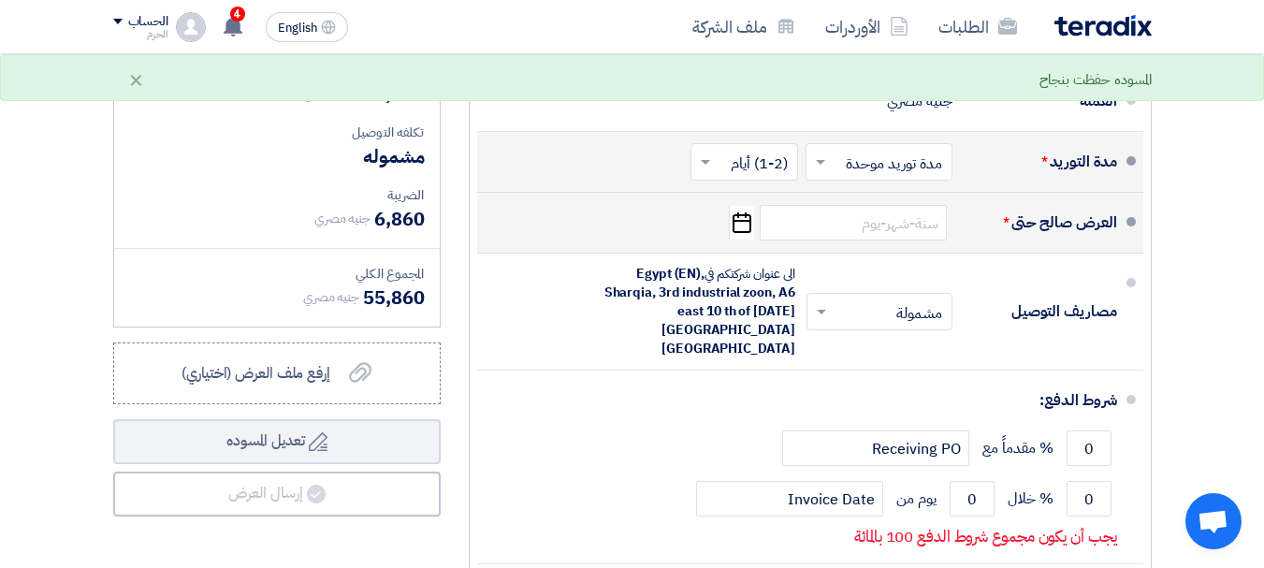
click at [745, 233] on use "button" at bounding box center [742, 222] width 19 height 21
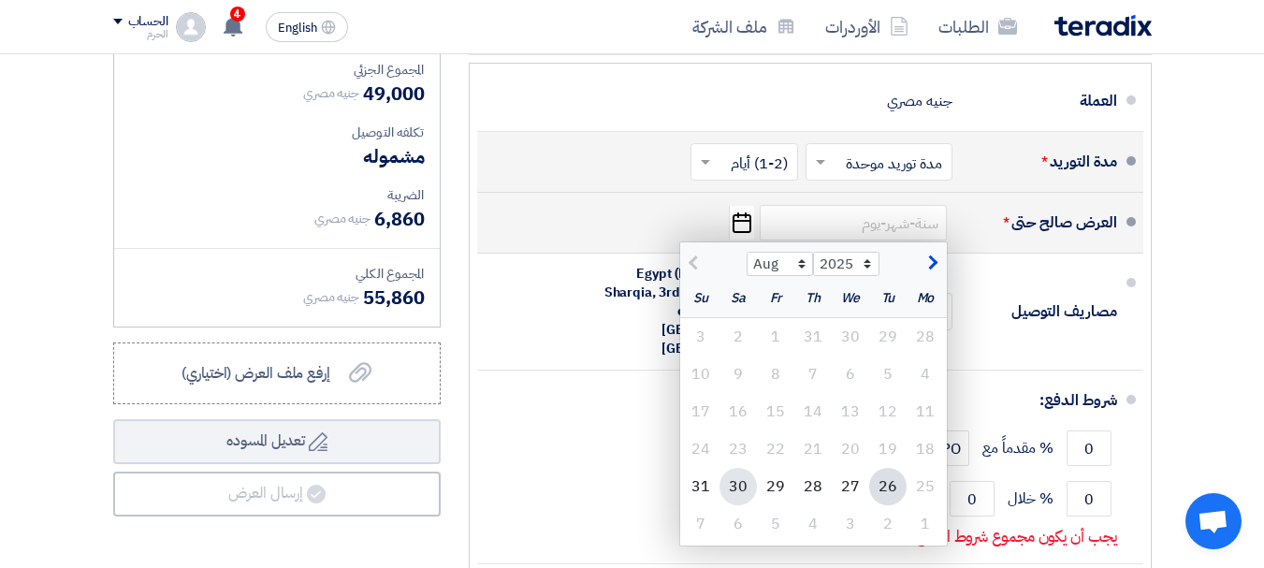
click at [738, 505] on div "30" at bounding box center [738, 486] width 37 height 37
type input "[DATE]"
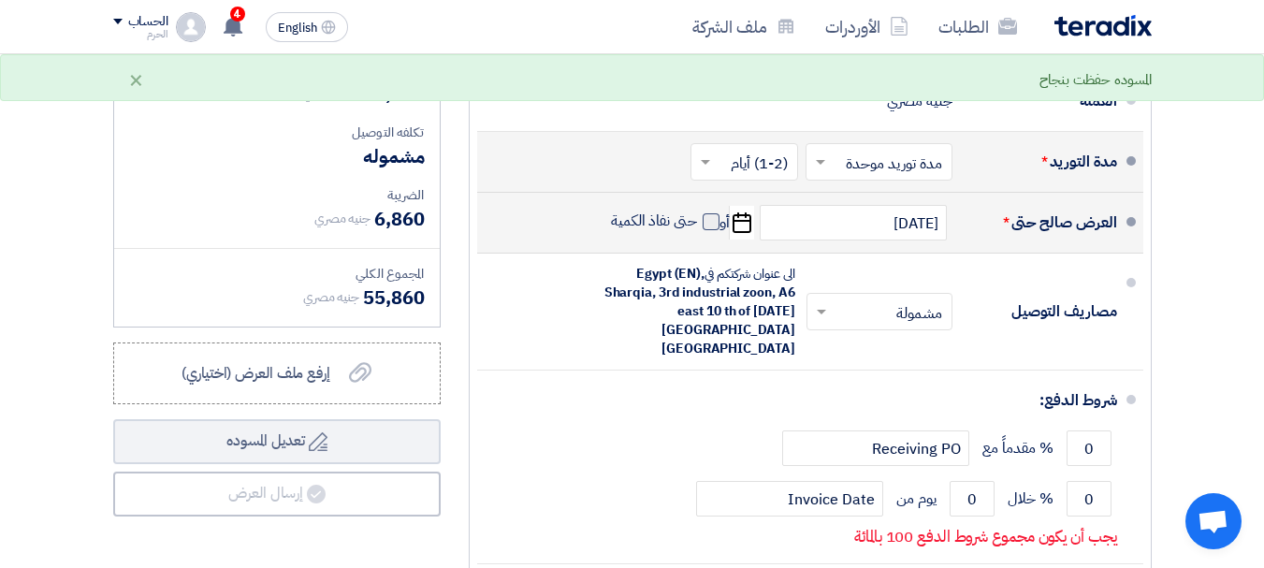
click at [708, 230] on span at bounding box center [711, 221] width 17 height 17
click at [697, 247] on input "حتى نفاذ الكمية" at bounding box center [652, 230] width 90 height 36
checkbox input "true"
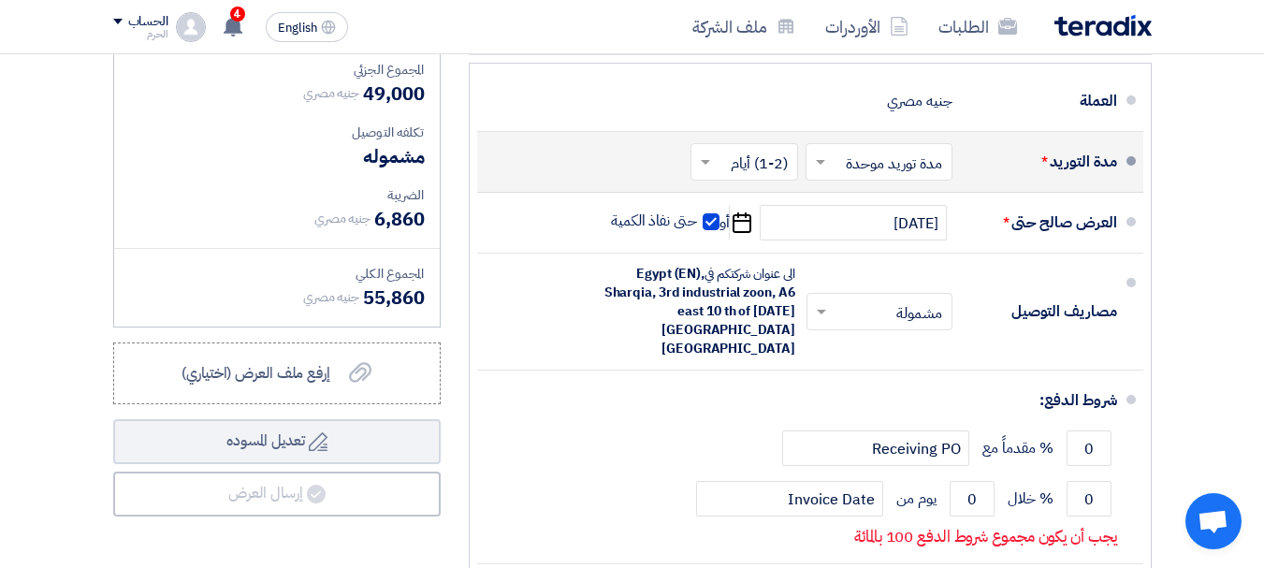
click at [464, 269] on div "ملاحظات وشروط من طرف المورد العملة جنيه مصري مدة التوريد * اختر مدة التوريد × ×" at bounding box center [810, 339] width 711 height 666
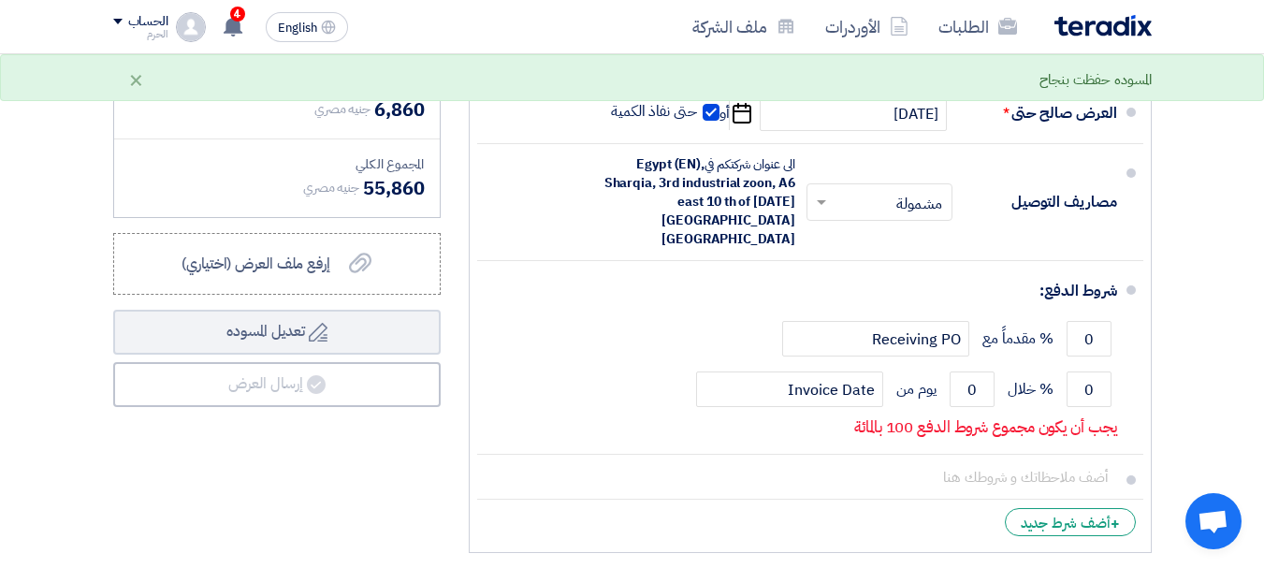
scroll to position [3070, 0]
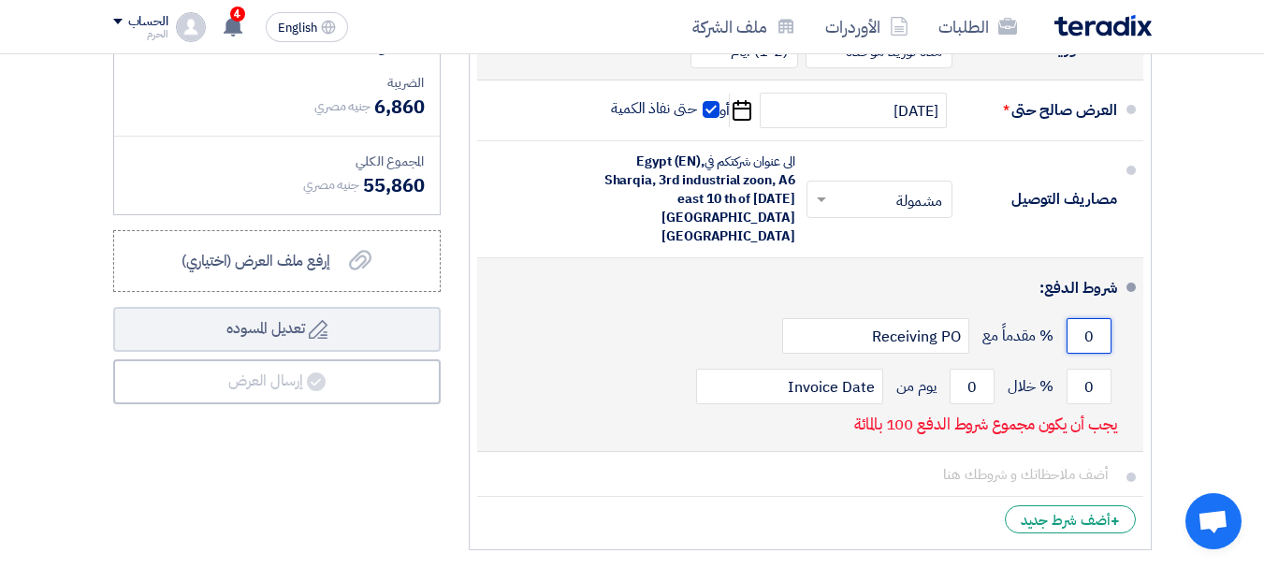
click at [1085, 339] on input "0" at bounding box center [1089, 336] width 45 height 36
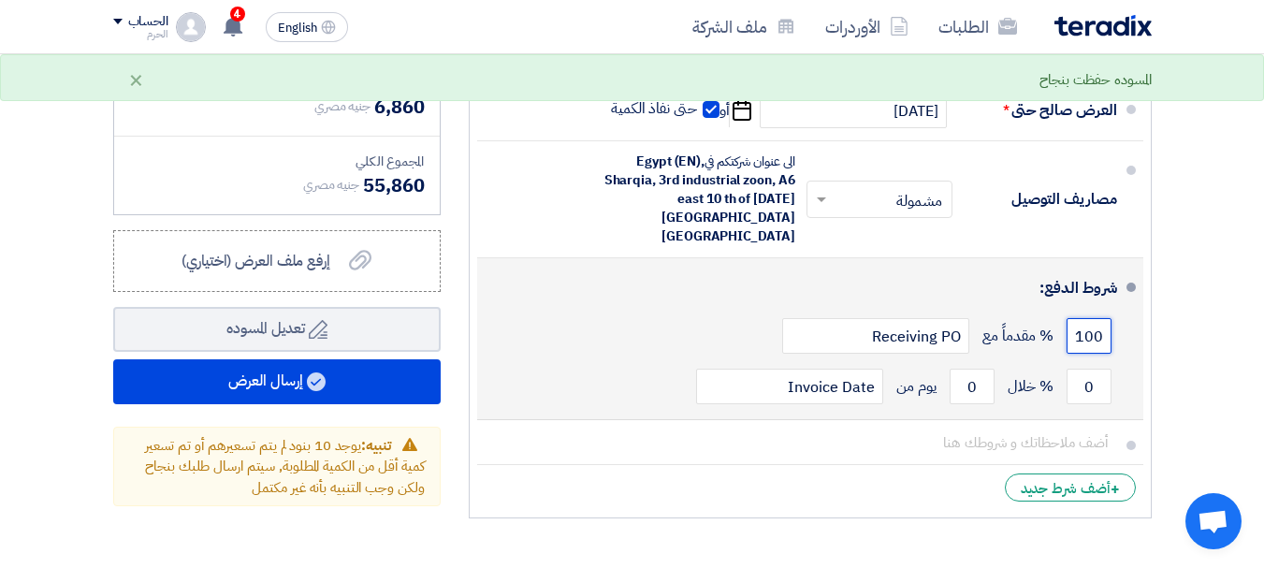
type input "100"
click at [998, 289] on div "شروط الدفع:" at bounding box center [812, 288] width 610 height 45
click at [1078, 394] on input "0" at bounding box center [1089, 387] width 45 height 36
click at [486, 364] on li "شروط الدفع: 100 % مقدماً مع Receiving PO 0 % خلال 0 Invoice Date" at bounding box center [810, 339] width 666 height 162
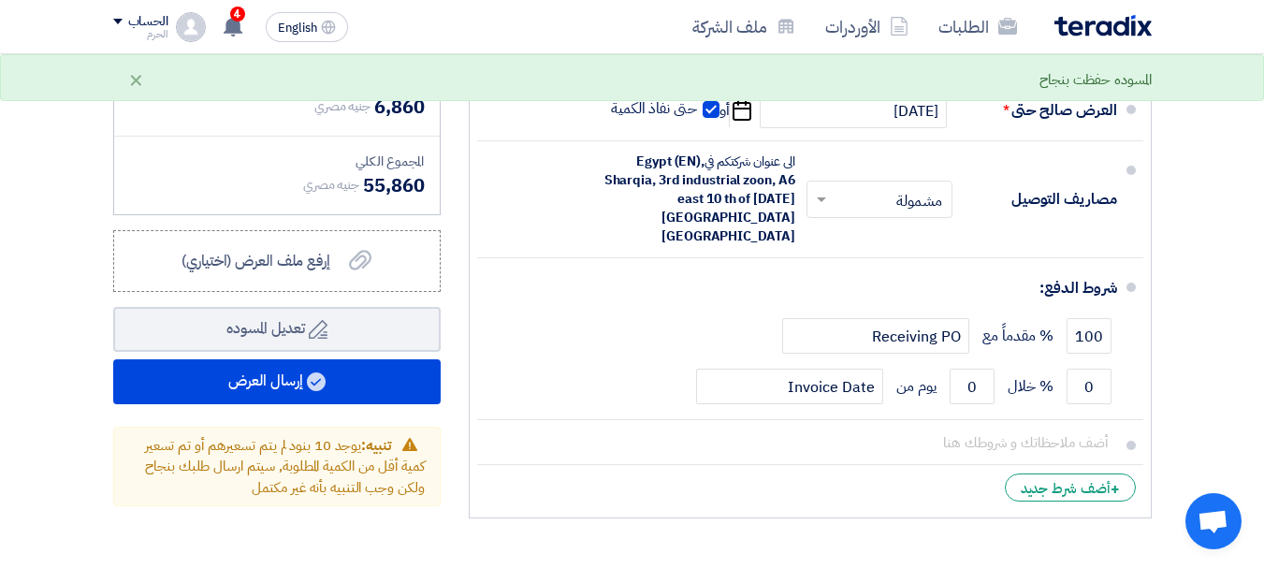
click at [471, 364] on ul "العملة جنيه مصري مدة التوريد * اختر مدة التوريد × مدة توريد موحدة ×" at bounding box center [810, 234] width 683 height 568
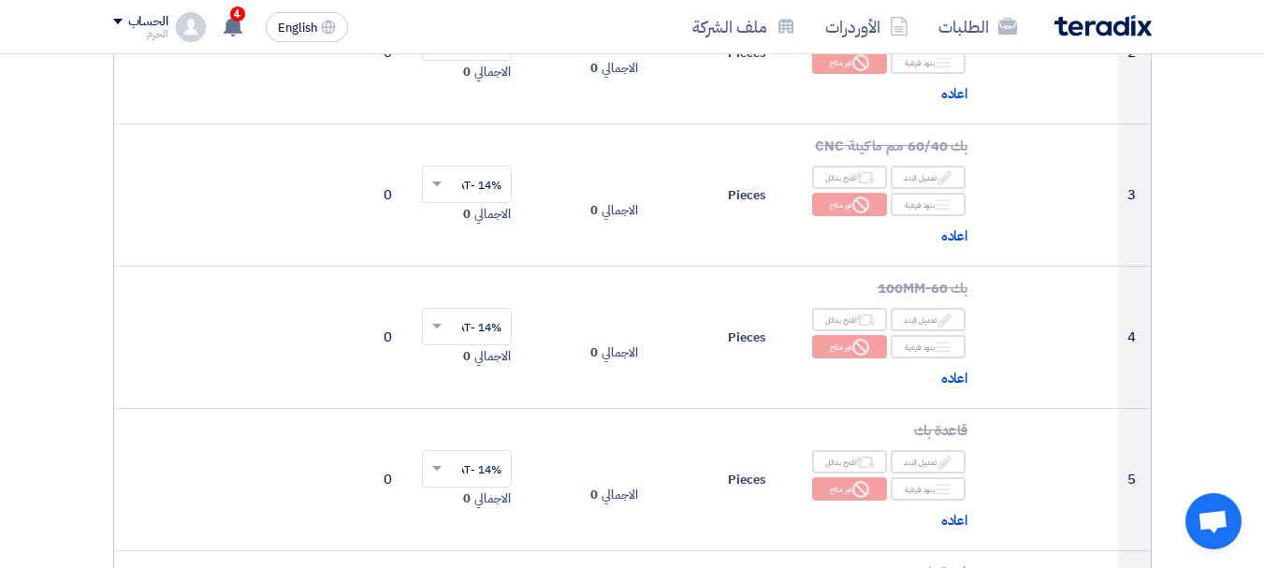
scroll to position [524, 0]
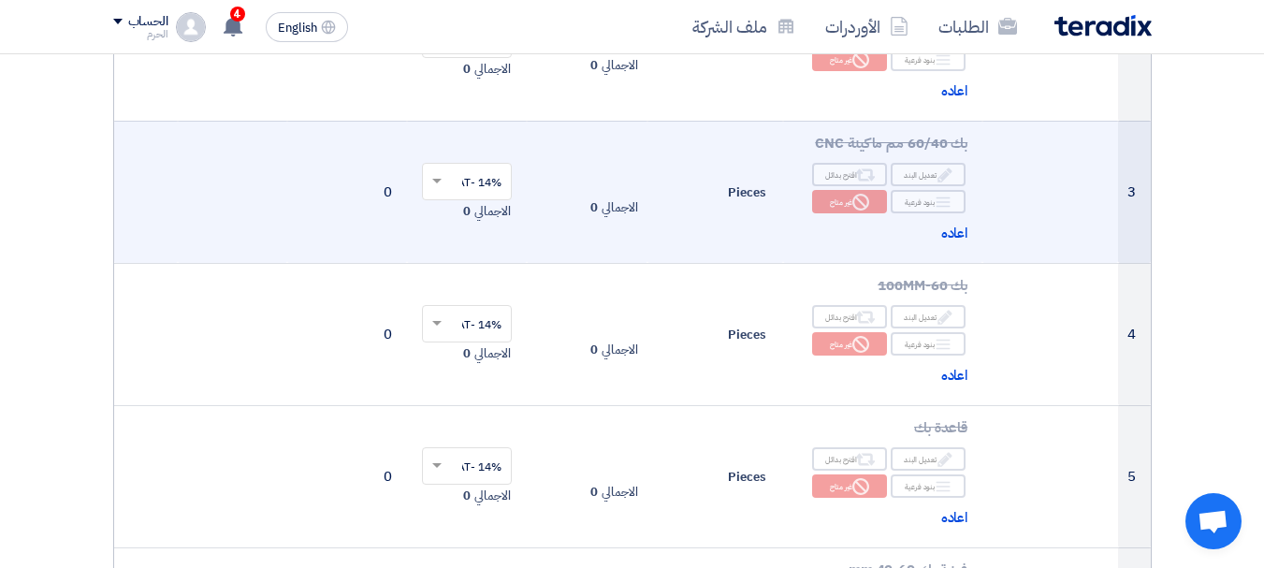
click at [569, 182] on td "الاجمالي 0" at bounding box center [587, 192] width 120 height 142
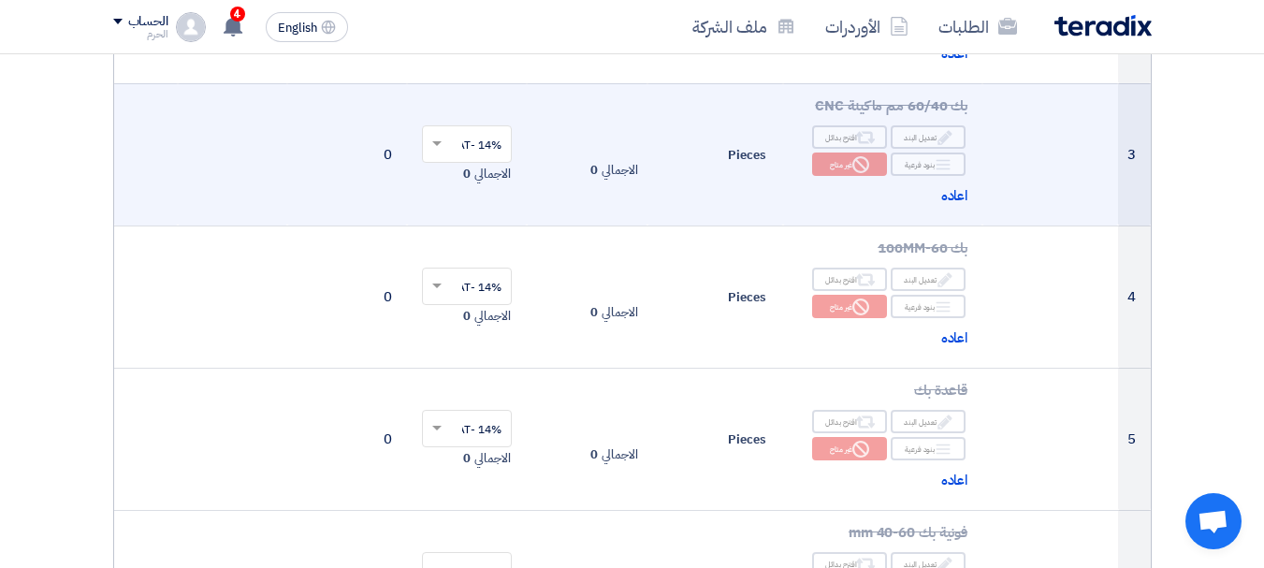
scroll to position [599, 0]
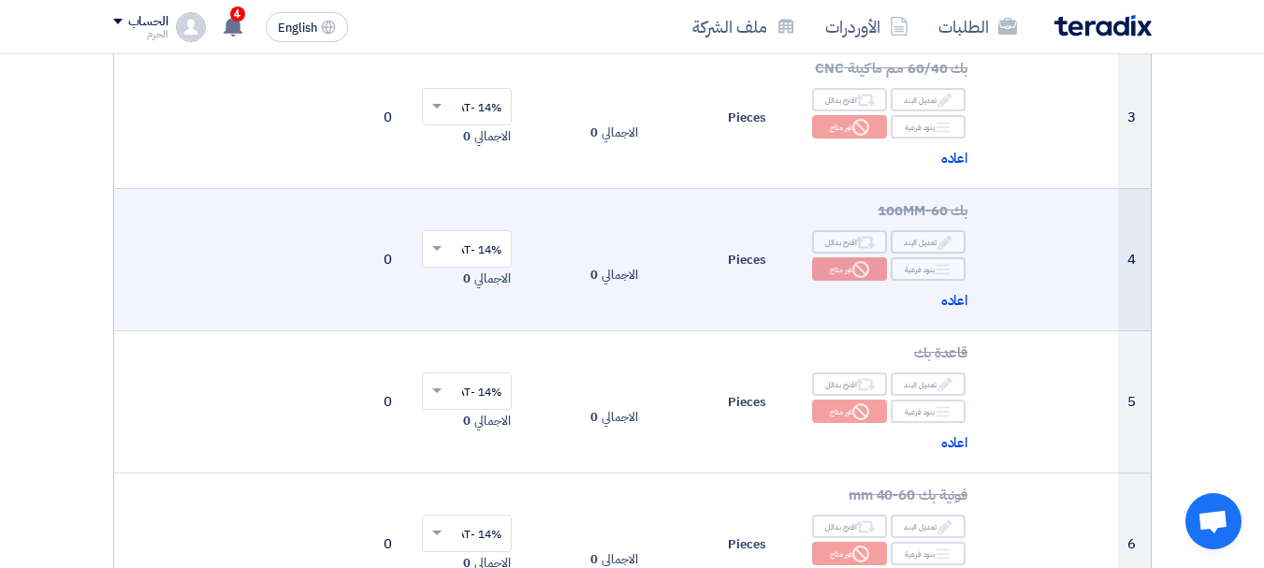
click at [615, 263] on td "الاجمالي 0" at bounding box center [587, 259] width 120 height 142
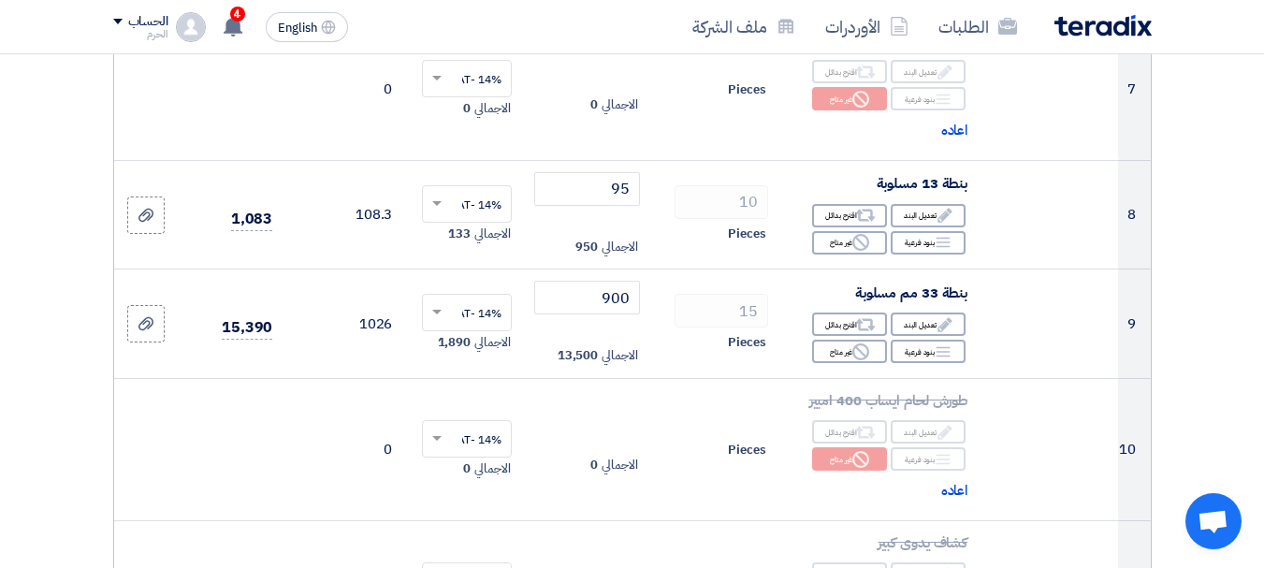
scroll to position [1198, 0]
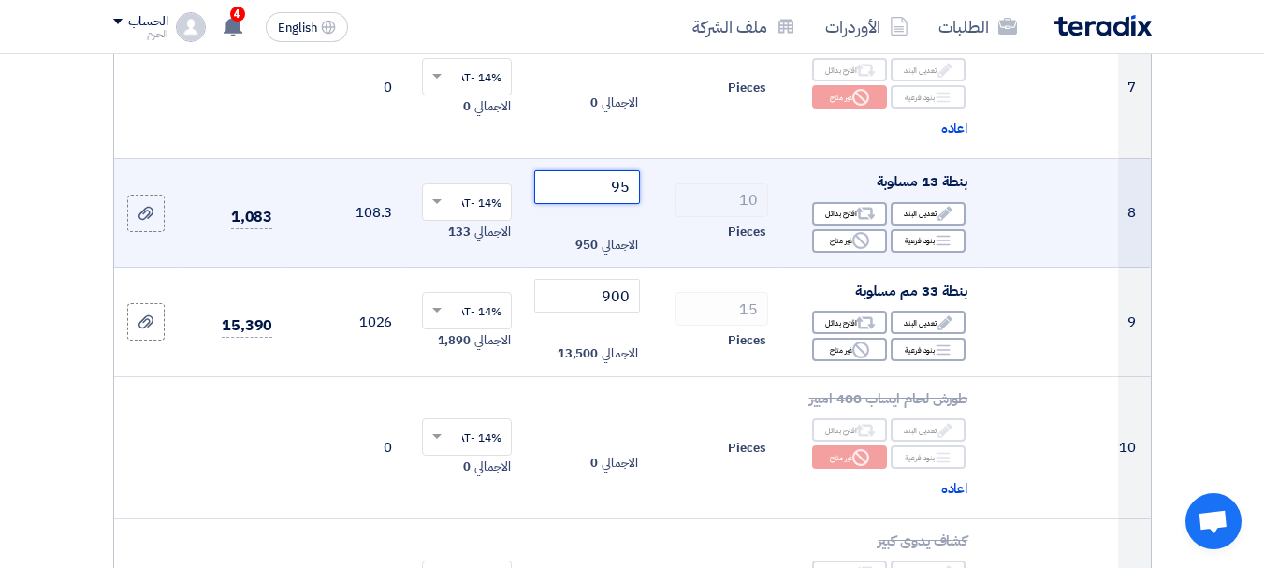
click at [614, 204] on input "95" at bounding box center [586, 187] width 105 height 34
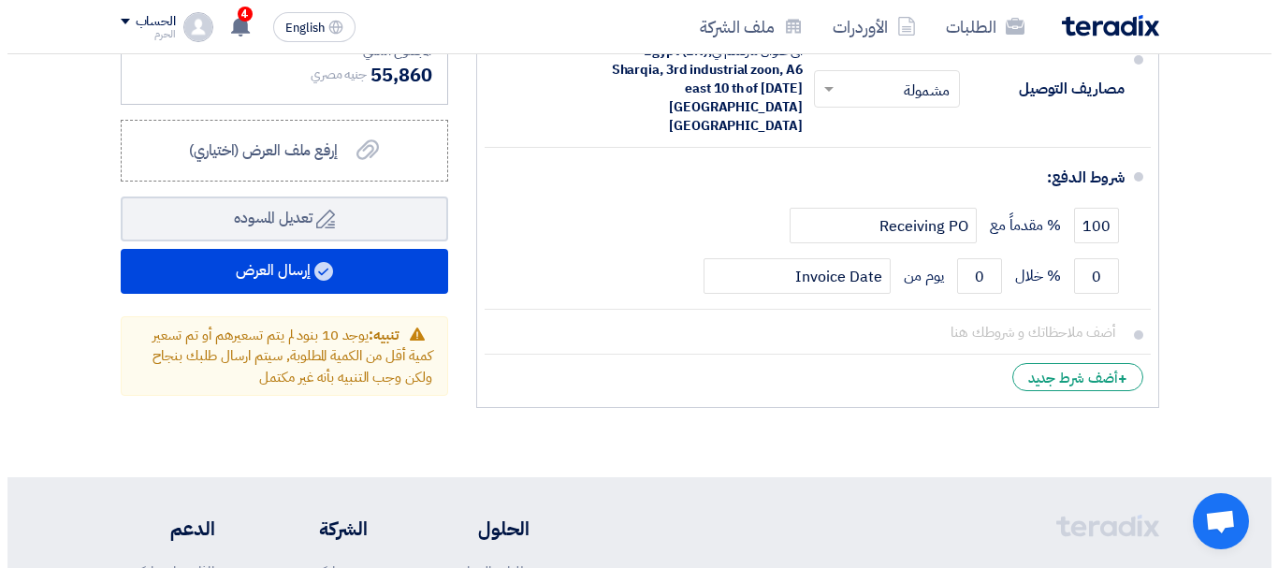
scroll to position [3182, 0]
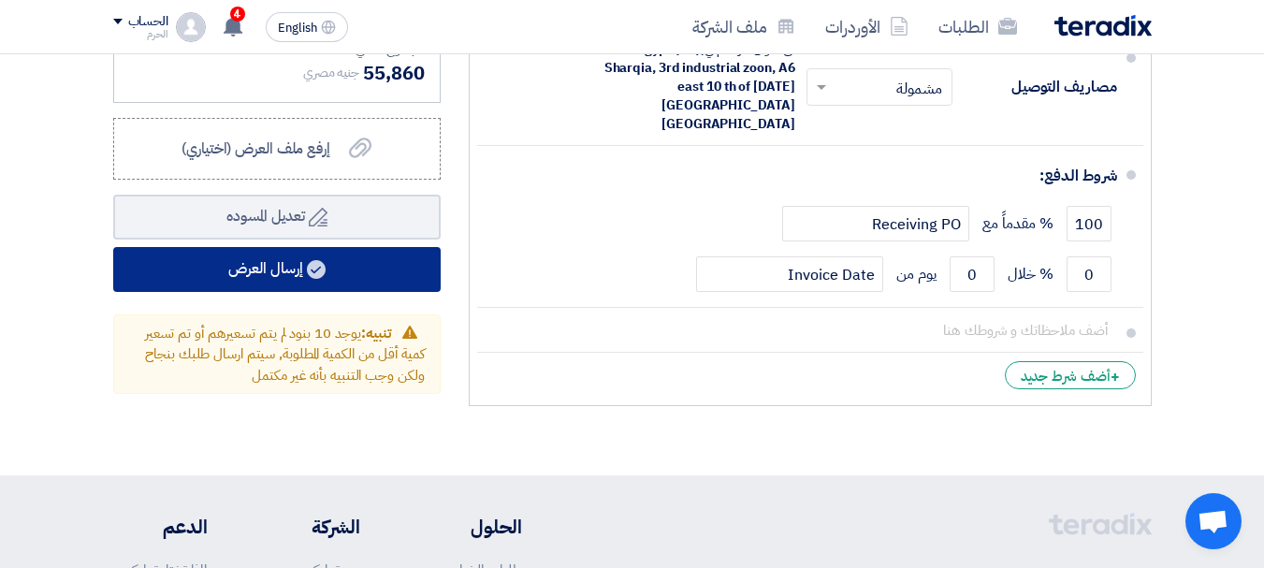
click at [320, 279] on use at bounding box center [316, 269] width 19 height 19
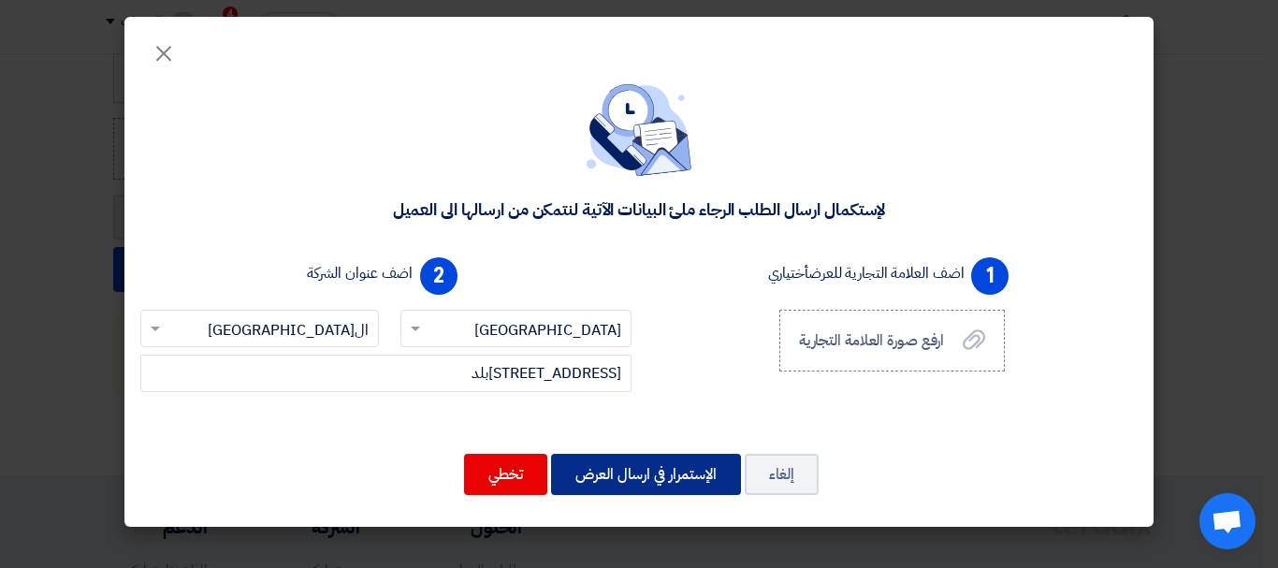
click at [637, 475] on button "الإستمرار في ارسال العرض" at bounding box center [646, 474] width 190 height 41
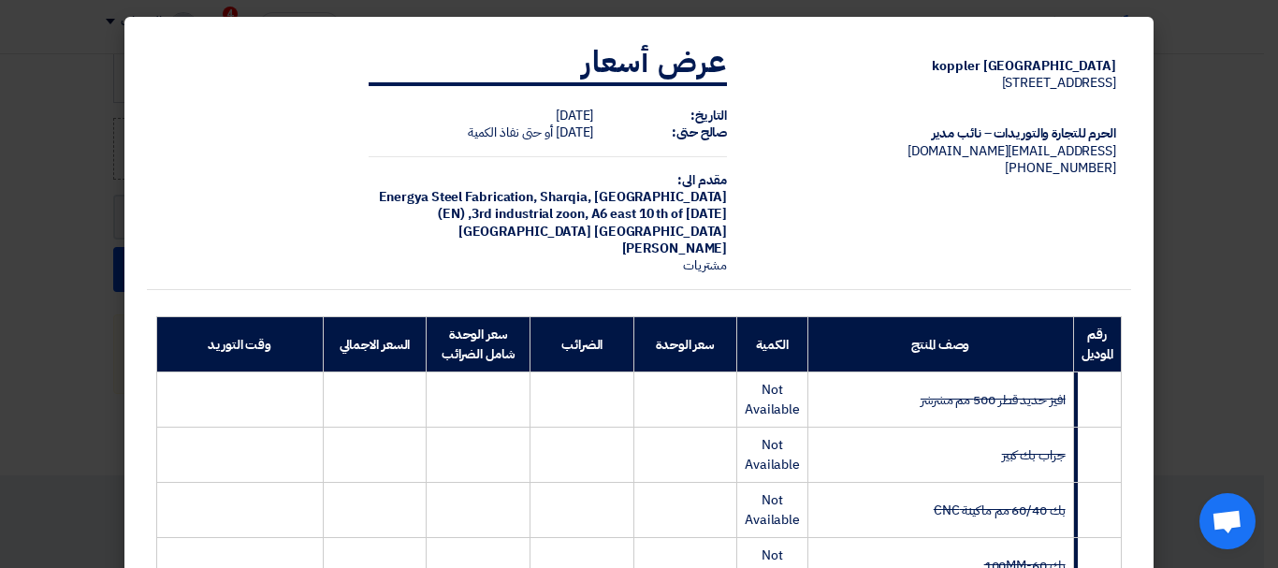
click at [438, 222] on span "Sharqia, [GEOGRAPHIC_DATA] (EN) ,3rd industrial zoon, A6 east 10 th of [DATE][G…" at bounding box center [582, 213] width 289 height 53
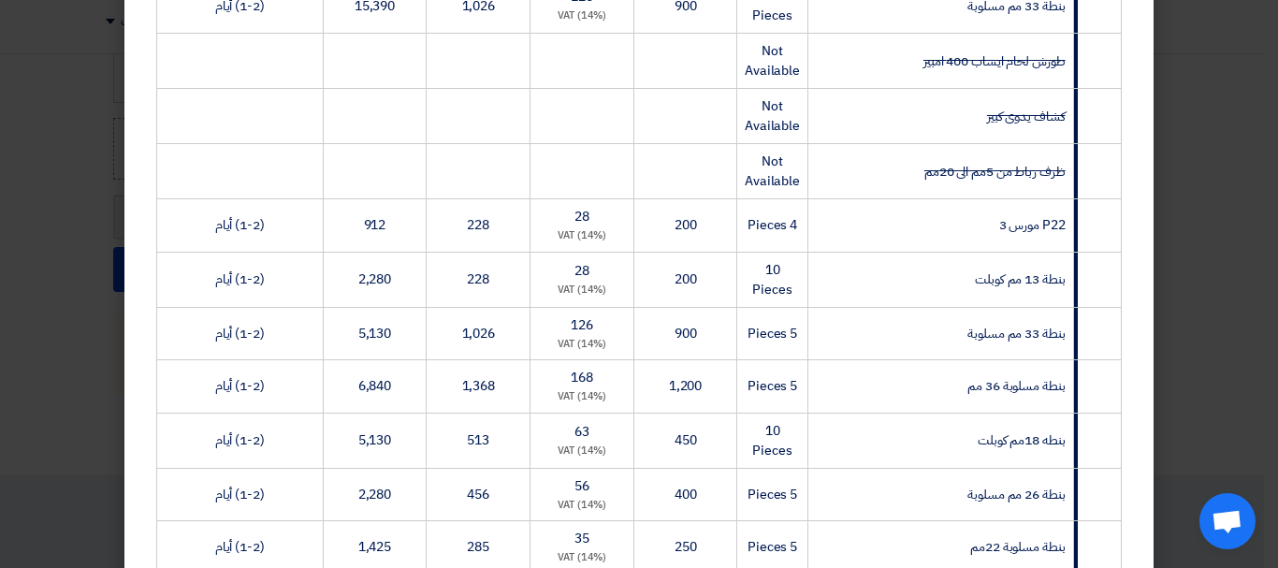
scroll to position [1296, 0]
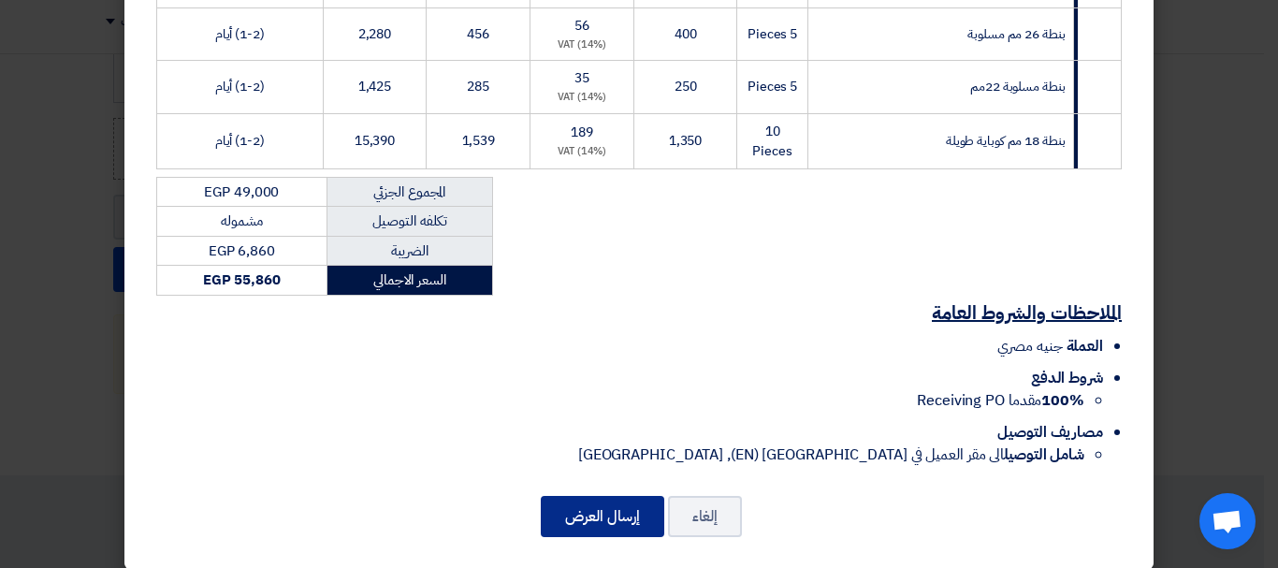
click at [575, 496] on button "إرسال العرض" at bounding box center [603, 516] width 124 height 41
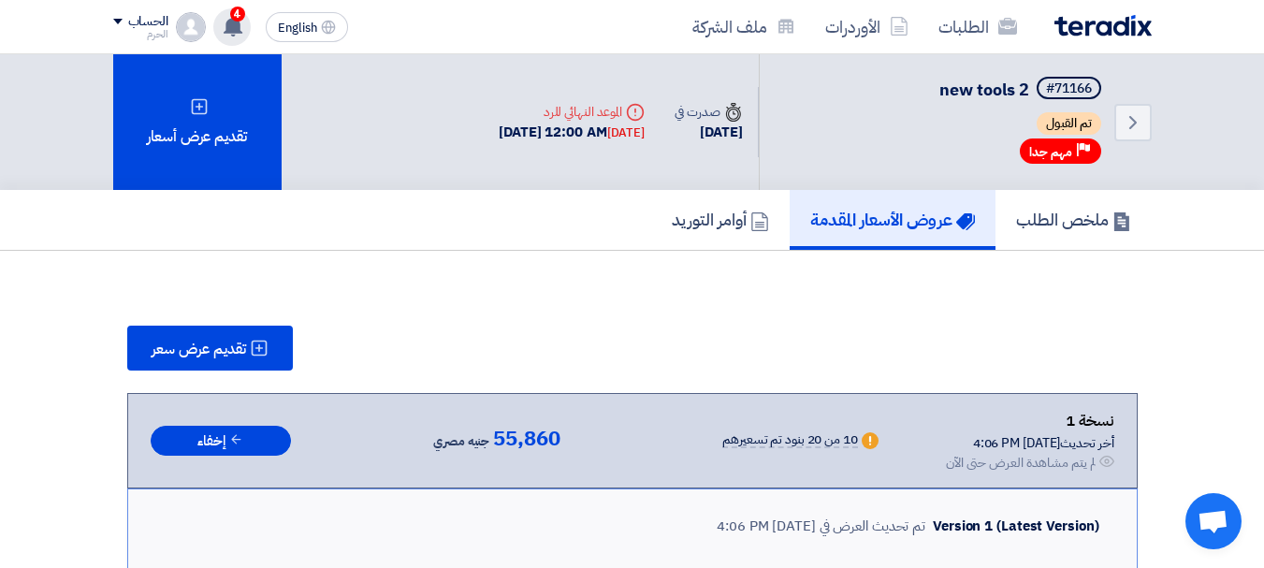
click at [246, 17] on div "4 تم نشر طلب عروض أسعار جديد - شاهد التفاصيل 6 hours ago تم نشر طلب عروض أسعار …" at bounding box center [231, 26] width 37 height 37
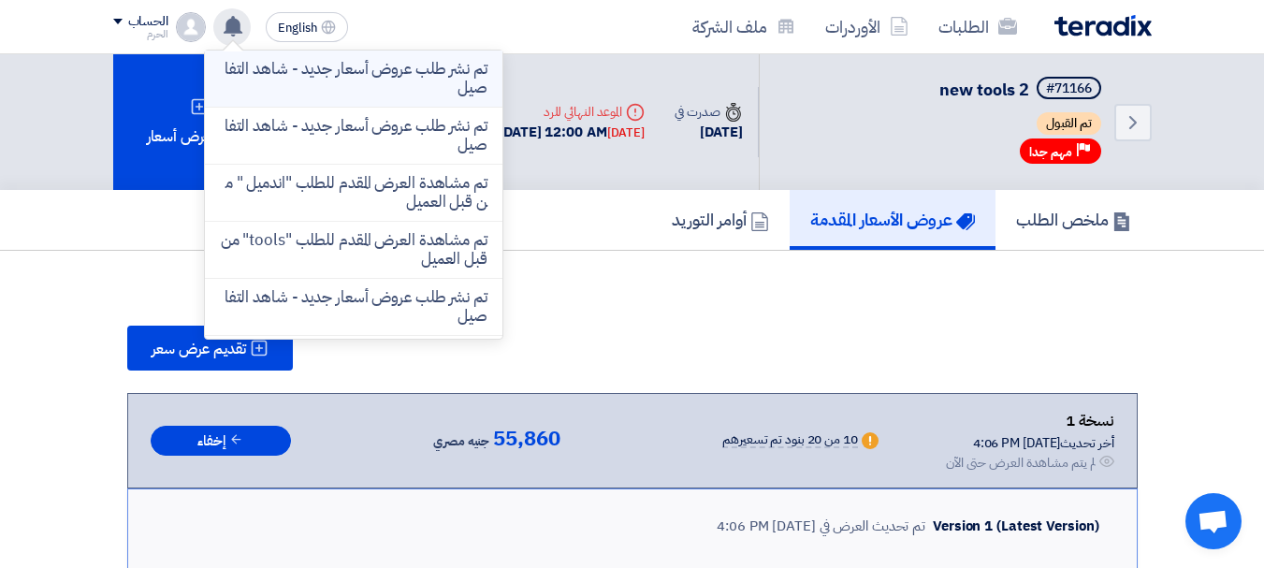
click at [293, 81] on p "تم نشر طلب عروض أسعار جديد - شاهد التفاصيل" at bounding box center [354, 78] width 268 height 37
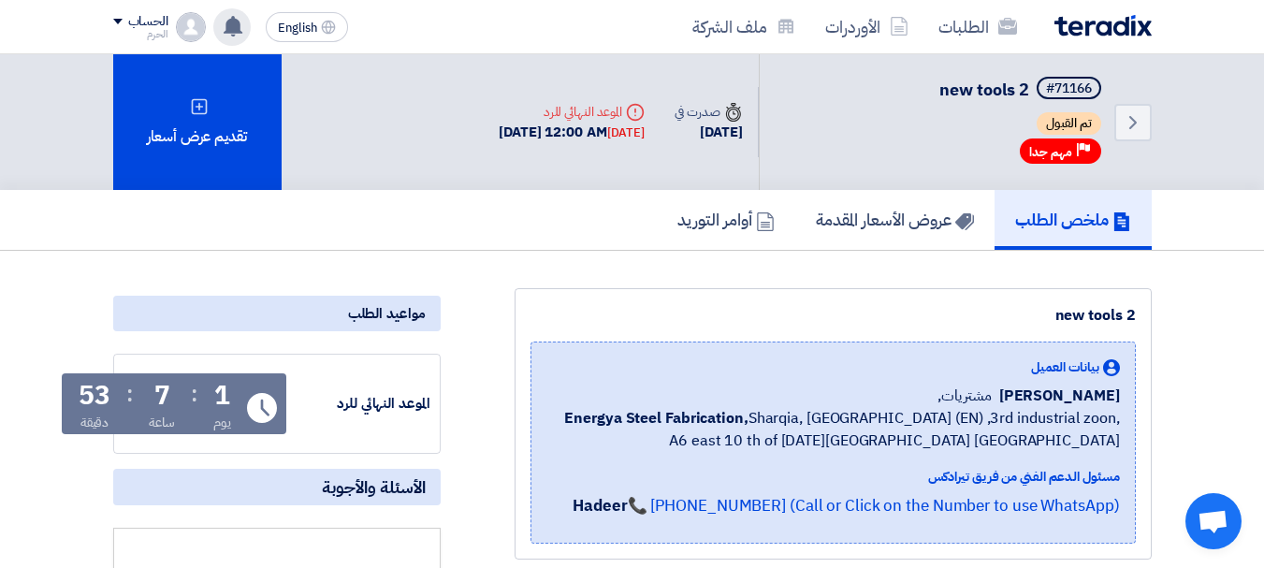
click at [703, 300] on div "new tools 2 بيانات العميل [PERSON_NAME] مشتريات, Energya Steel Fabrication, [GE…" at bounding box center [833, 423] width 637 height 271
click at [1047, 225] on h5 "ملخص الطلب" at bounding box center [1073, 220] width 116 height 22
click at [940, 29] on link "الطلبات" at bounding box center [978, 27] width 109 height 44
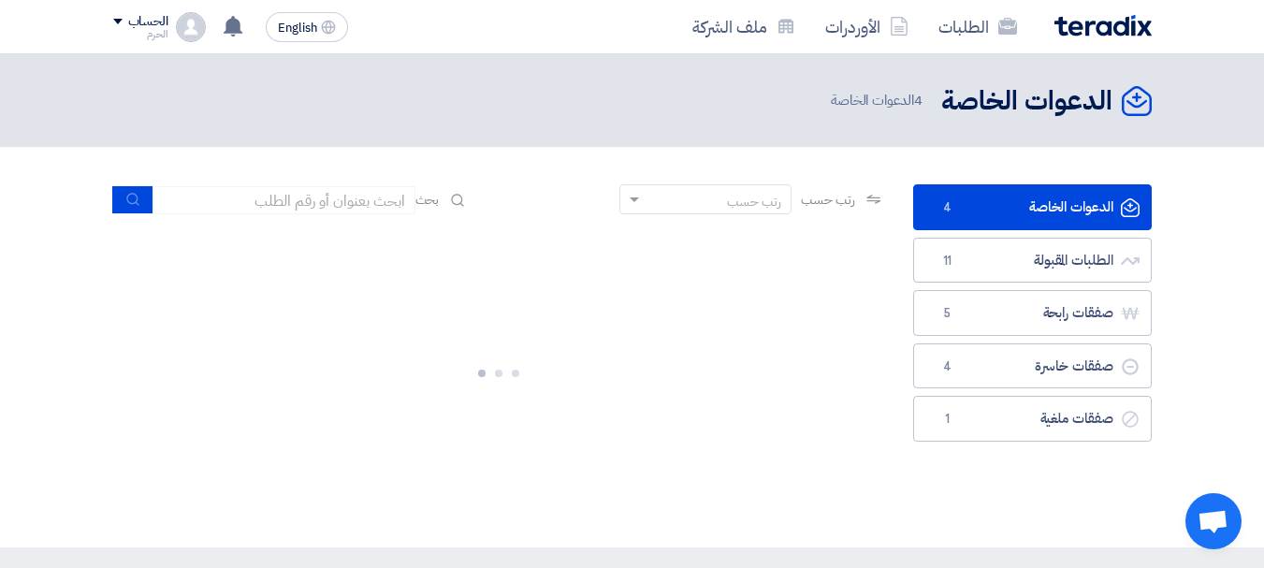
click at [721, 173] on section "الدعوات الخاصة الدعوات الخاصة 4 الطلبات المقبولة الطلبات المقبولة 11 صفقات رابح…" at bounding box center [632, 347] width 1264 height 401
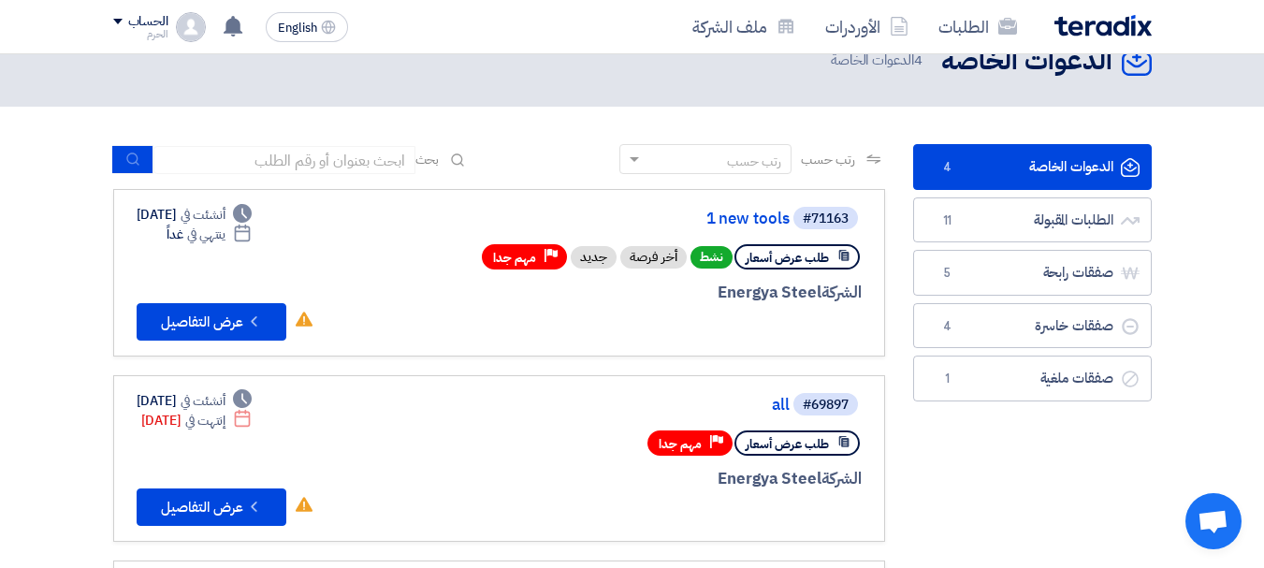
scroll to position [37, 0]
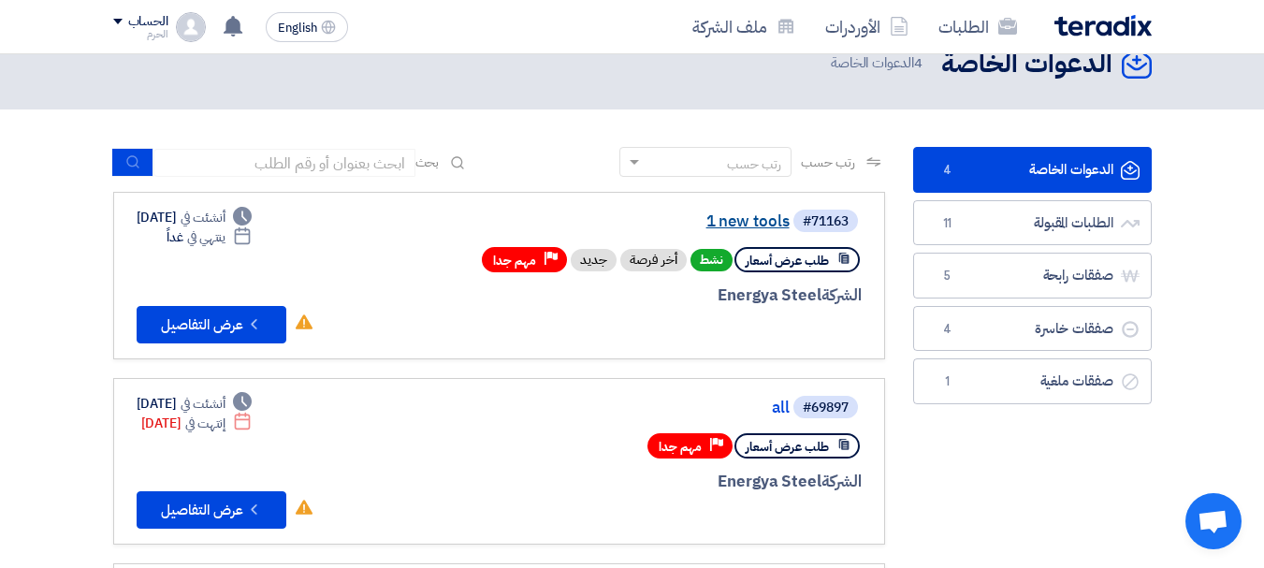
click at [777, 227] on link "1 new tools" at bounding box center [603, 221] width 374 height 17
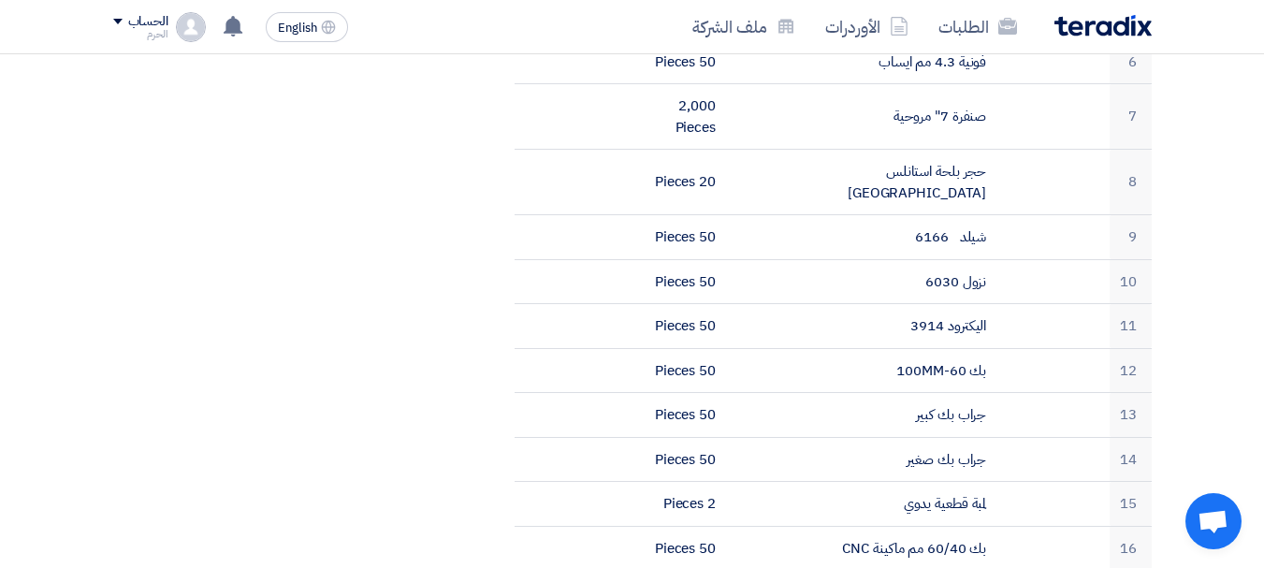
scroll to position [824, 0]
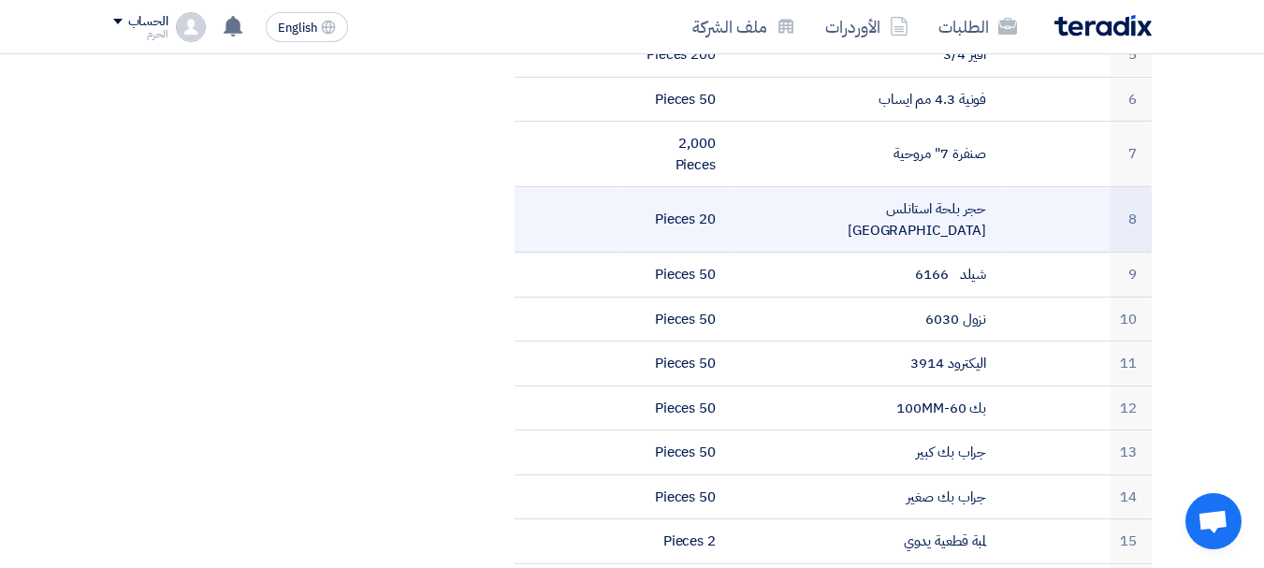
click at [903, 194] on td "حجر بلحة استانلس [GEOGRAPHIC_DATA]" at bounding box center [866, 220] width 270 height 66
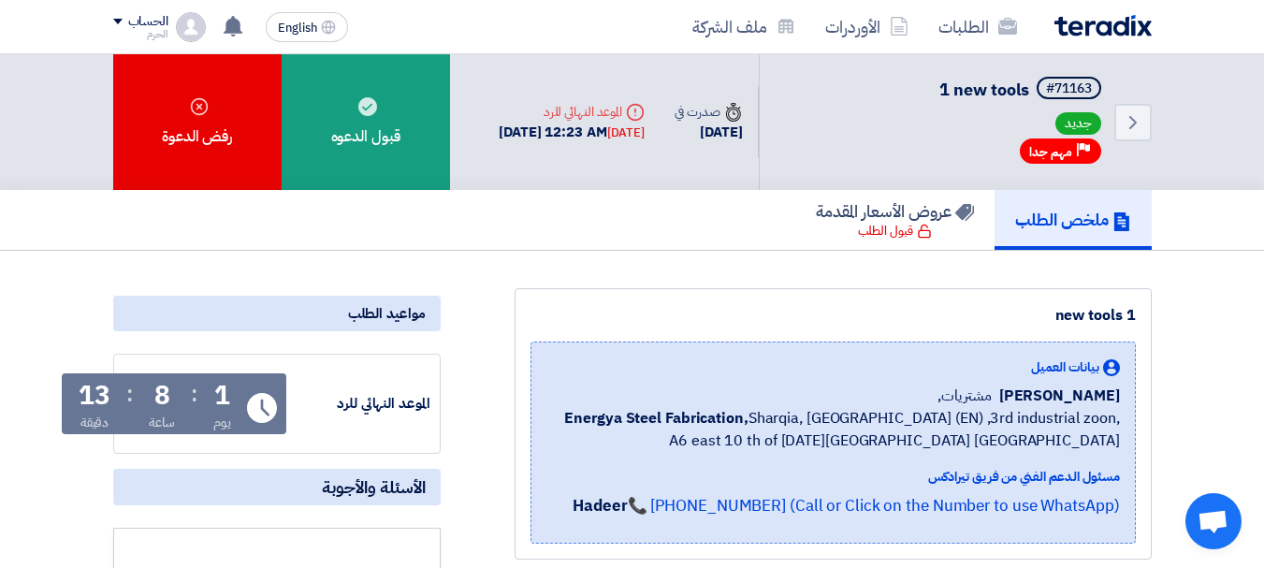
scroll to position [37, 0]
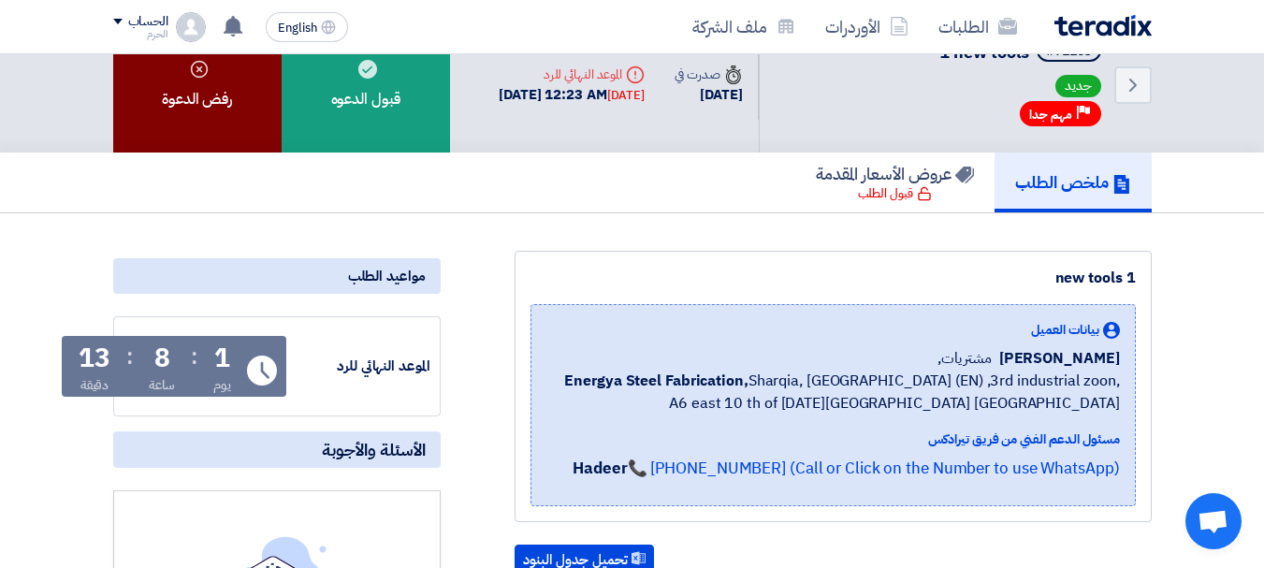
click at [174, 129] on div "رفض الدعوة" at bounding box center [197, 85] width 168 height 136
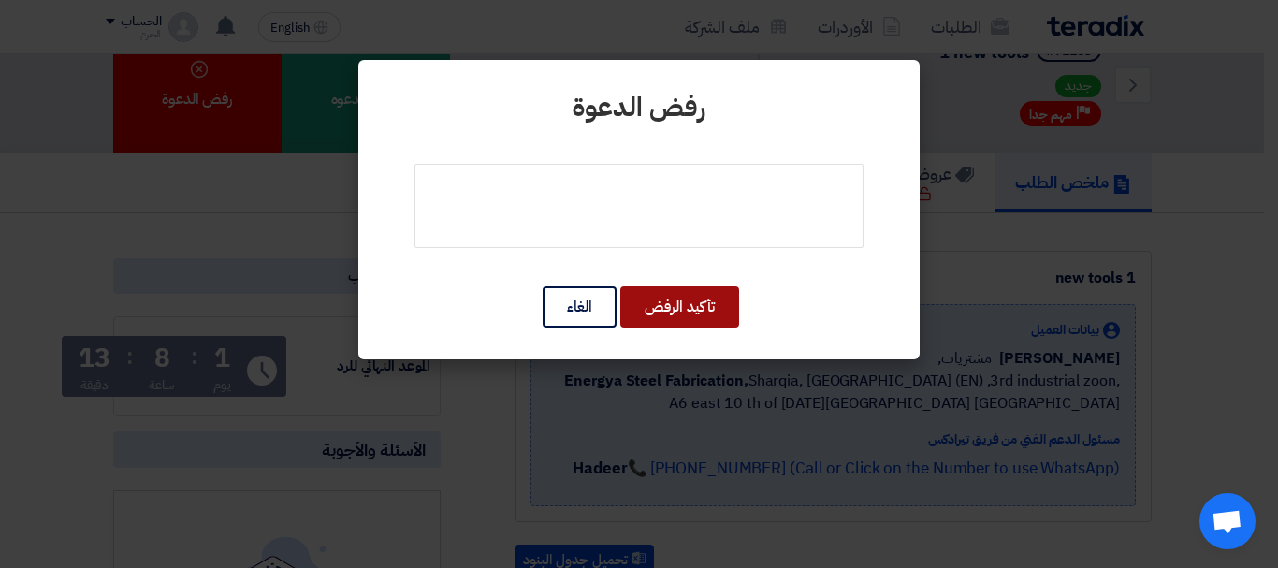
click at [691, 310] on button "تأكيد الرفض" at bounding box center [680, 306] width 119 height 41
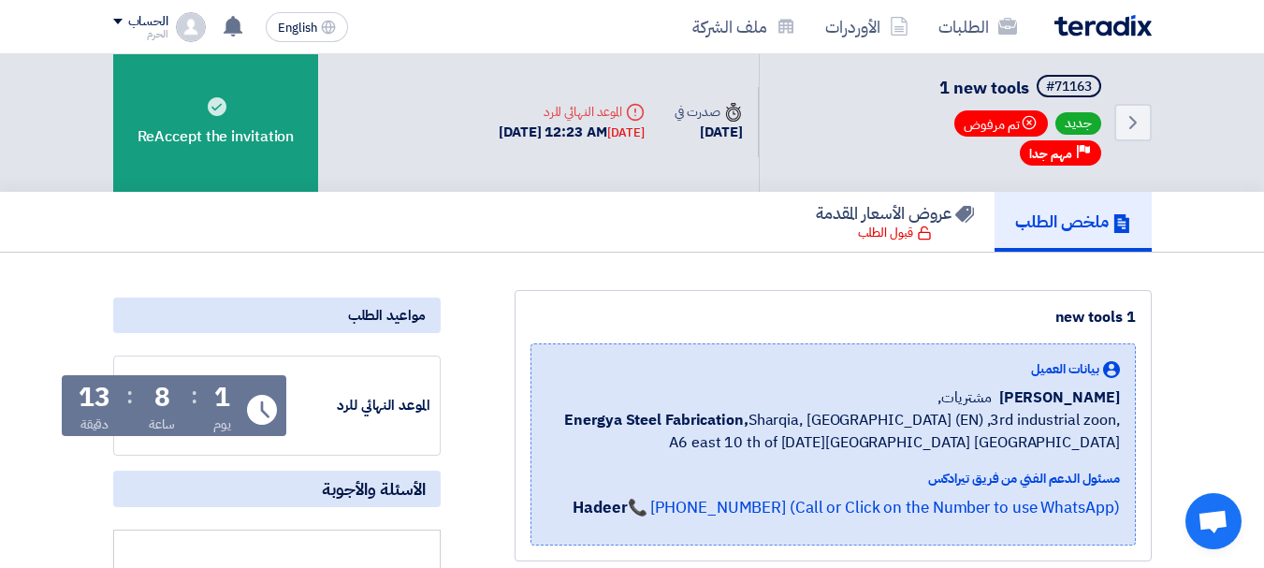
scroll to position [0, 0]
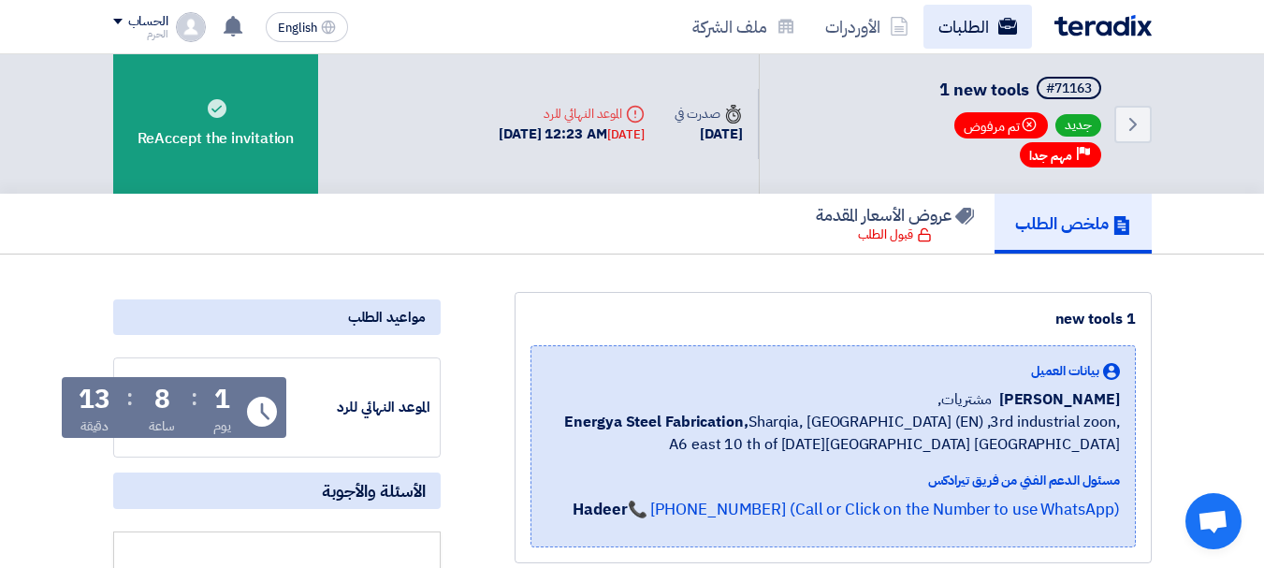
click at [971, 12] on link "الطلبات" at bounding box center [978, 27] width 109 height 44
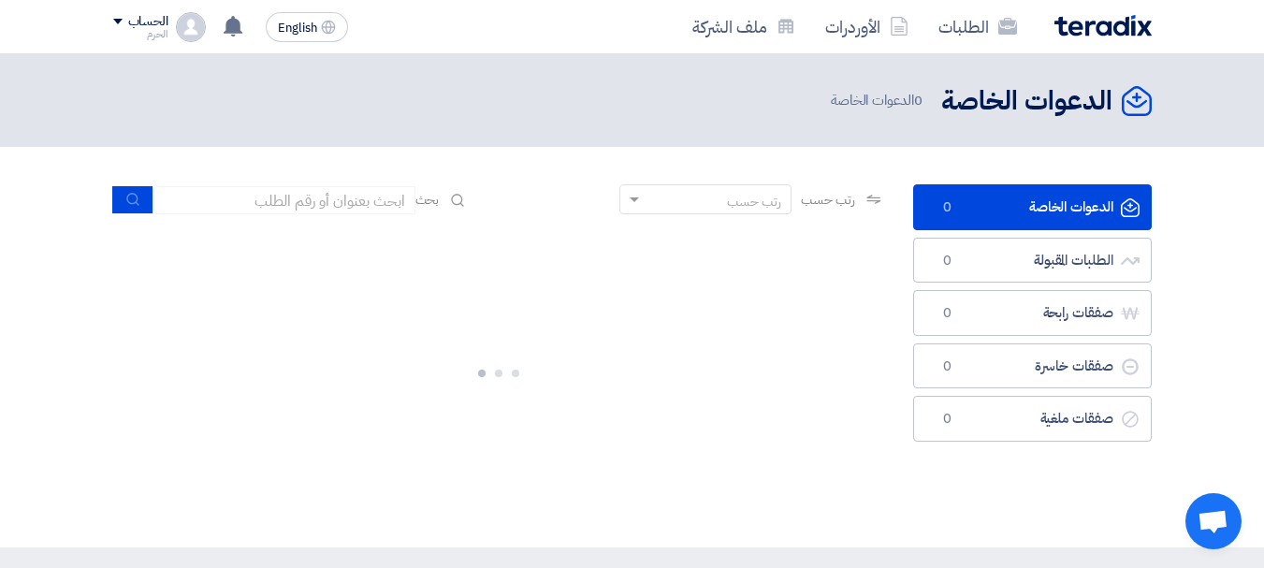
click at [781, 150] on section "الدعوات الخاصة الدعوات الخاصة 0 الطلبات المقبولة الطلبات المقبولة 0 صفقات رابحة…" at bounding box center [632, 347] width 1264 height 401
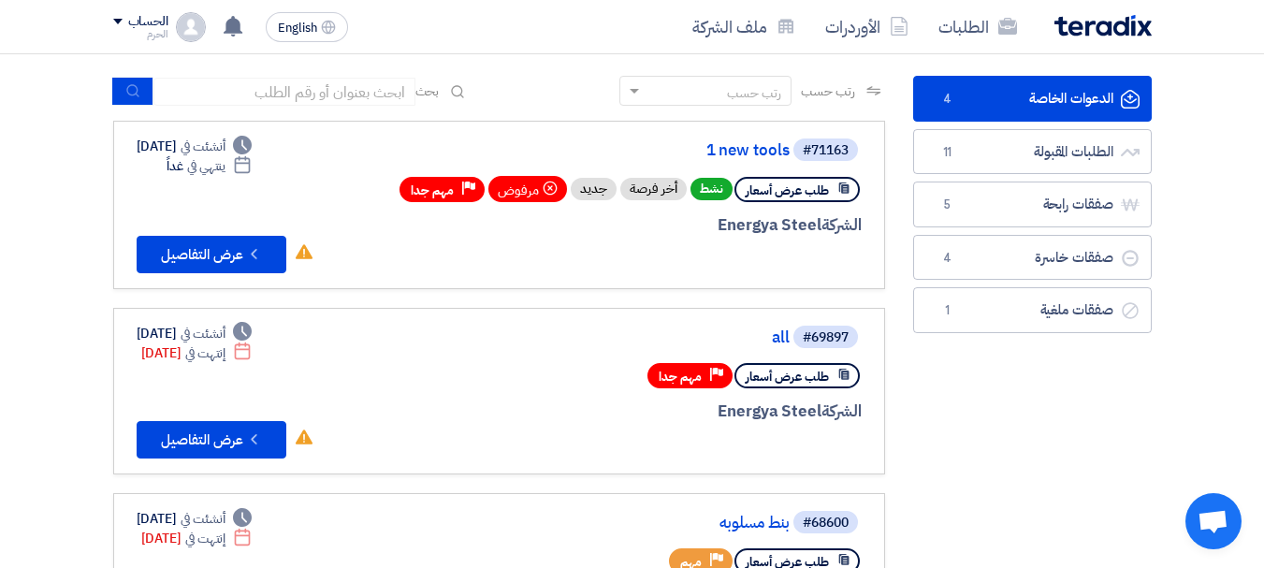
scroll to position [75, 0]
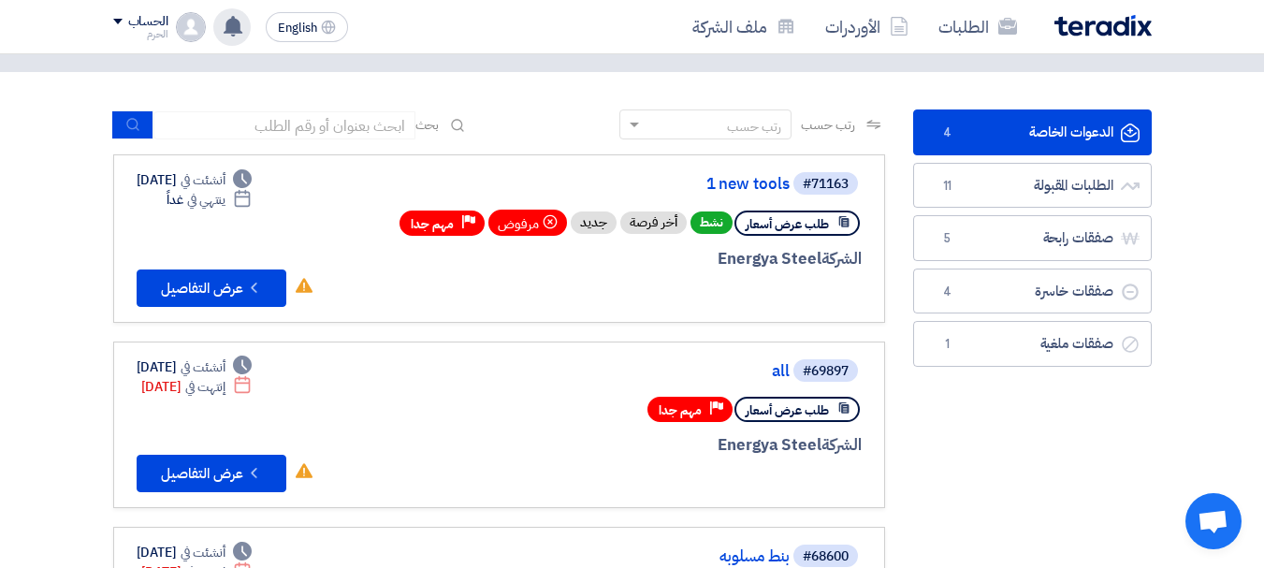
click at [223, 17] on icon at bounding box center [233, 26] width 21 height 21
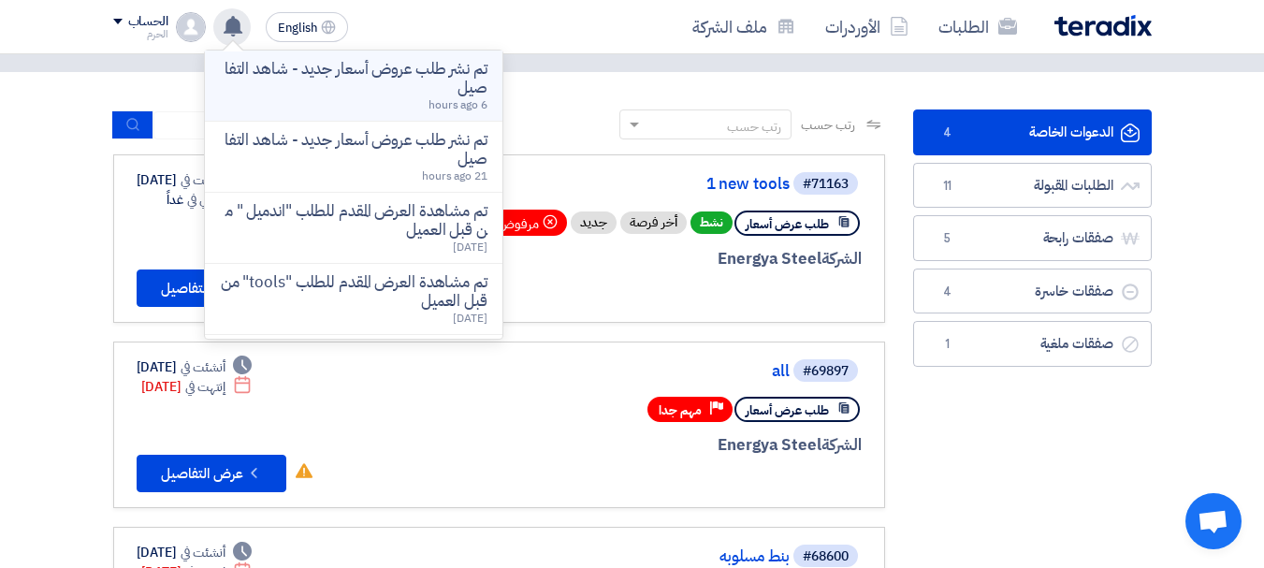
click at [286, 98] on div "تم نشر طلب عروض أسعار جديد - شاهد التفاصيل 6 hours ago" at bounding box center [354, 85] width 268 height 51
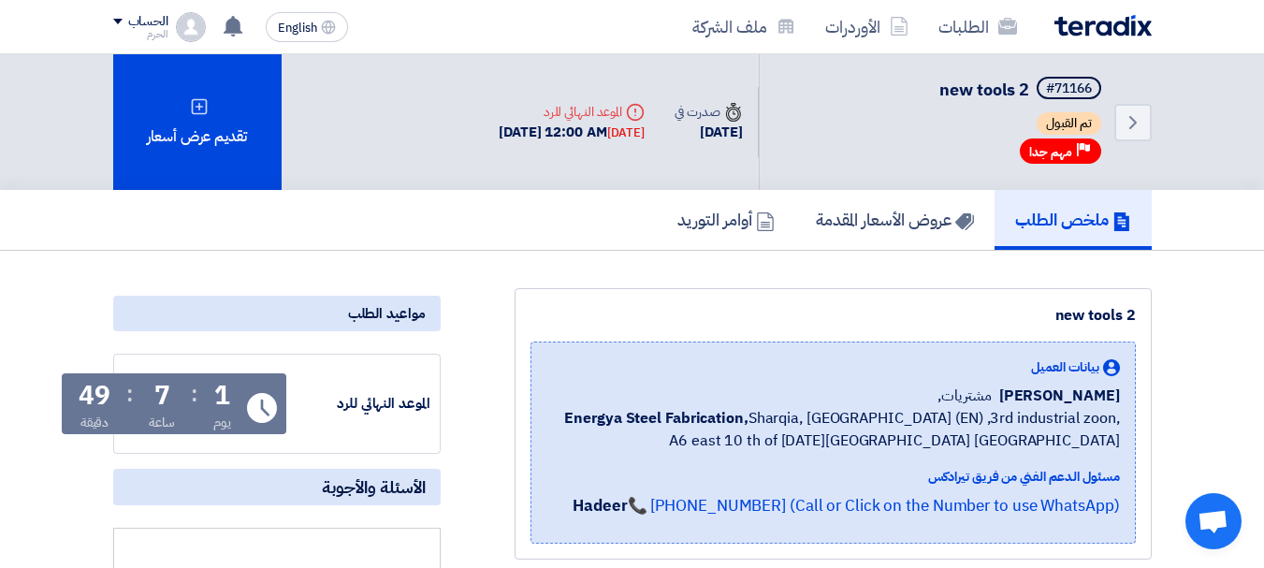
click at [559, 320] on div "new tools 2" at bounding box center [834, 315] width 606 height 22
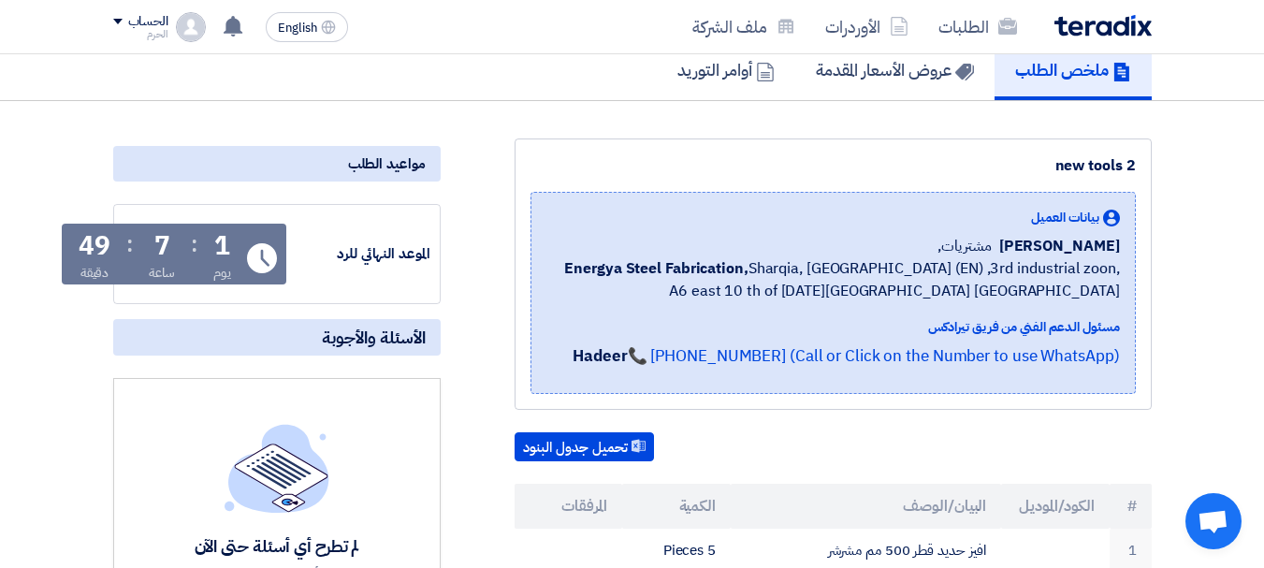
scroll to position [112, 0]
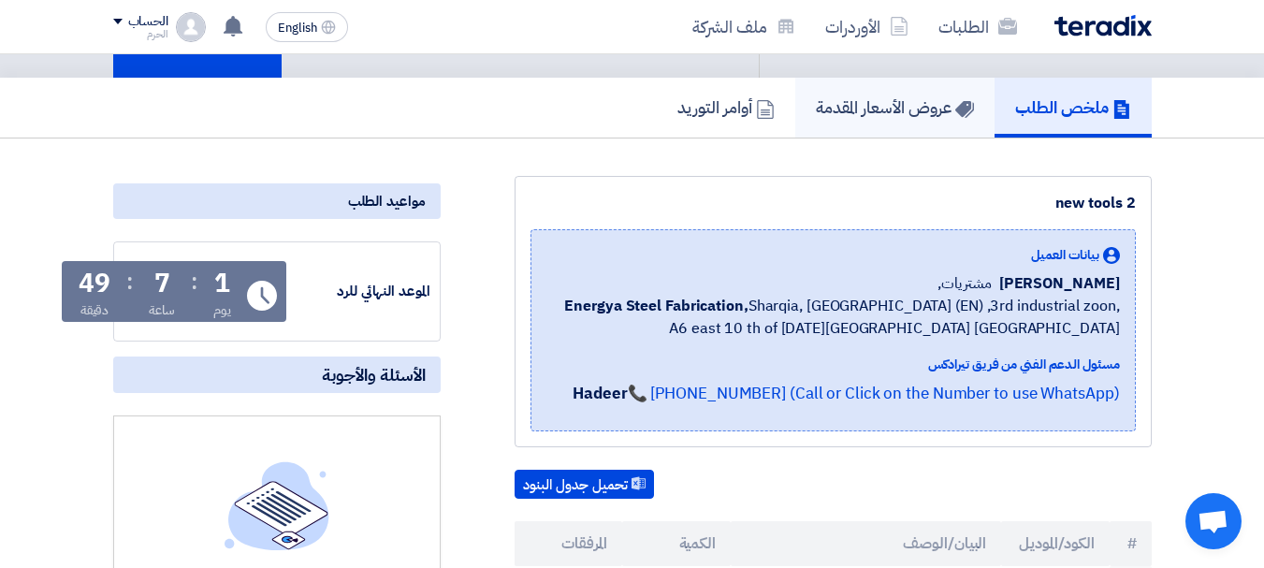
click at [916, 84] on link "عروض الأسعار المقدمة" at bounding box center [895, 108] width 199 height 60
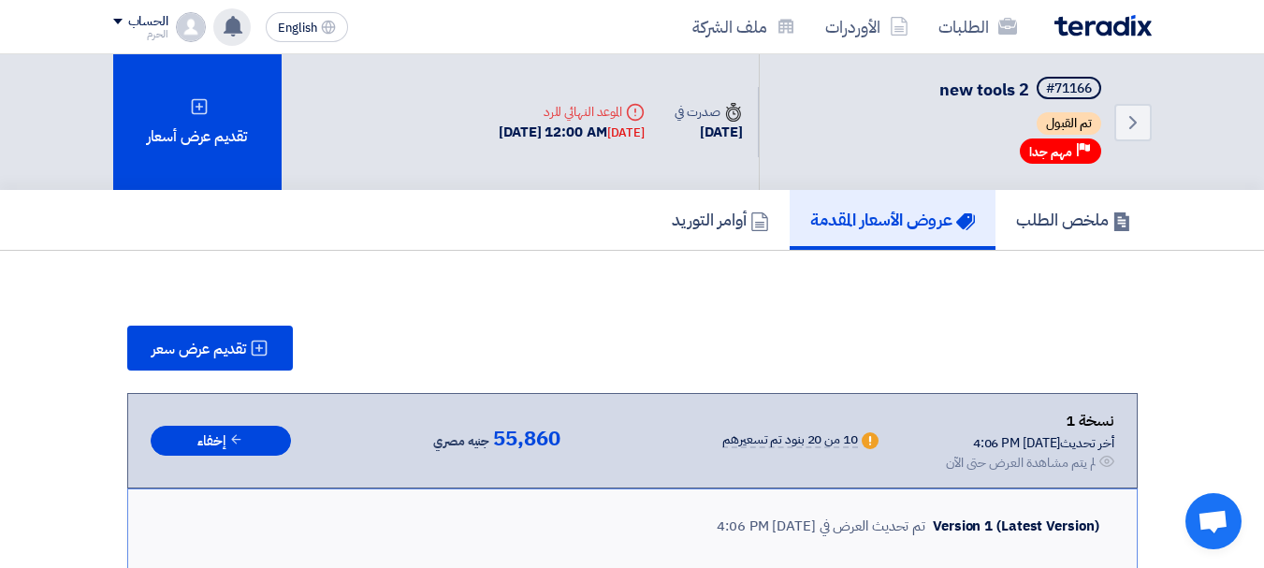
click at [236, 21] on use at bounding box center [233, 26] width 19 height 21
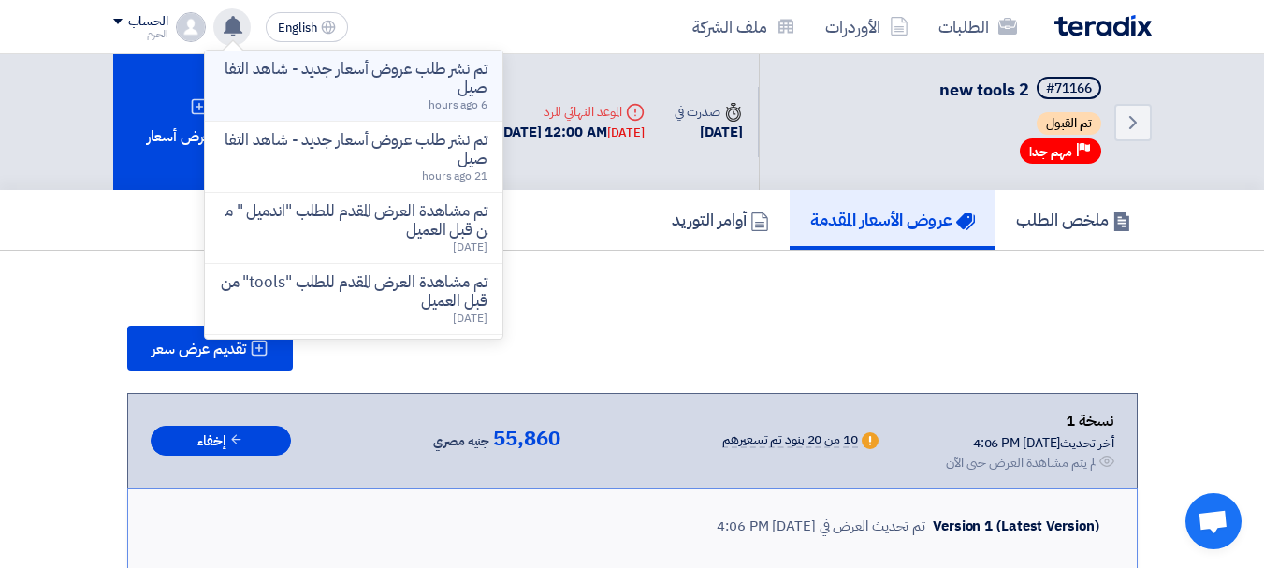
click at [247, 101] on div "تم نشر طلب عروض أسعار جديد - شاهد التفاصيل 6 hours ago" at bounding box center [354, 85] width 268 height 51
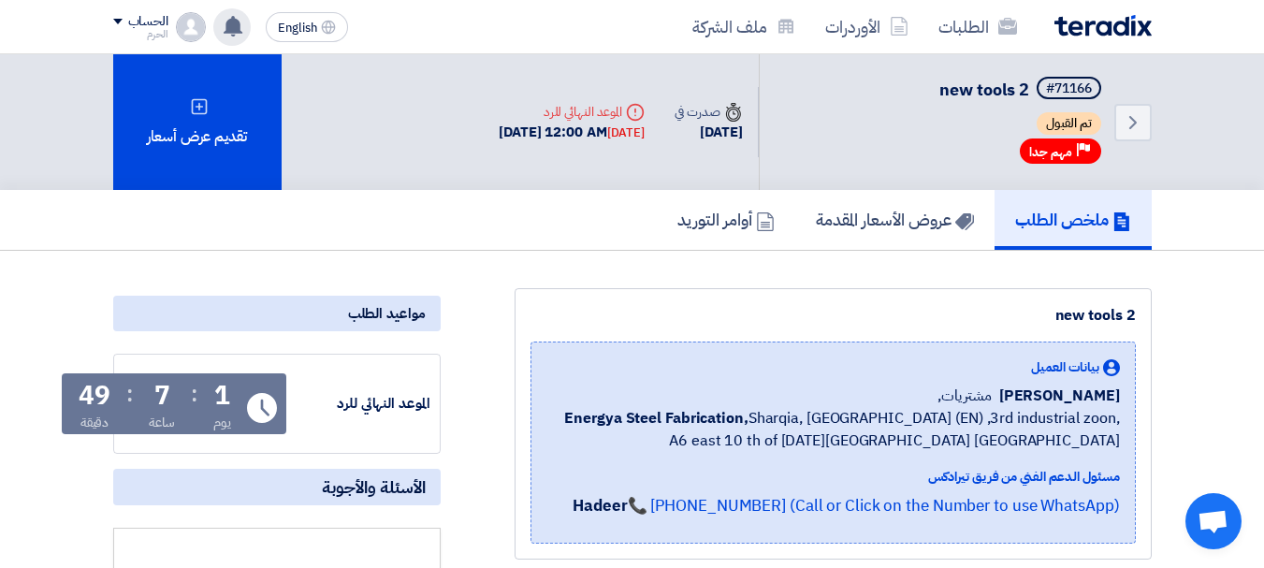
click at [233, 20] on use at bounding box center [233, 26] width 19 height 21
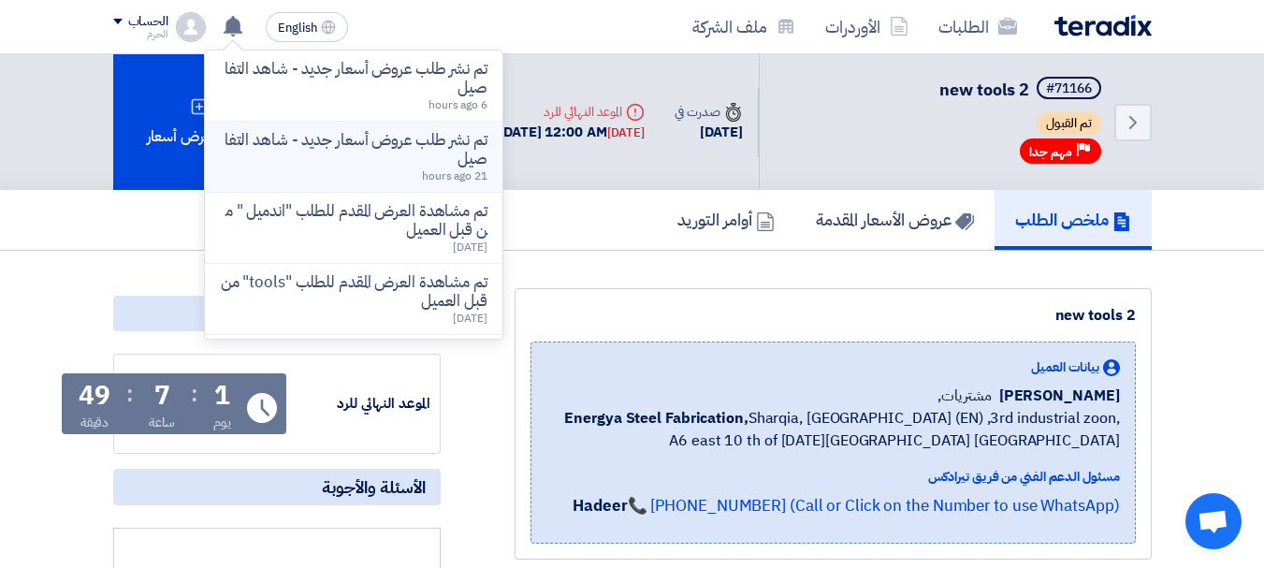
click at [288, 153] on p "تم نشر طلب عروض أسعار جديد - شاهد التفاصيل" at bounding box center [354, 149] width 268 height 37
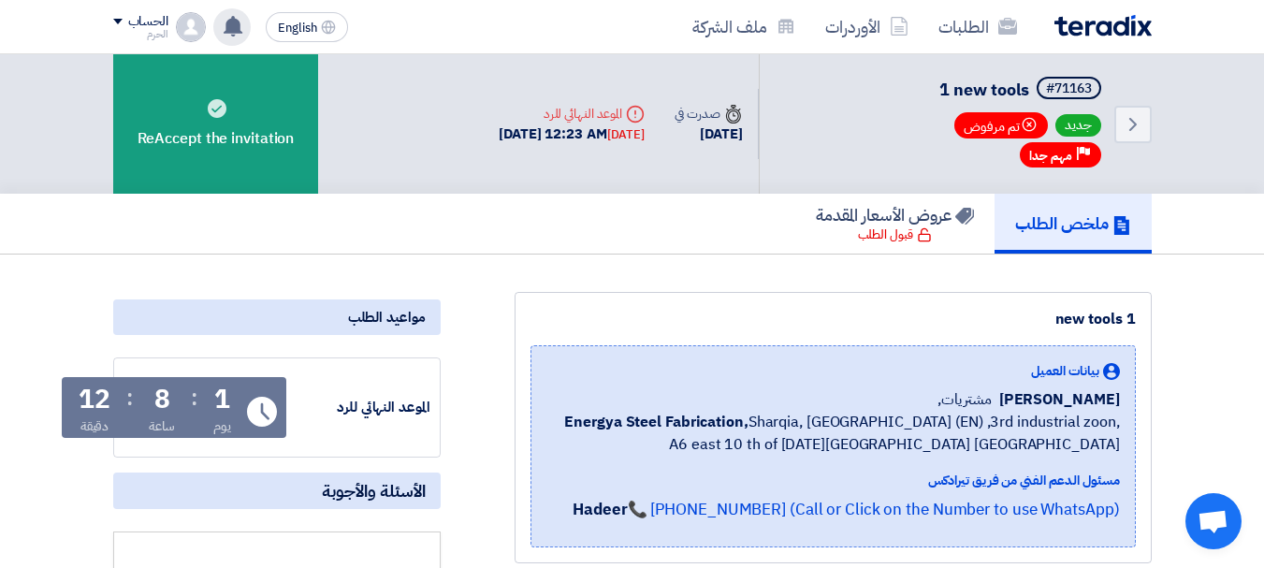
click at [238, 22] on use at bounding box center [233, 26] width 19 height 21
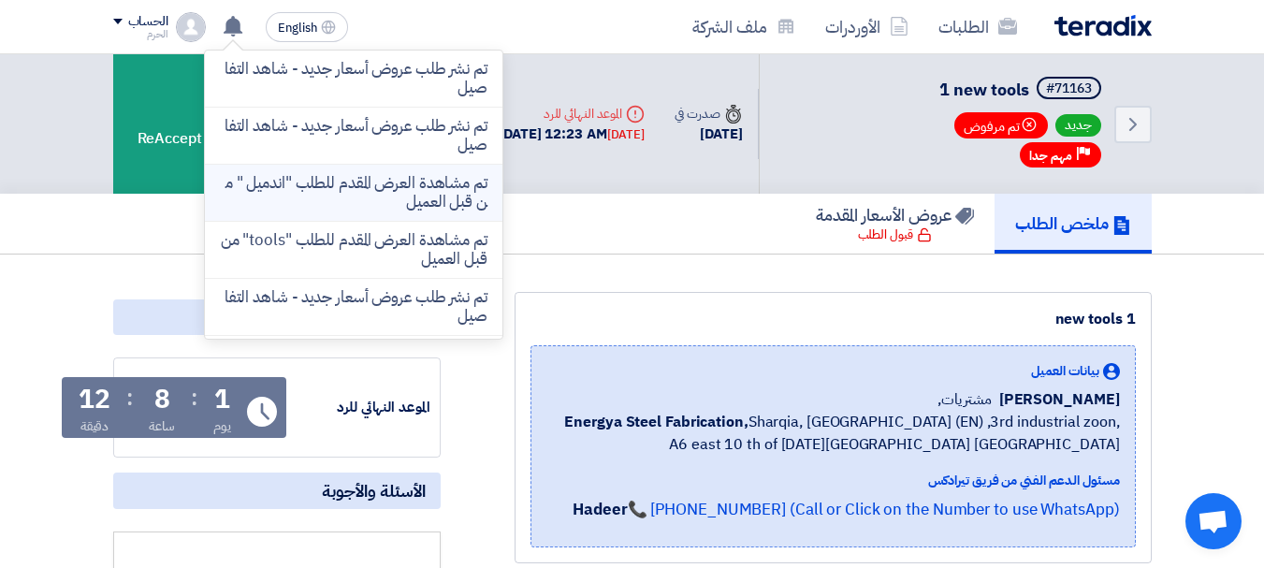
click at [351, 196] on p "تم مشاهدة العرض المقدم للطلب "اندميل " من قبل العميل" at bounding box center [354, 192] width 268 height 37
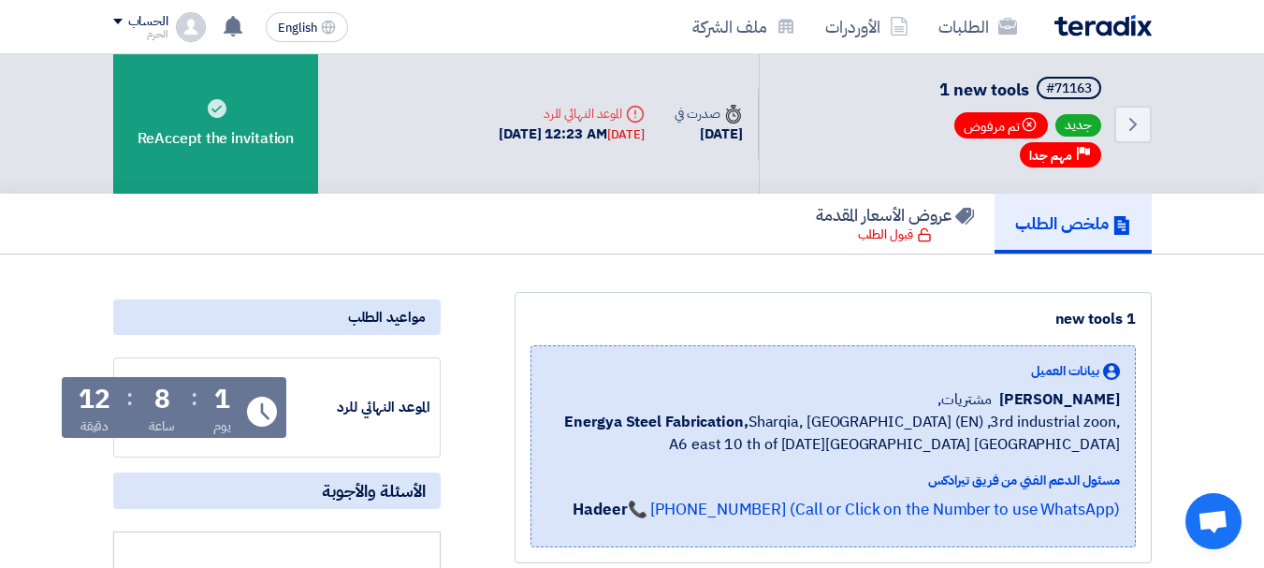
click at [1097, 20] on img at bounding box center [1103, 26] width 97 height 22
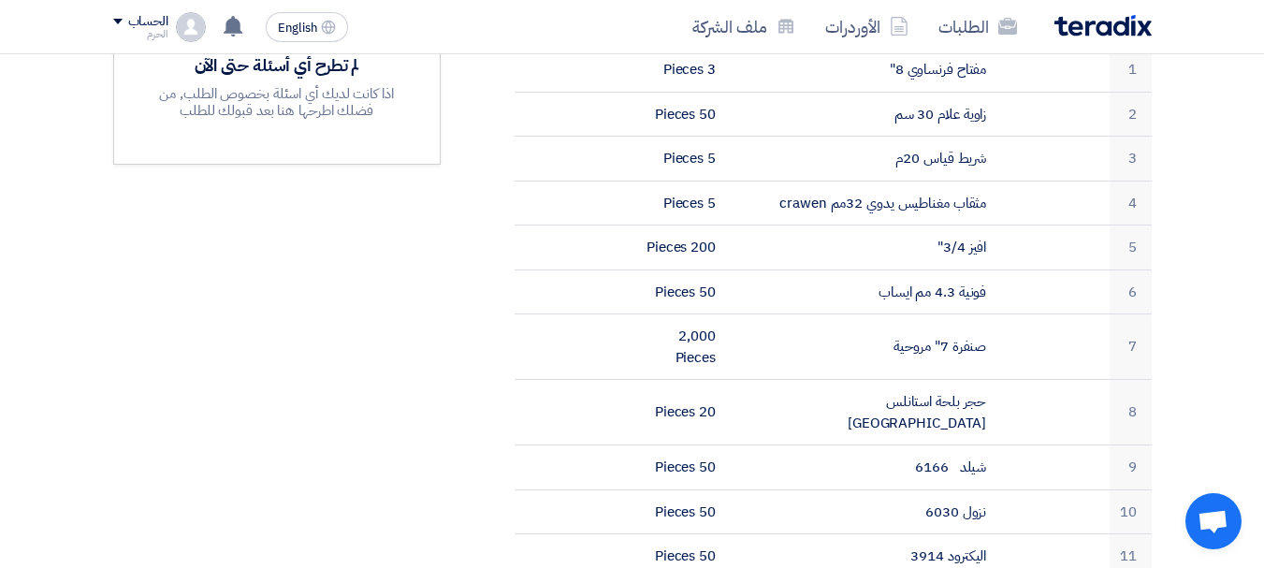
scroll to position [636, 0]
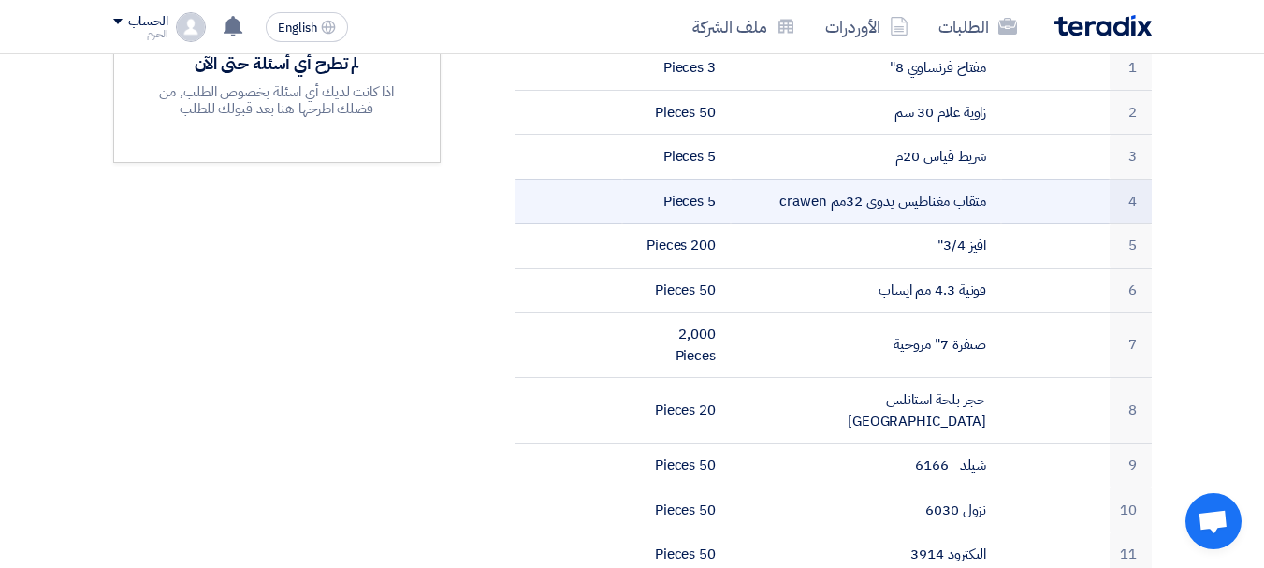
click at [873, 200] on td "مثقاب مغناطيس يدوي 32مم crawen" at bounding box center [866, 201] width 270 height 45
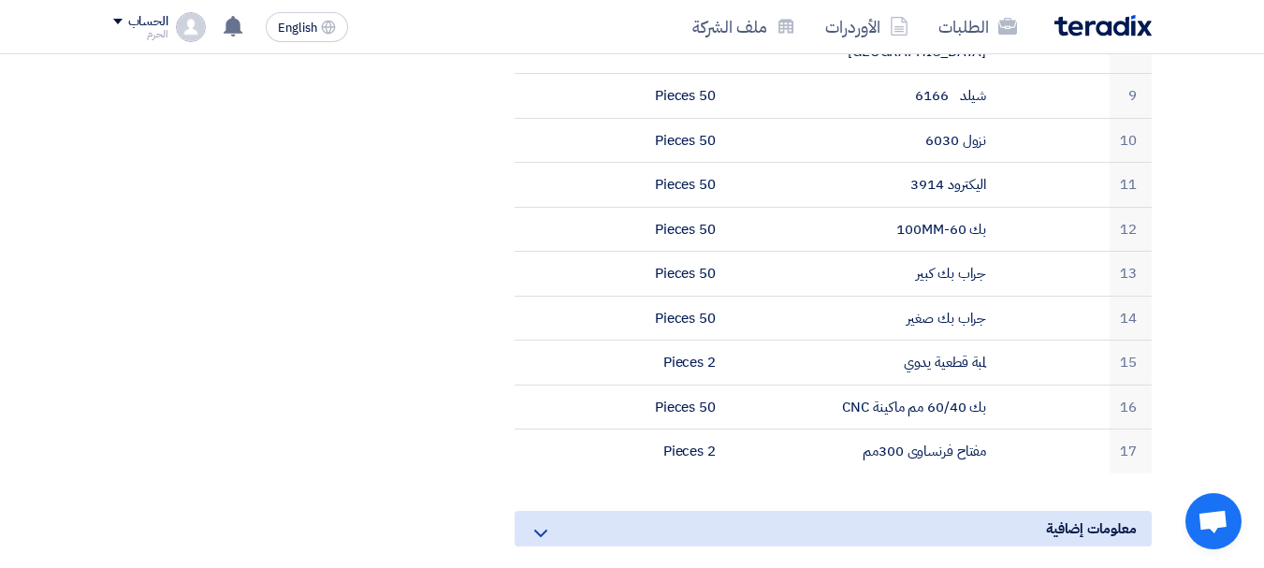
scroll to position [1011, 0]
